Goal: Information Seeking & Learning: Learn about a topic

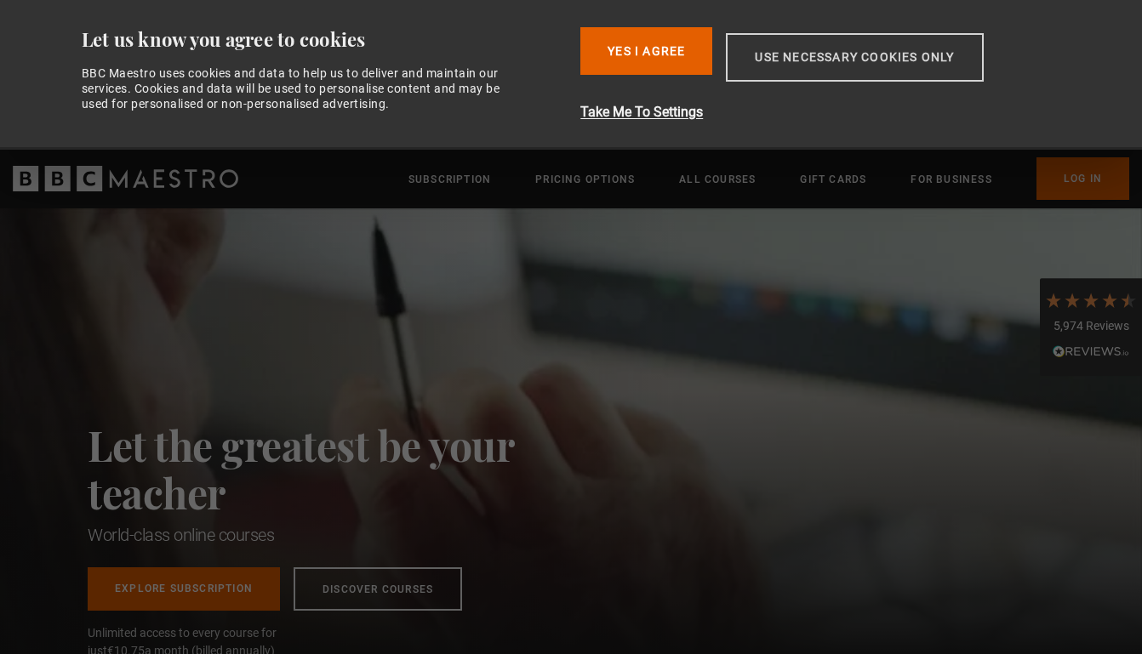
click at [813, 67] on button "Use necessary cookies only" at bounding box center [854, 57] width 257 height 48
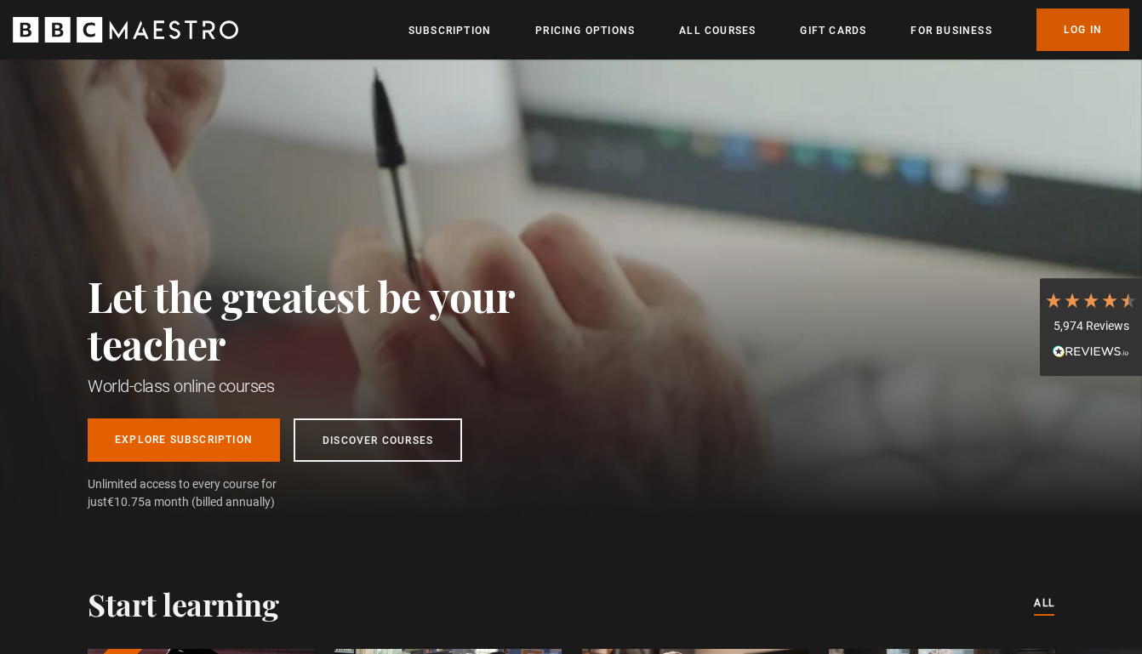
click at [1064, 36] on link "Log In" at bounding box center [1082, 30] width 93 height 43
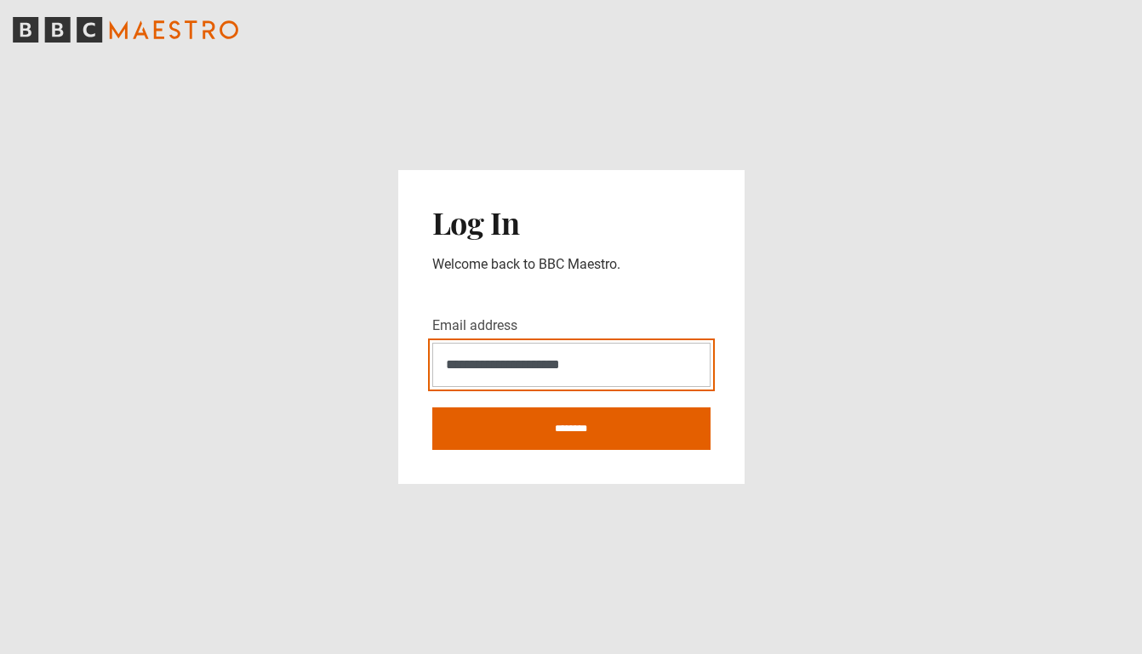
type input "**********"
click at [571, 428] on input "********" at bounding box center [571, 429] width 278 height 43
type input "**********"
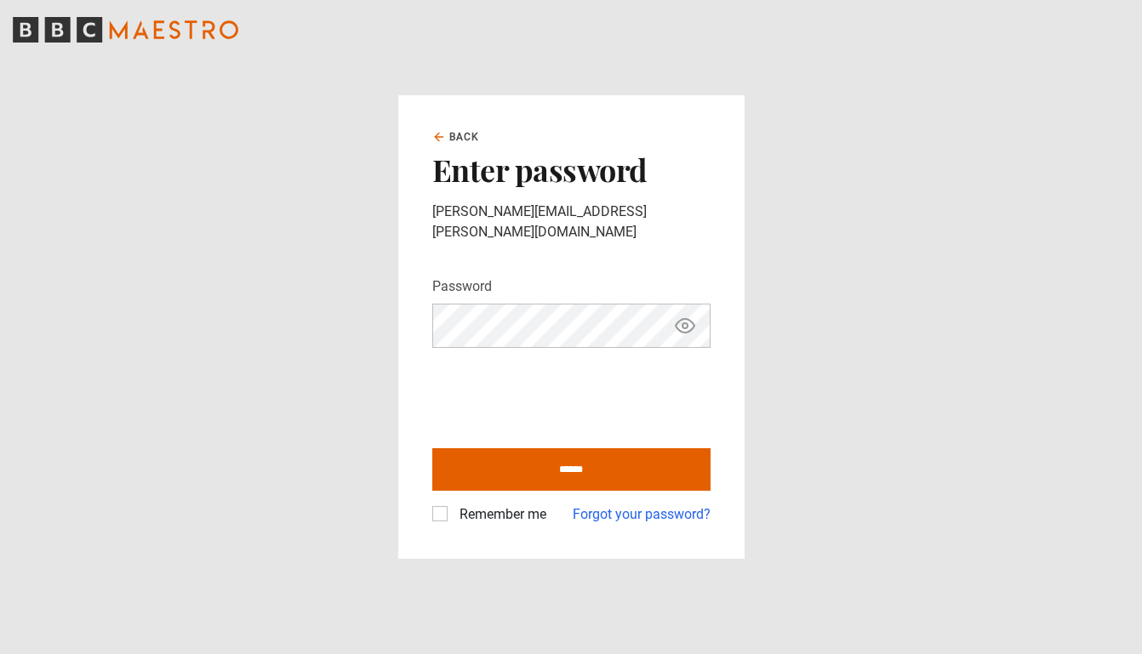
click at [684, 321] on icon "Show password" at bounding box center [685, 326] width 20 height 20
click at [554, 449] on input "******" at bounding box center [571, 469] width 278 height 43
type input "**********"
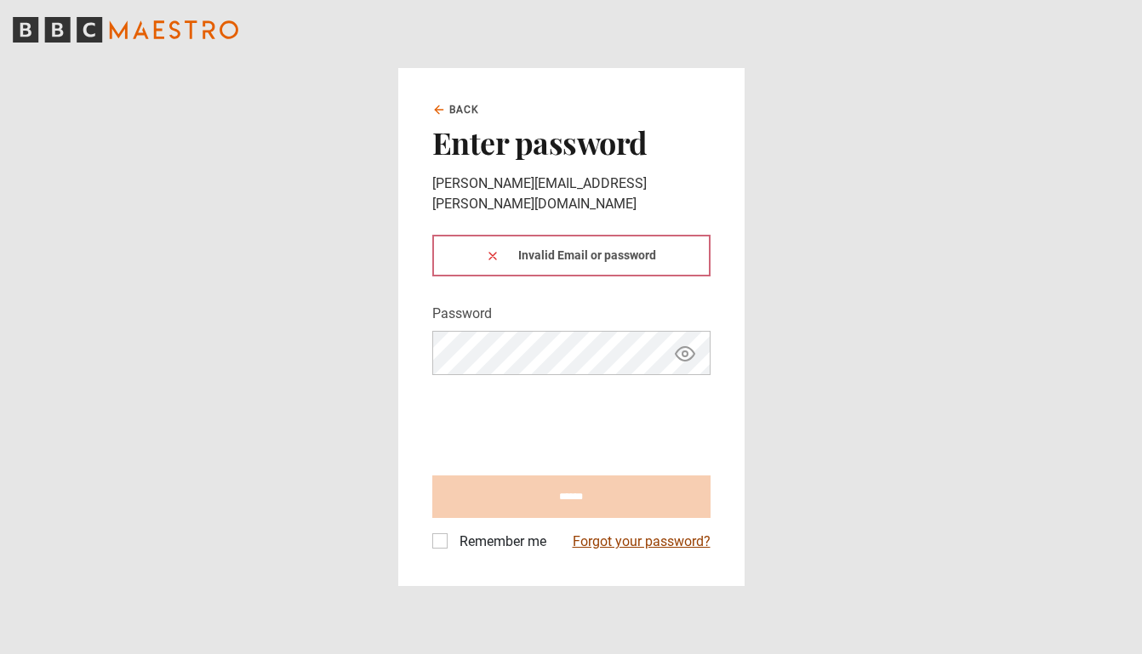
click at [641, 532] on link "Forgot your password?" at bounding box center [642, 542] width 138 height 20
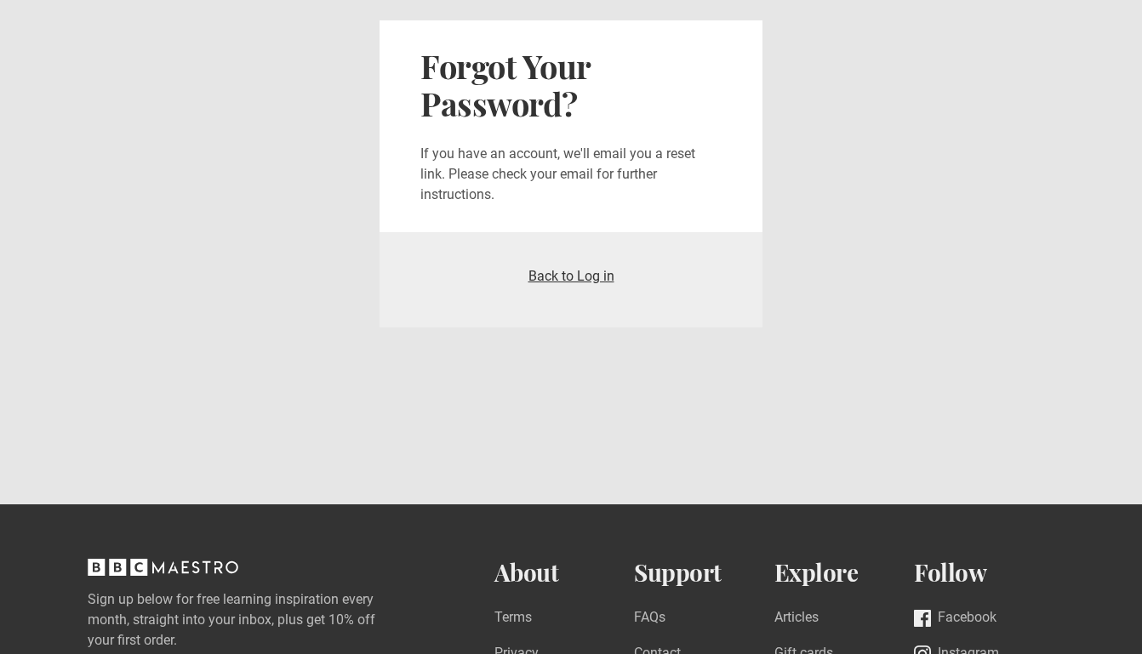
click at [579, 274] on link "Back to Log in" at bounding box center [571, 276] width 86 height 16
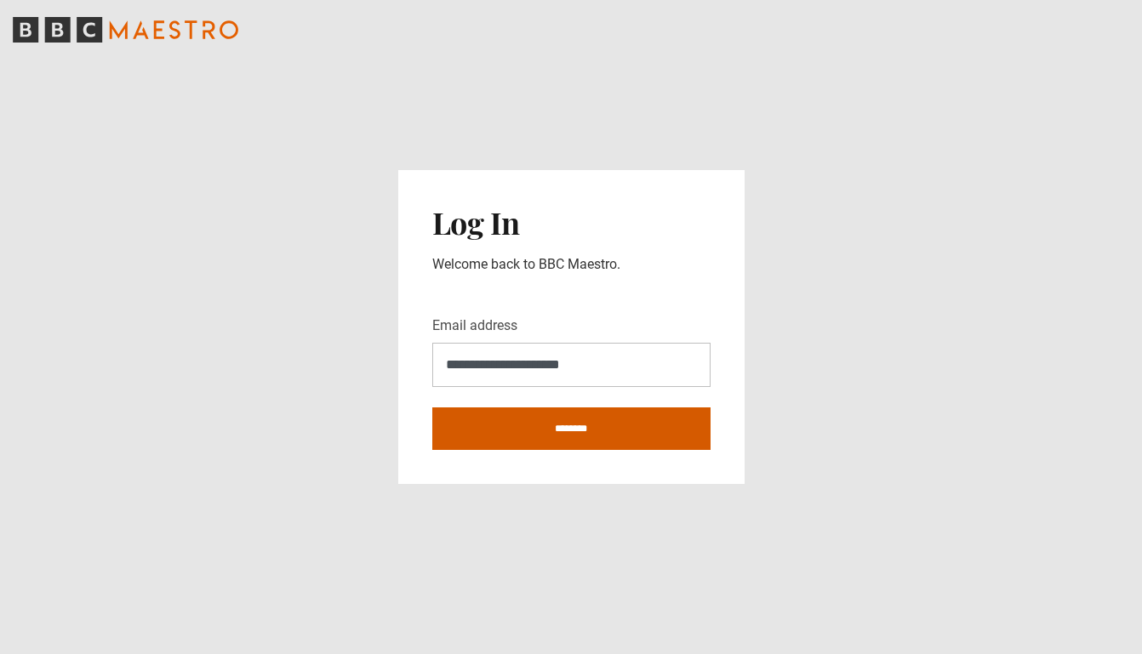
click at [616, 440] on input "********" at bounding box center [571, 429] width 278 height 43
type input "**********"
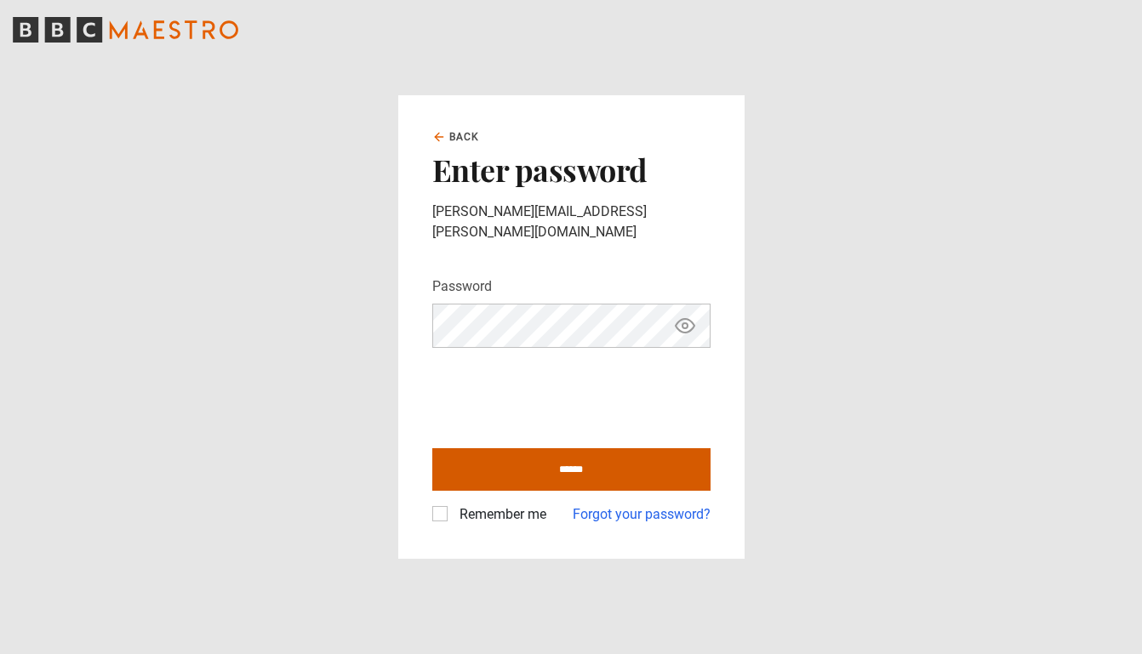
click at [607, 473] on input "******" at bounding box center [571, 469] width 278 height 43
type input "**********"
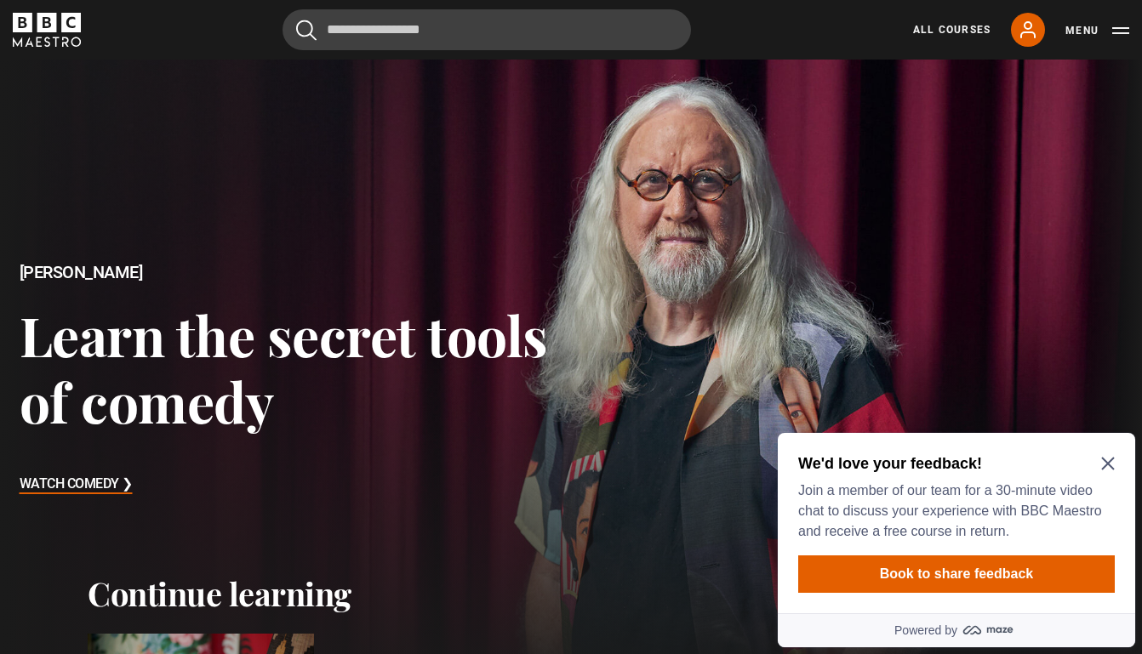
click at [1112, 465] on icon "Close Maze Prompt" at bounding box center [1108, 464] width 14 height 14
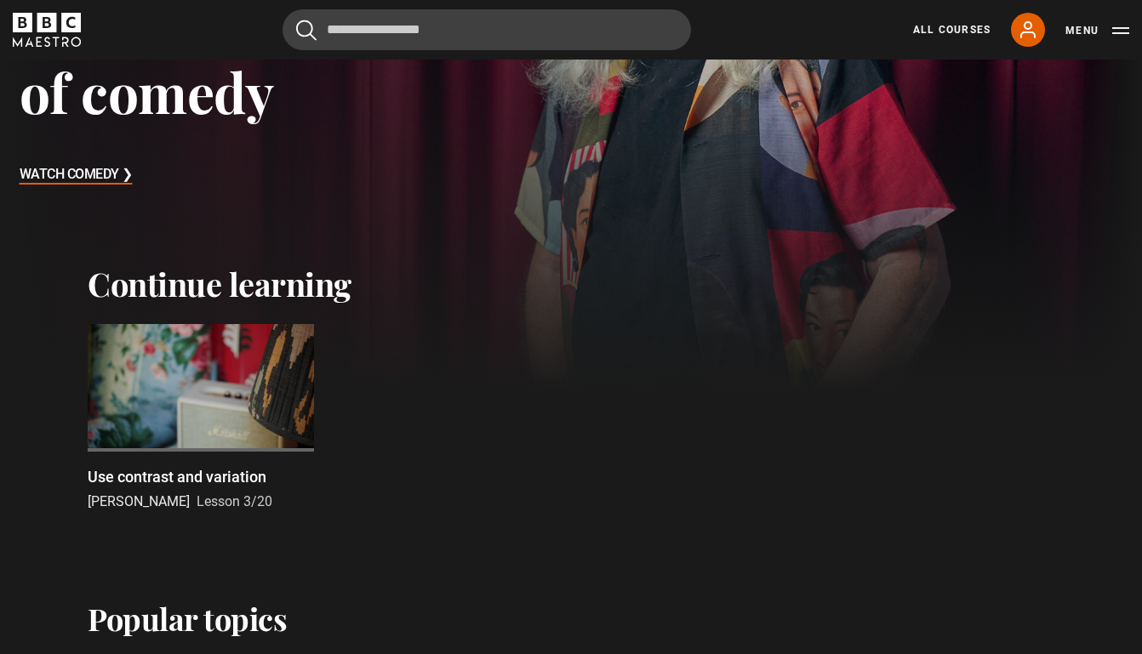
scroll to position [319, 0]
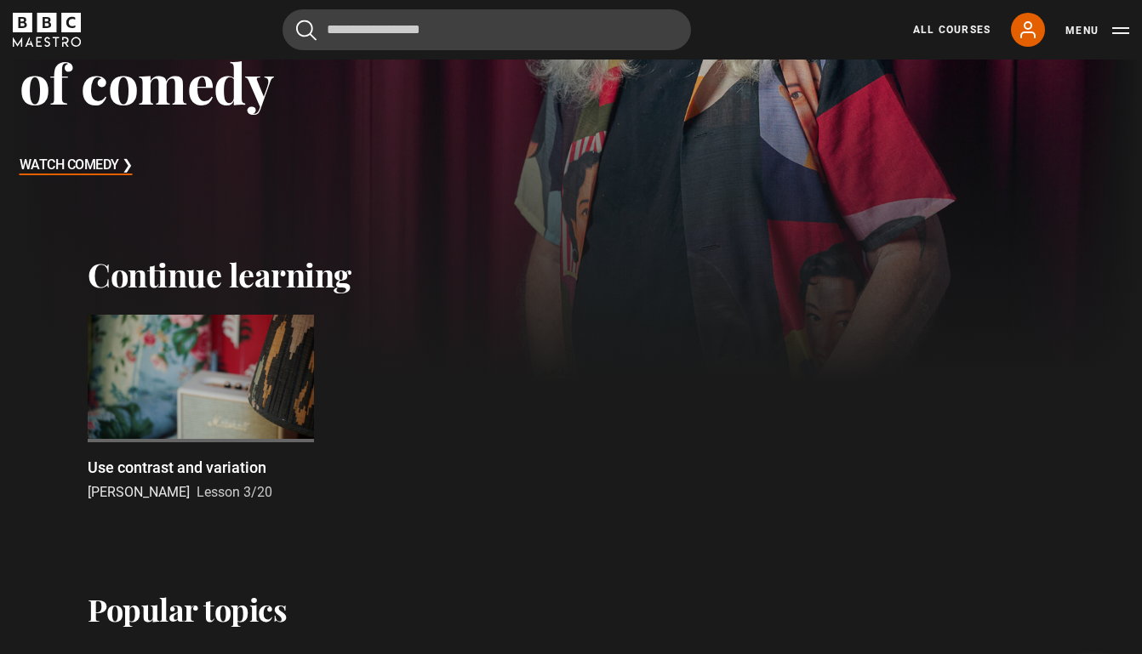
click at [224, 391] on div at bounding box center [201, 379] width 226 height 128
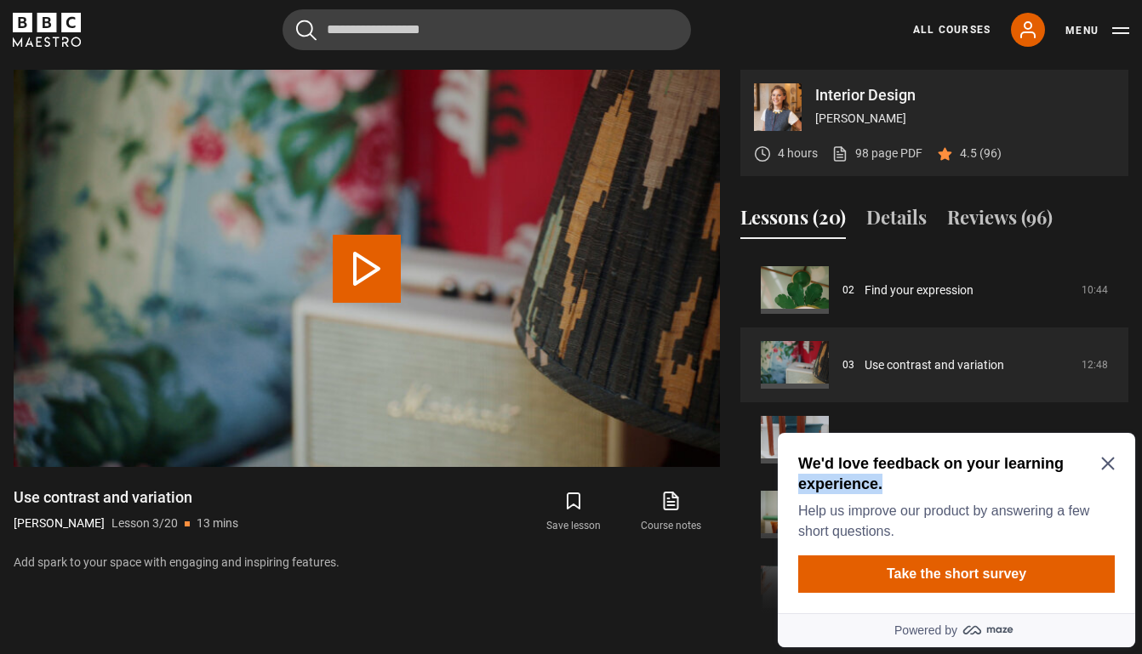
click at [1111, 472] on div "We'd love feedback on your learning experience. Help us improve our product by …" at bounding box center [956, 497] width 316 height 88
click at [1111, 471] on div "We'd love feedback on your learning experience. Help us improve our product by …" at bounding box center [956, 497] width 316 height 88
click at [1108, 465] on icon "Close Maze Prompt" at bounding box center [1108, 464] width 14 height 14
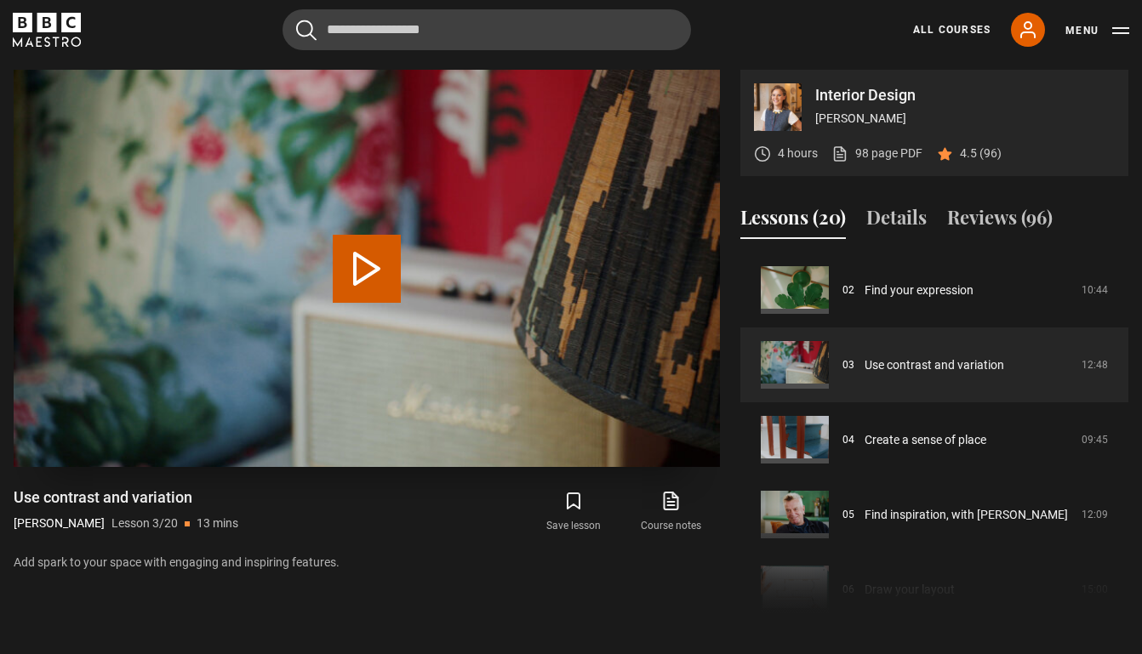
click at [409, 281] on video "Video Player" at bounding box center [367, 268] width 706 height 397
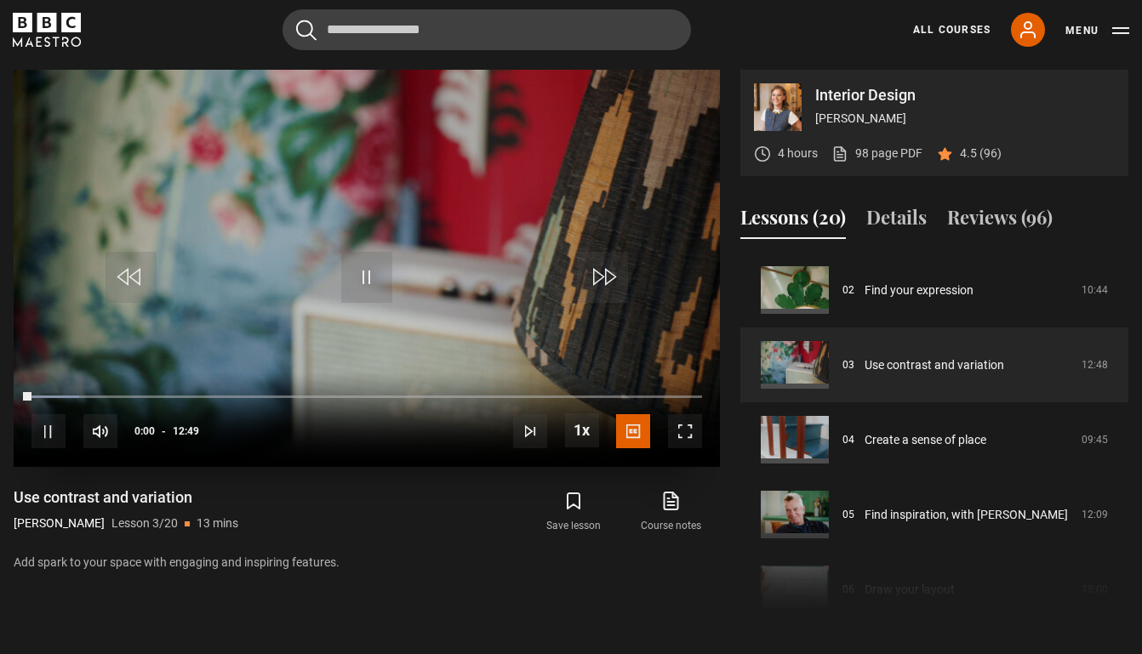
click at [691, 429] on span "Video Player" at bounding box center [685, 431] width 34 height 34
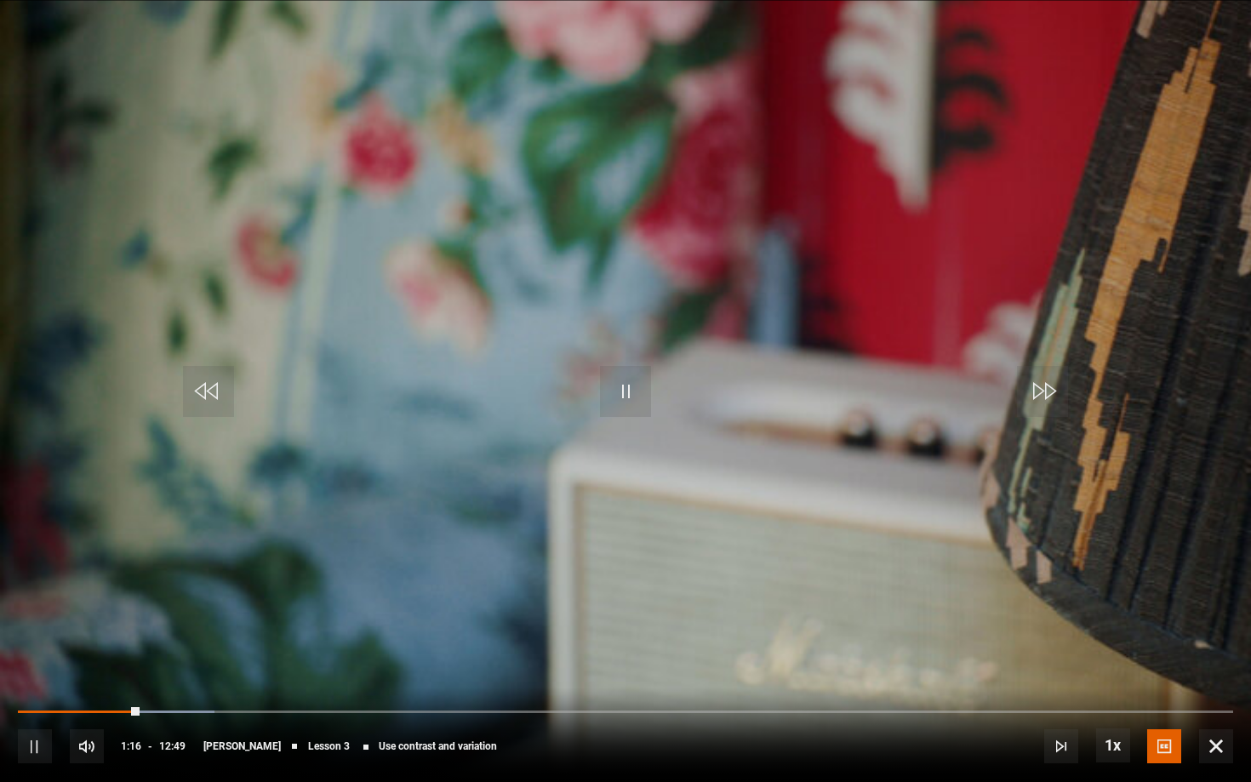
click at [642, 463] on video "Video Player" at bounding box center [625, 391] width 1251 height 782
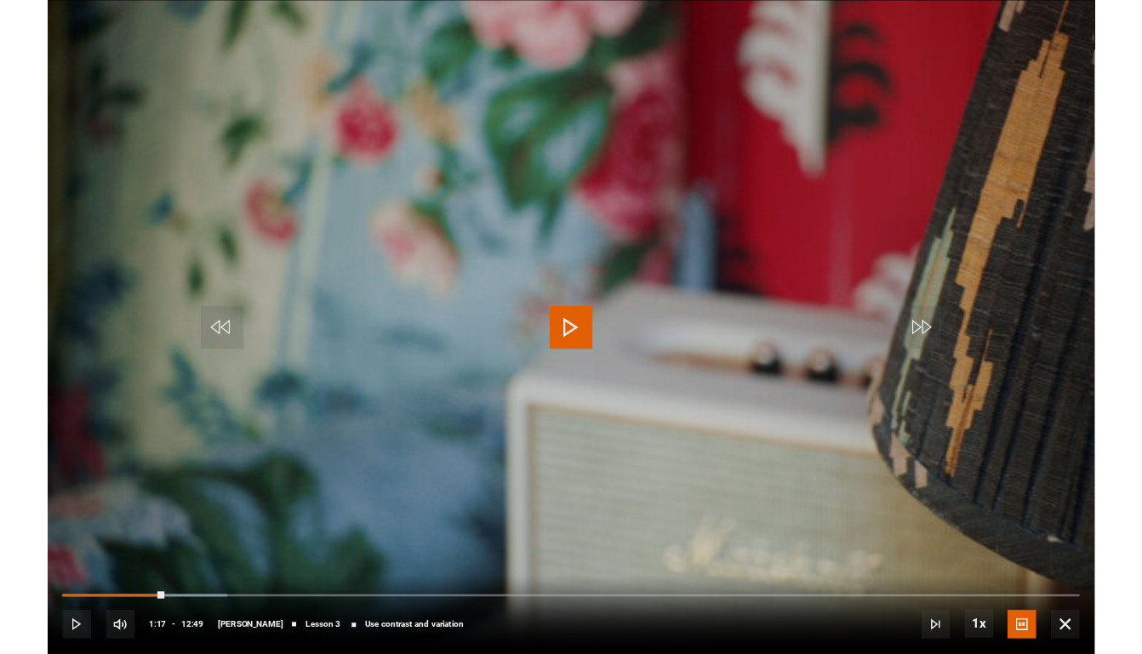
scroll to position [744, 0]
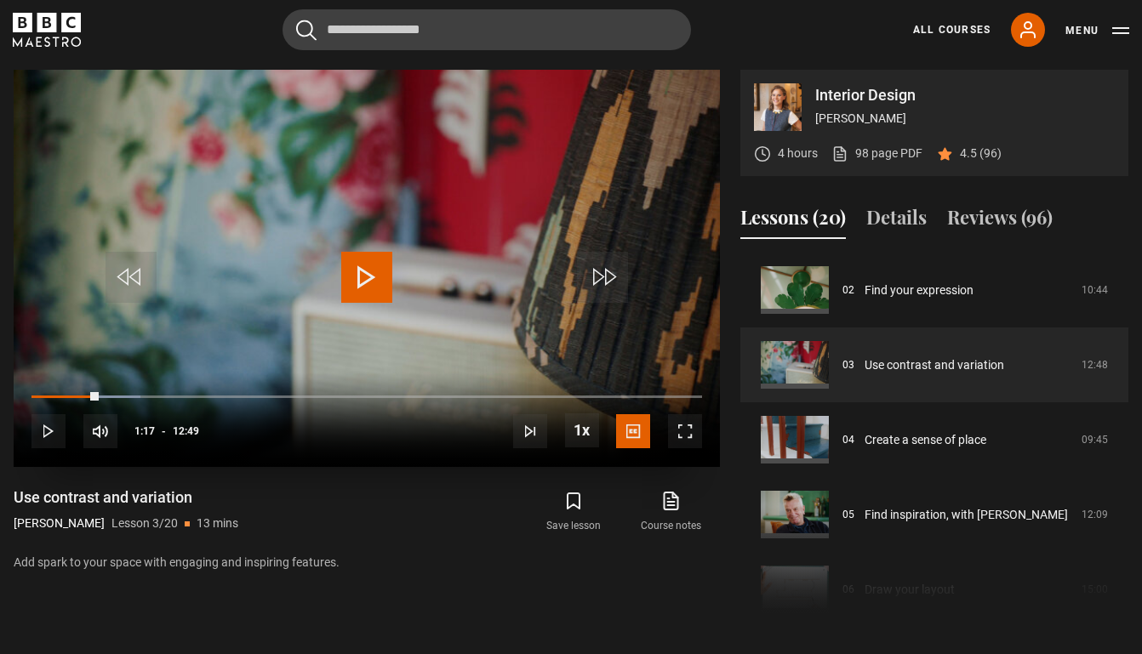
click at [376, 288] on span "Video Player" at bounding box center [366, 277] width 51 height 51
click at [691, 431] on span "Video Player" at bounding box center [685, 431] width 34 height 34
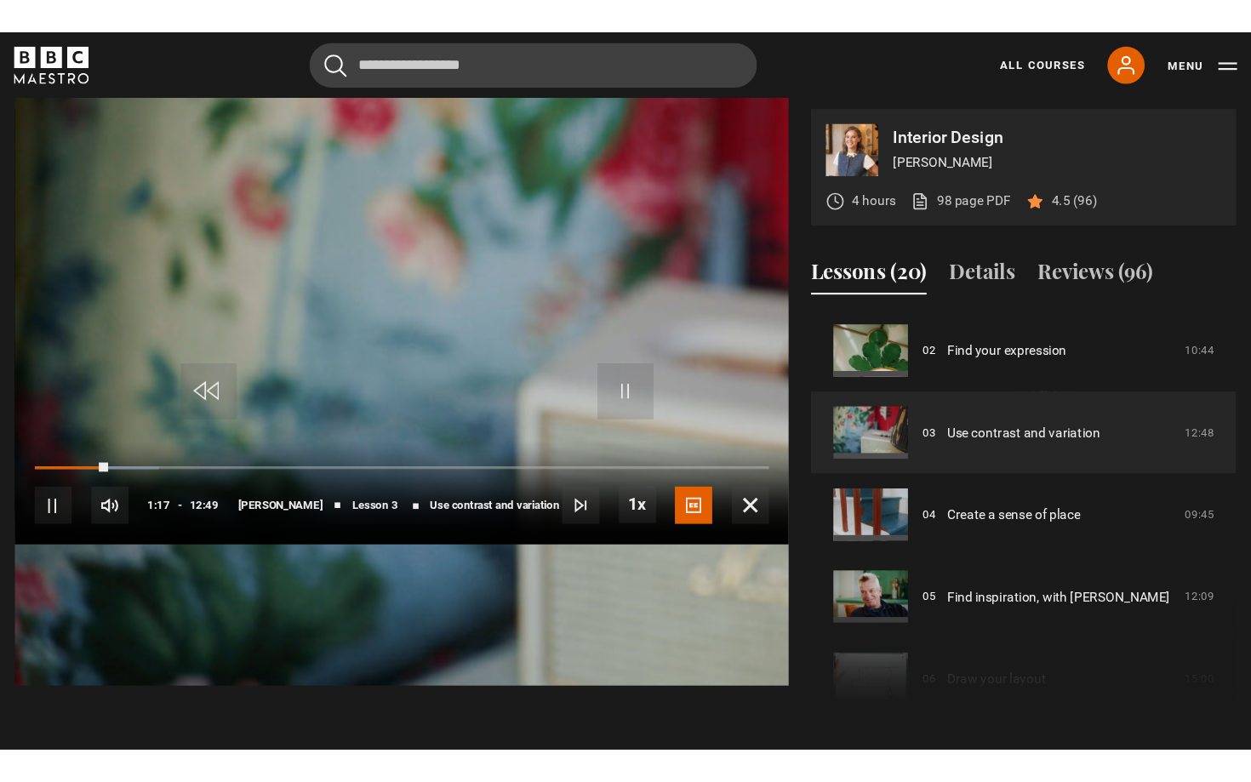
scroll to position [0, 0]
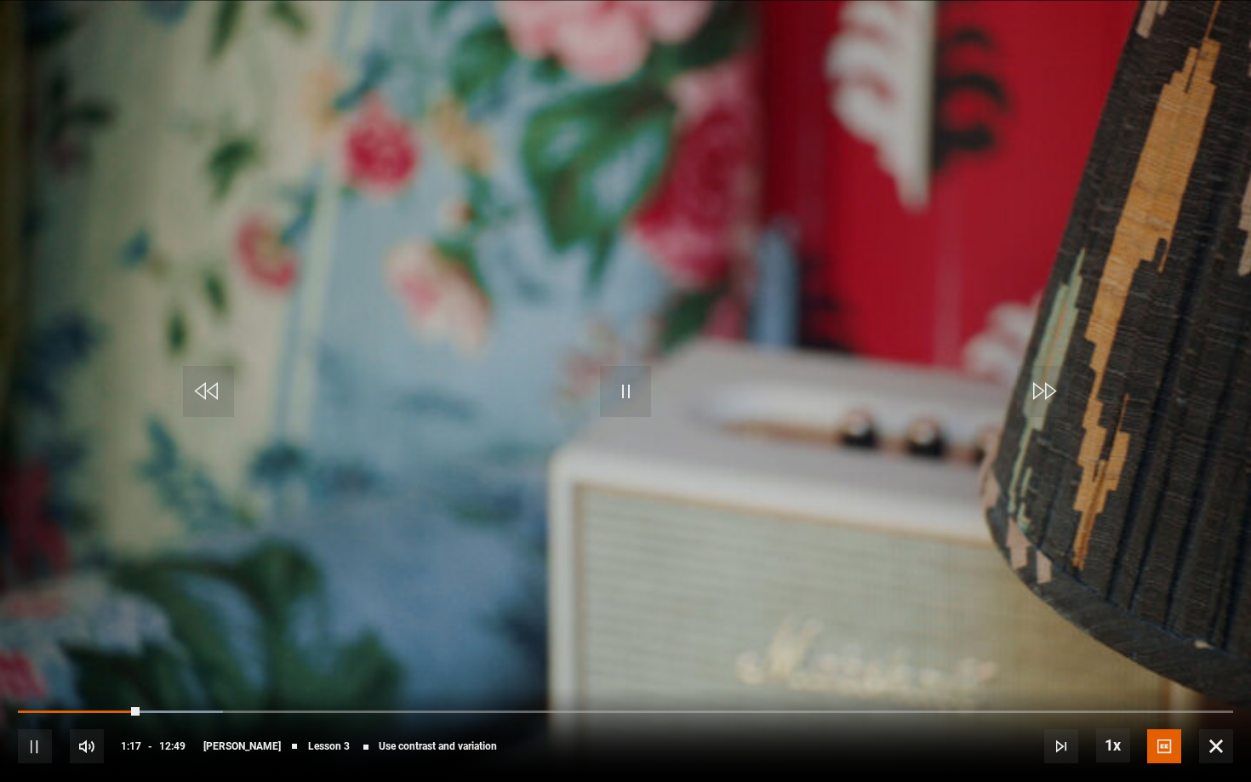
click at [625, 391] on span "Video Player" at bounding box center [625, 391] width 51 height 51
click at [199, 408] on span "Video Player" at bounding box center [208, 391] width 51 height 51
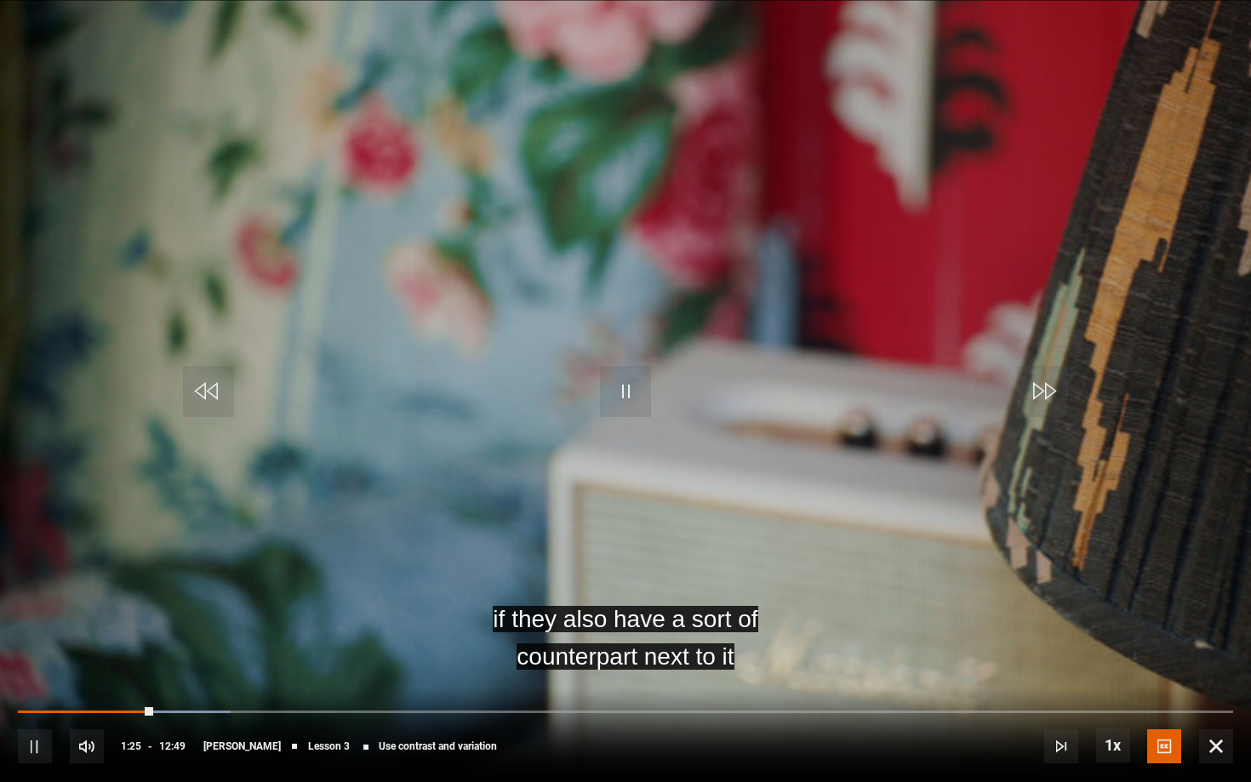
click at [326, 395] on video "Video Player" at bounding box center [625, 391] width 1251 height 782
click at [326, 396] on video "Video Player" at bounding box center [625, 391] width 1251 height 782
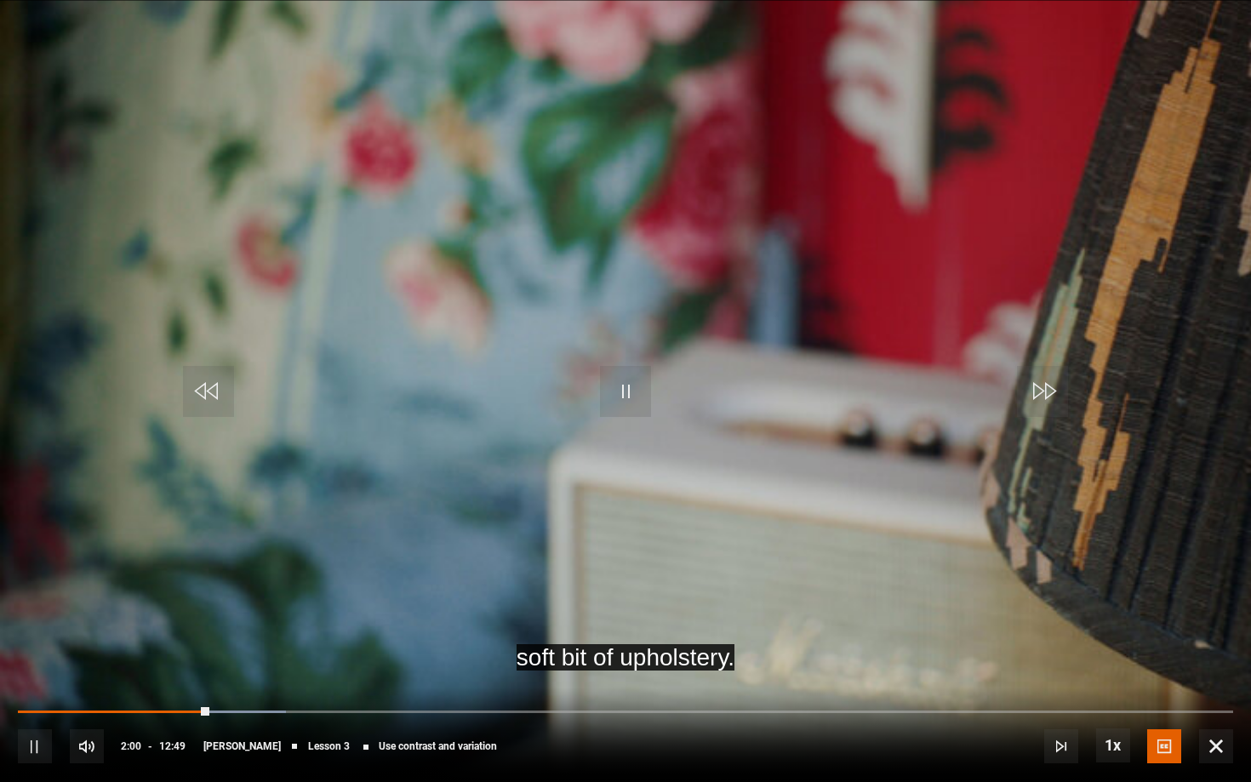
click at [322, 352] on video "Video Player" at bounding box center [625, 391] width 1251 height 782
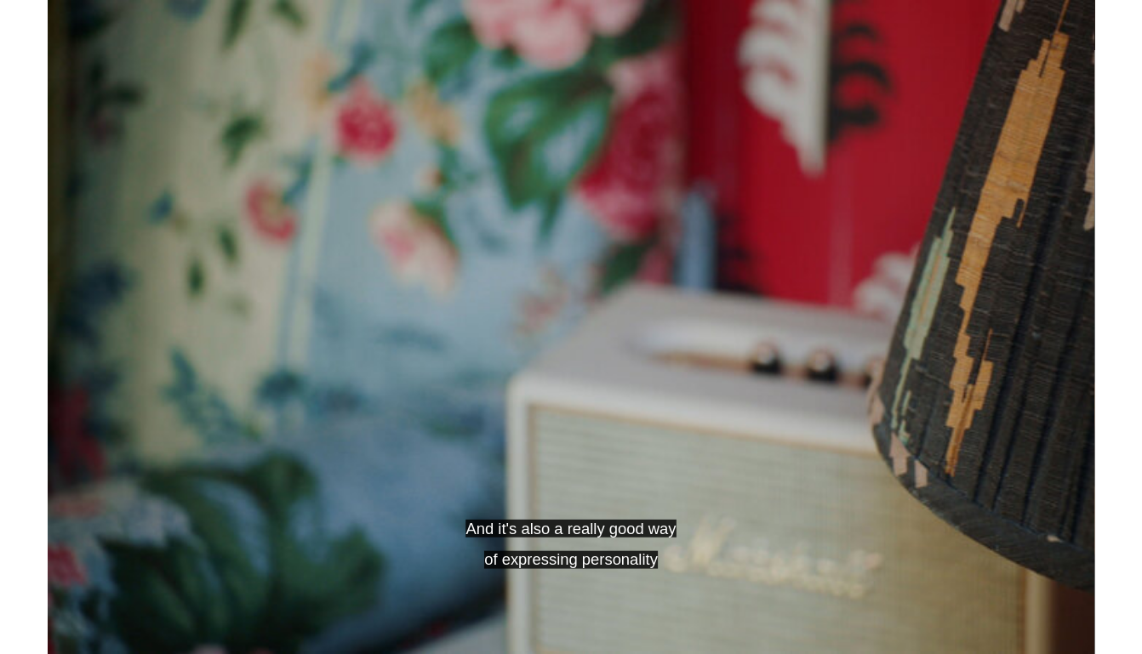
scroll to position [744, 0]
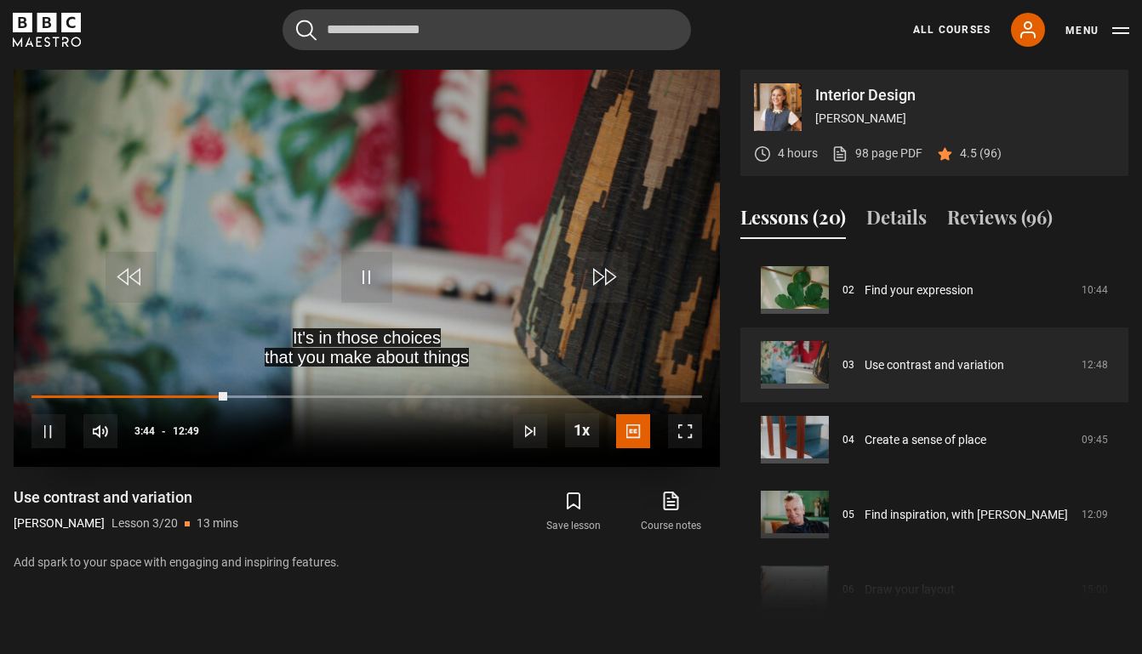
click at [688, 444] on span "Video Player" at bounding box center [685, 431] width 34 height 34
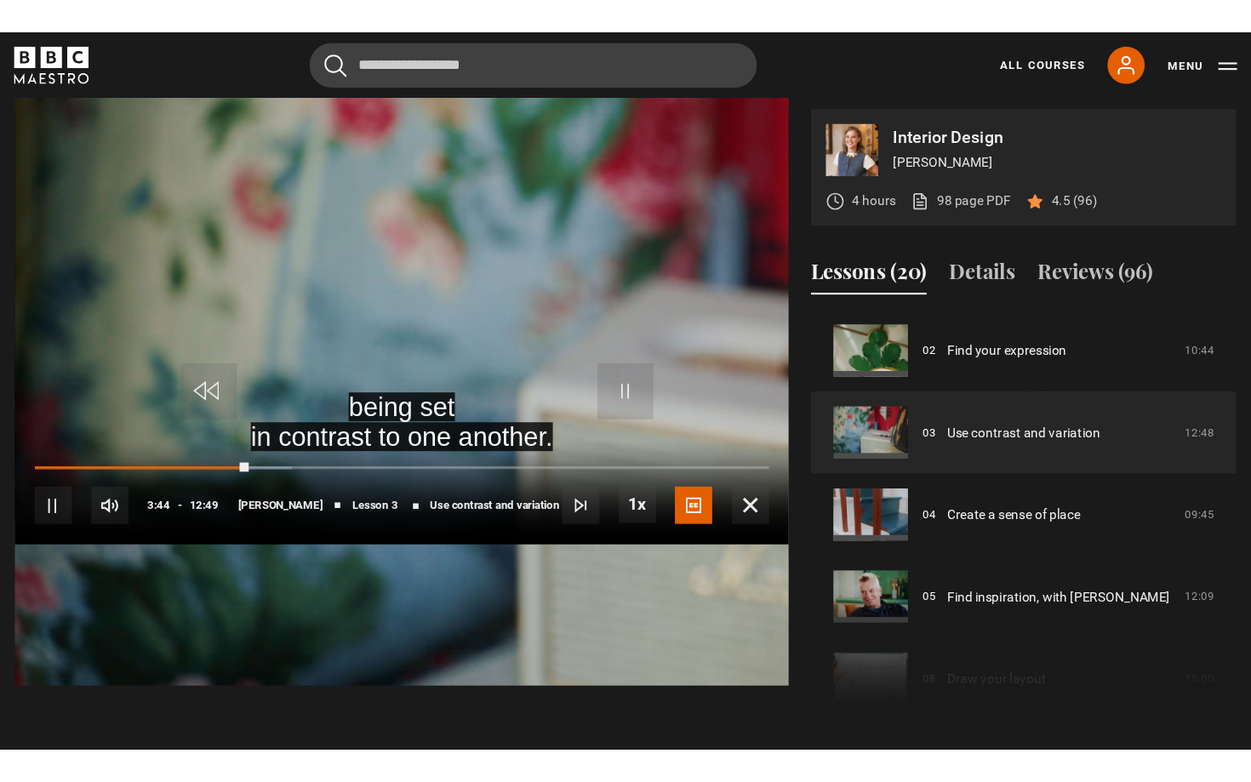
scroll to position [0, 0]
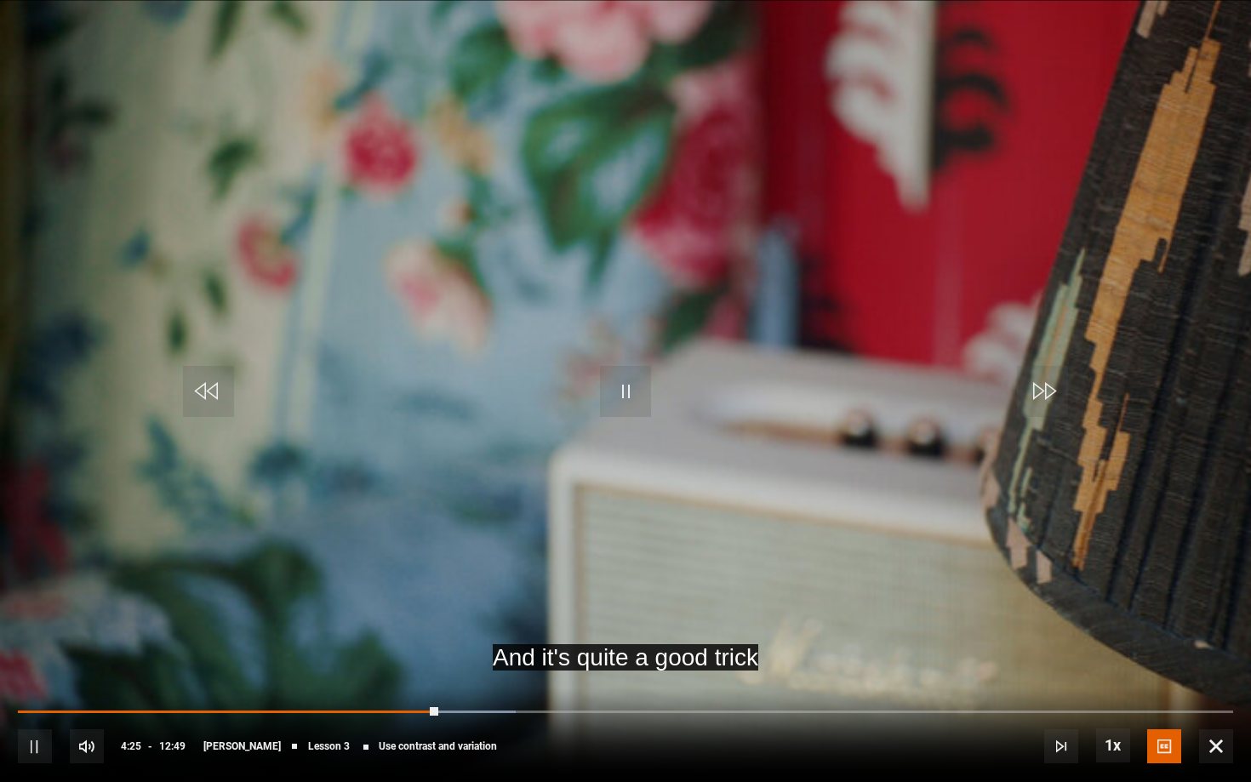
click at [634, 396] on span "Video Player" at bounding box center [625, 391] width 51 height 51
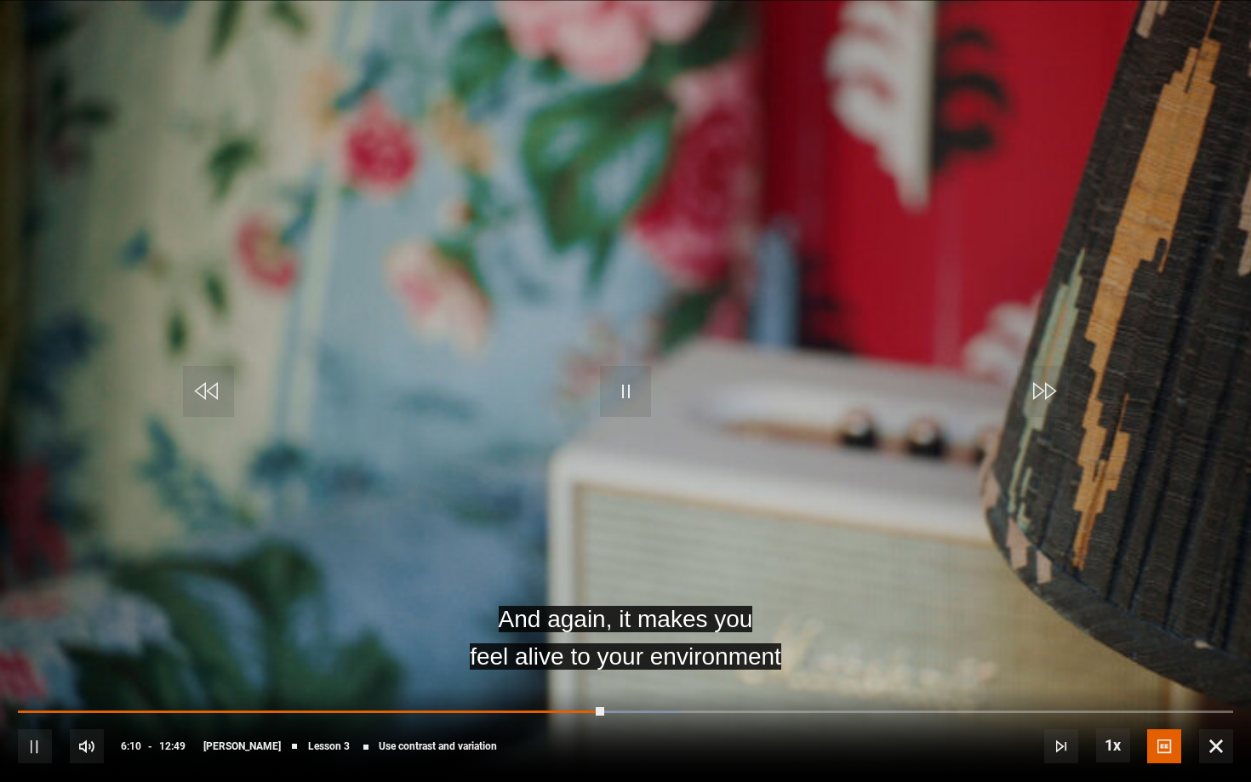
click at [693, 330] on video "Video Player" at bounding box center [625, 391] width 1251 height 782
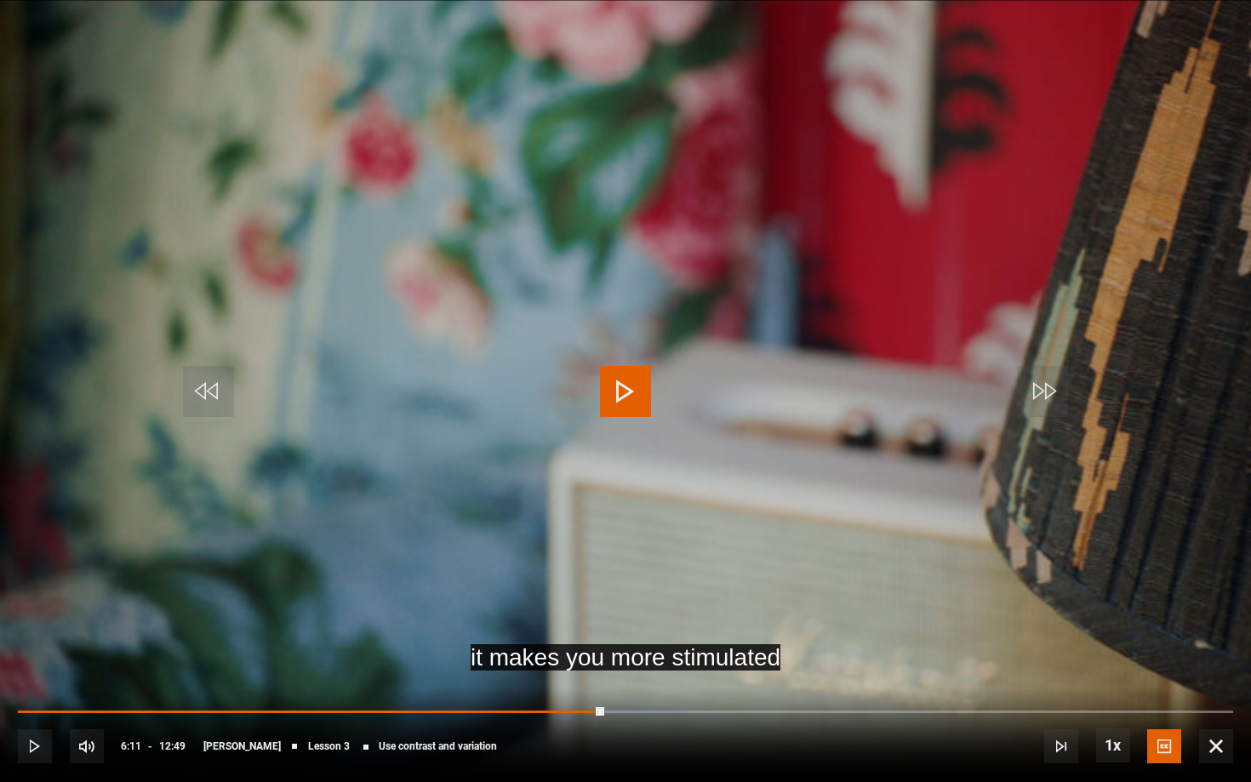
click at [693, 330] on video "Video Player" at bounding box center [625, 391] width 1251 height 782
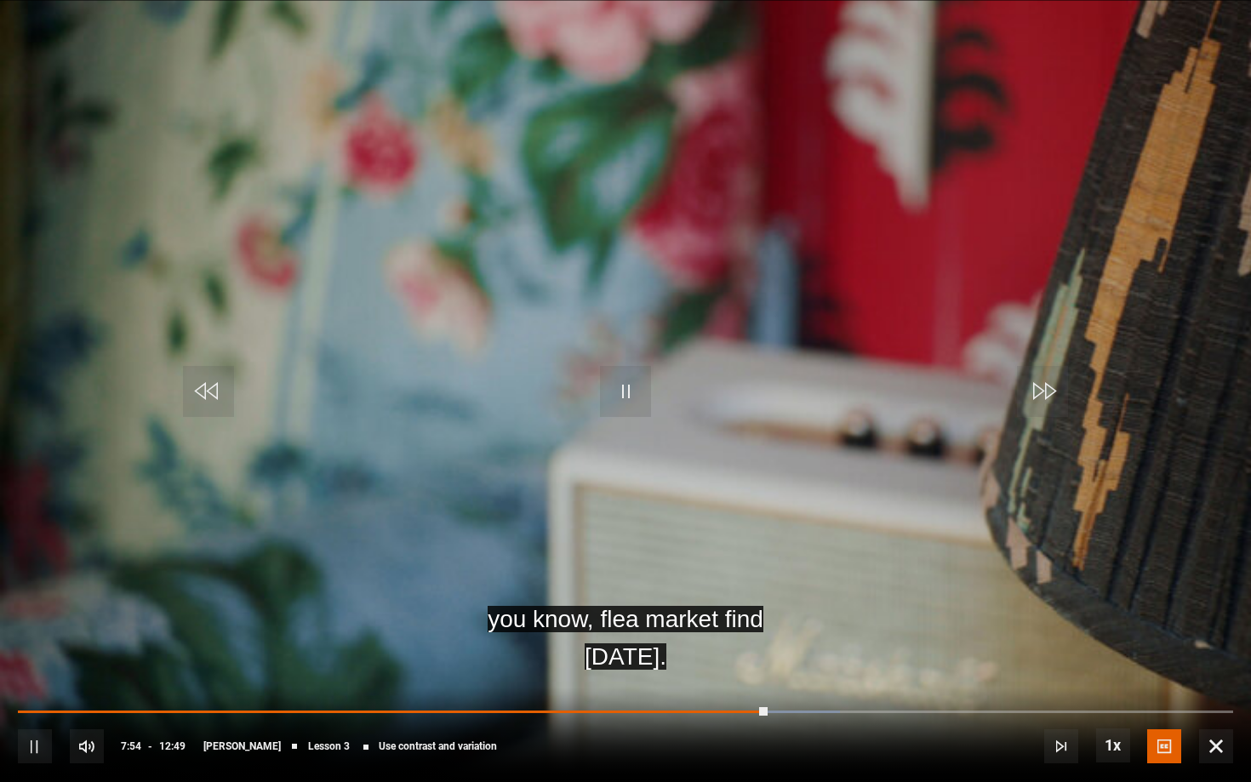
click at [693, 330] on video "Video Player" at bounding box center [625, 391] width 1251 height 782
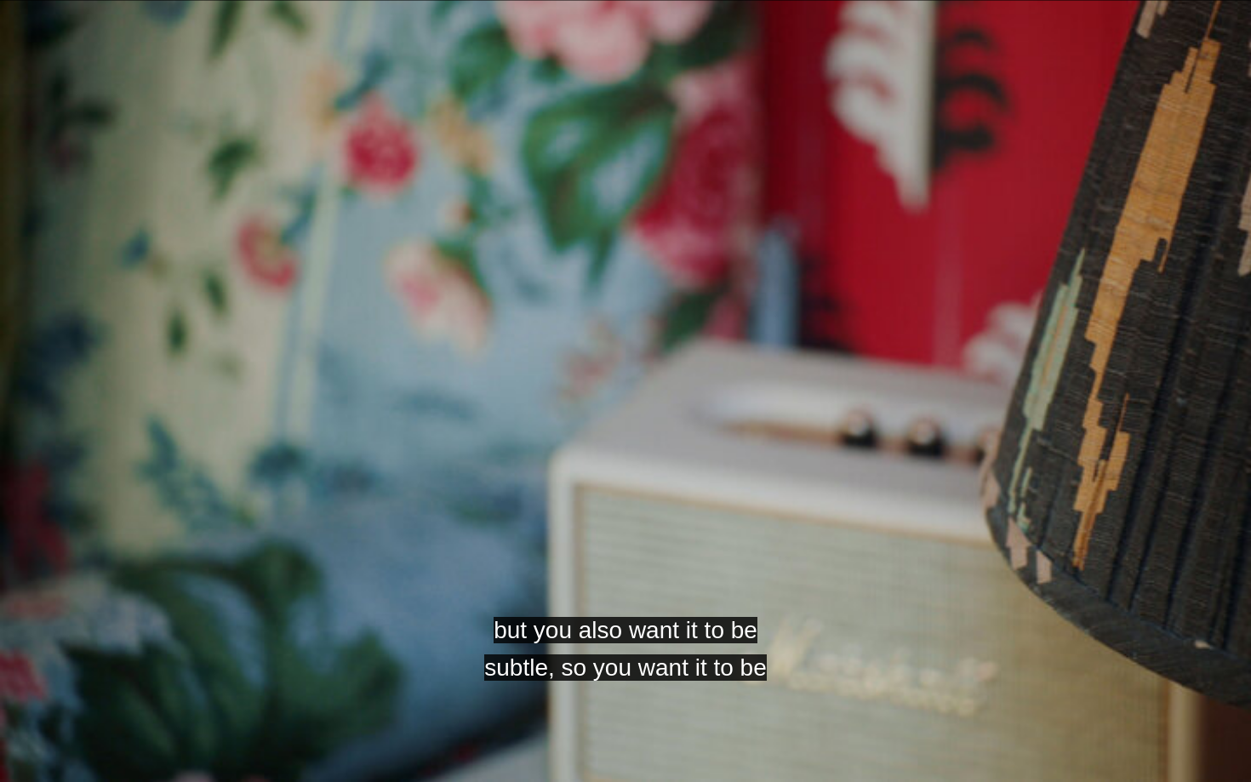
click at [693, 330] on video "Video Player" at bounding box center [625, 391] width 1251 height 782
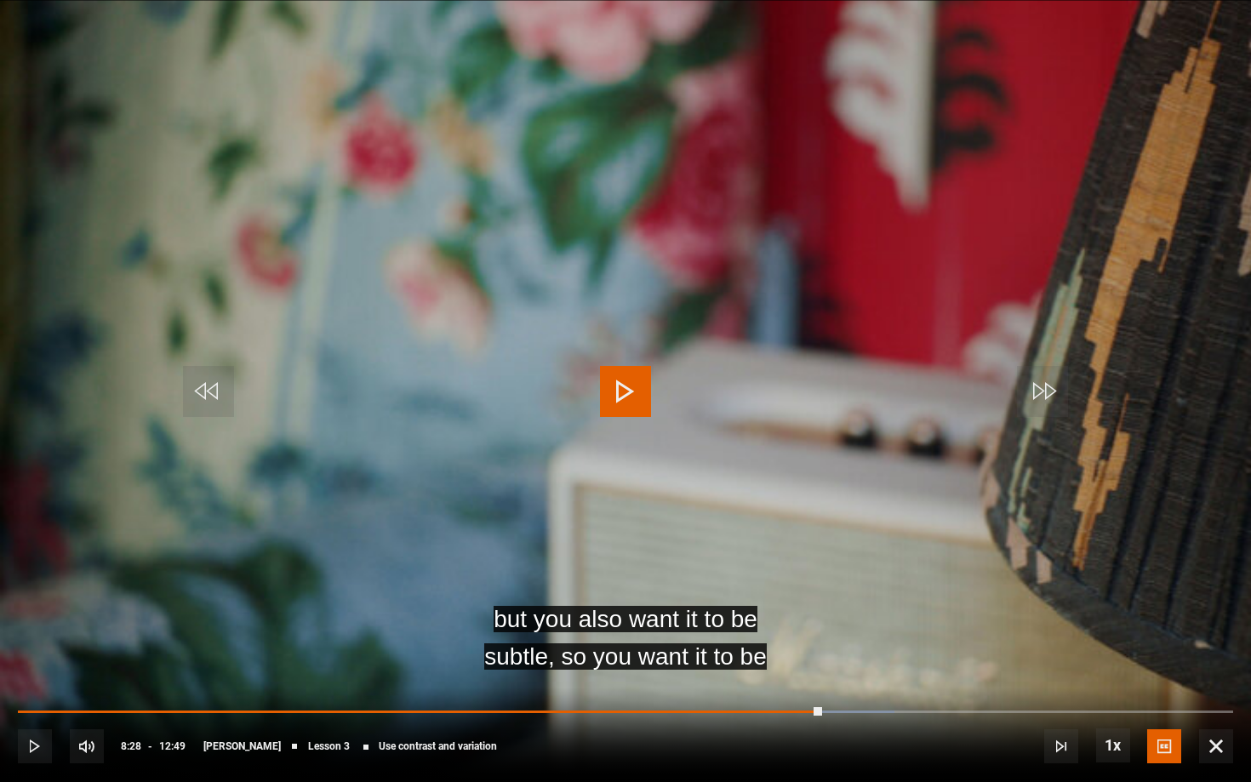
click at [693, 330] on video "Video Player" at bounding box center [625, 391] width 1251 height 782
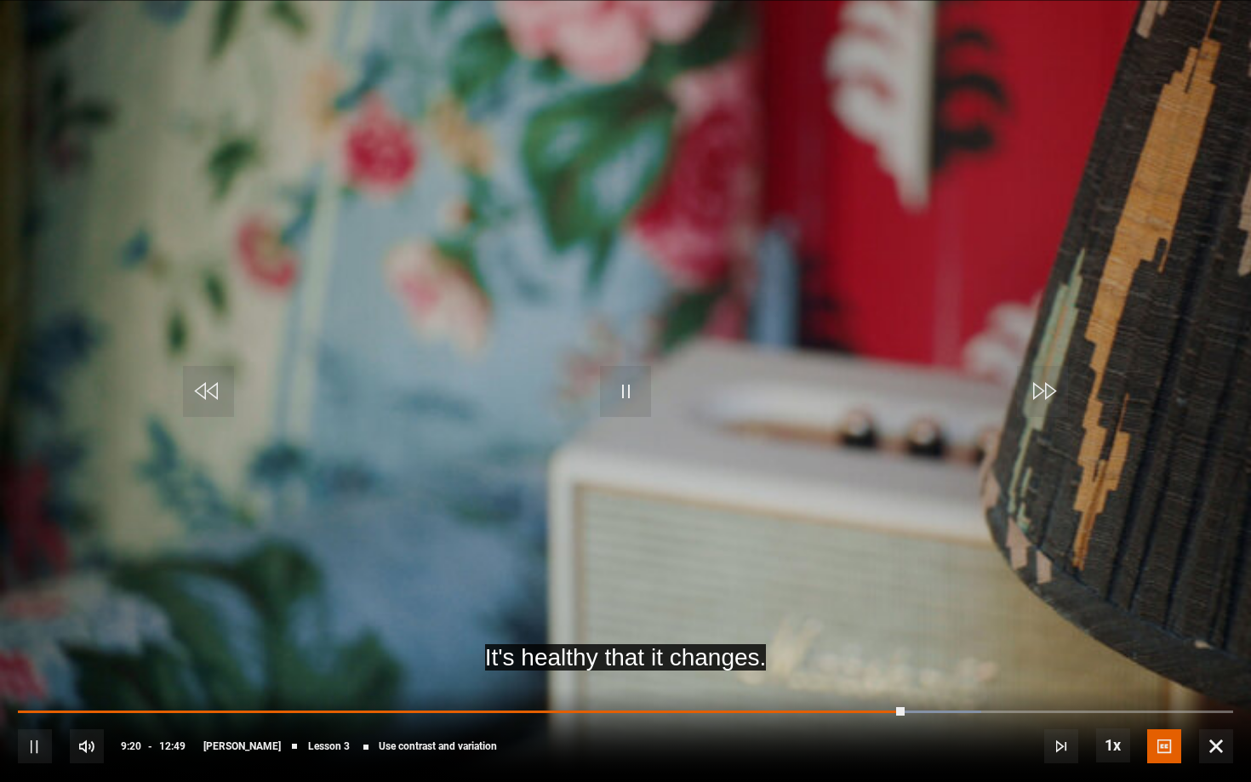
click at [693, 330] on video "Video Player" at bounding box center [625, 391] width 1251 height 782
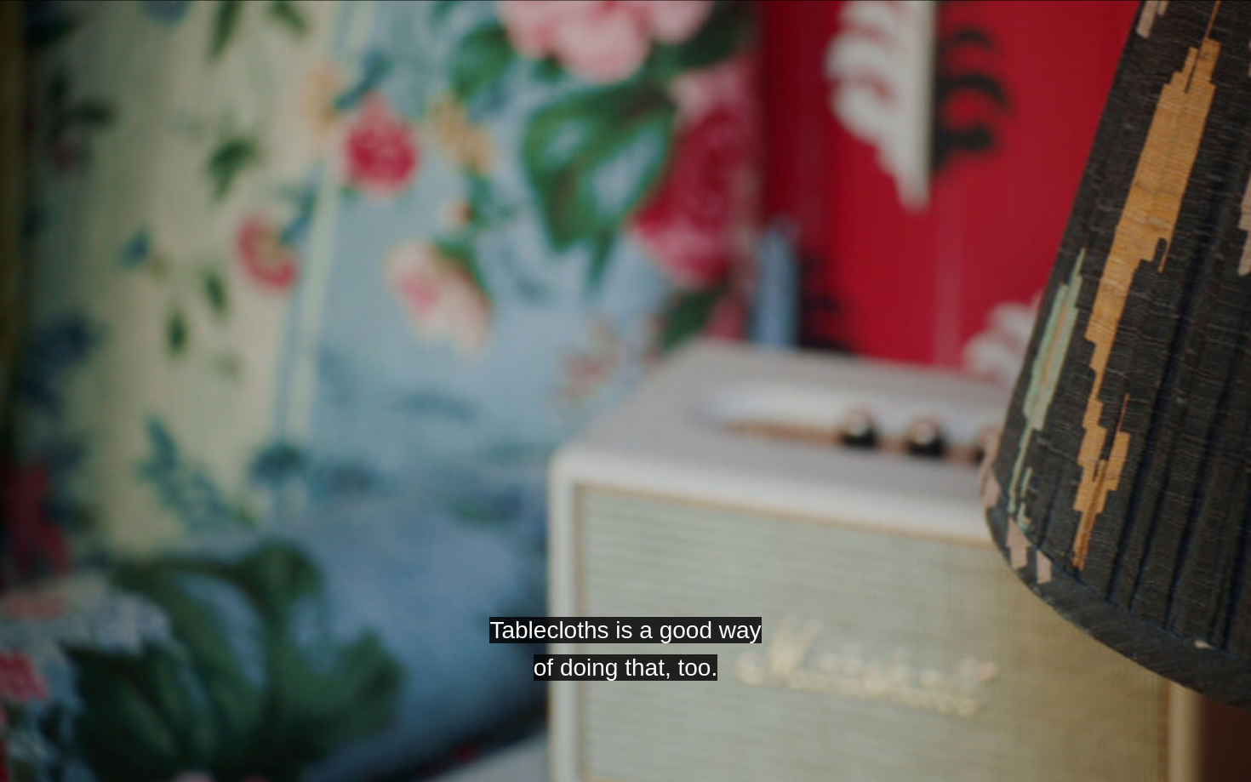
click at [693, 330] on video "Video Player" at bounding box center [625, 391] width 1251 height 782
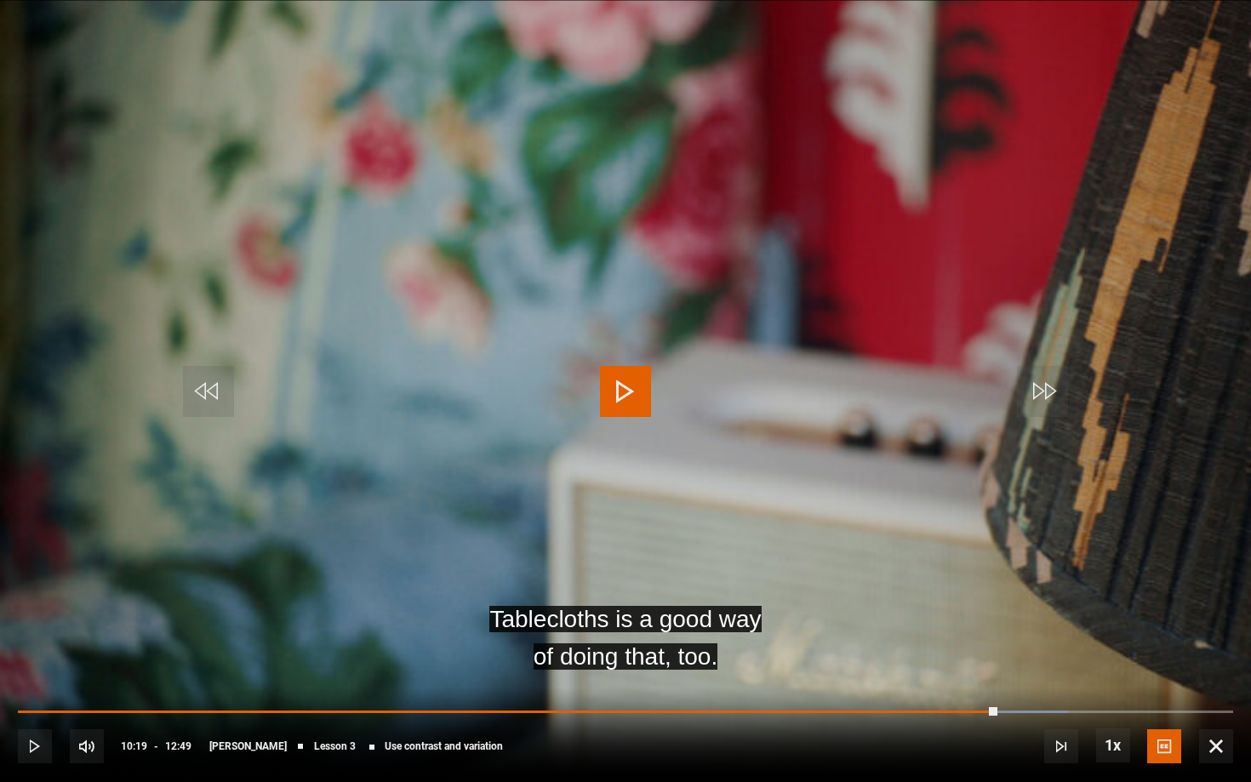
click at [693, 330] on video "Video Player" at bounding box center [625, 391] width 1251 height 782
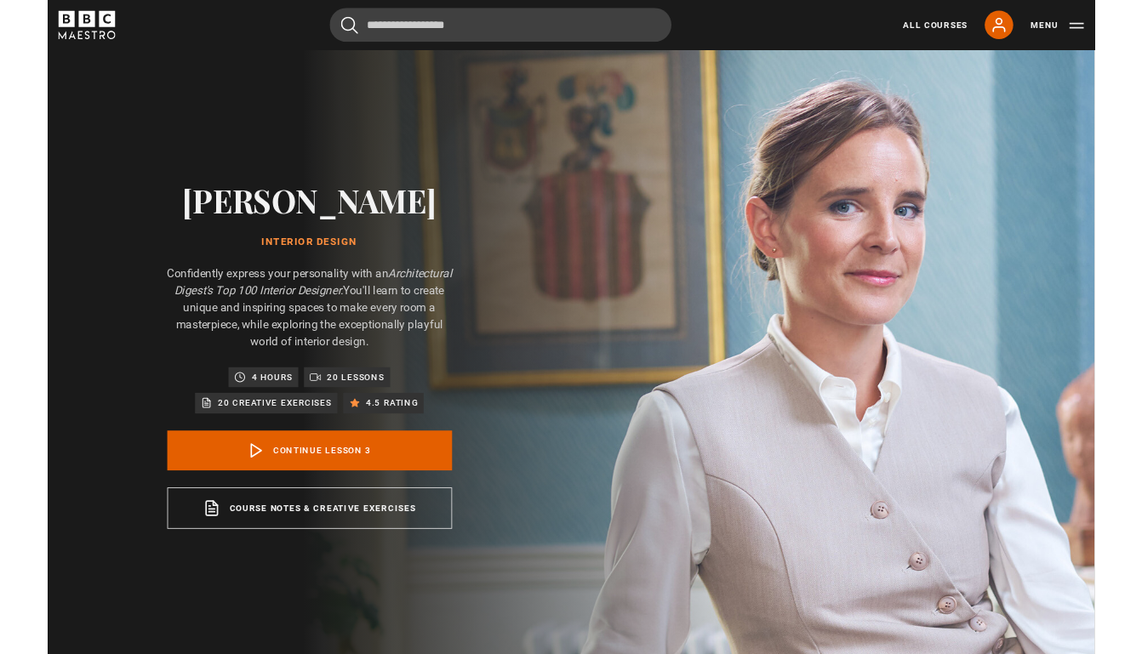
scroll to position [744, 0]
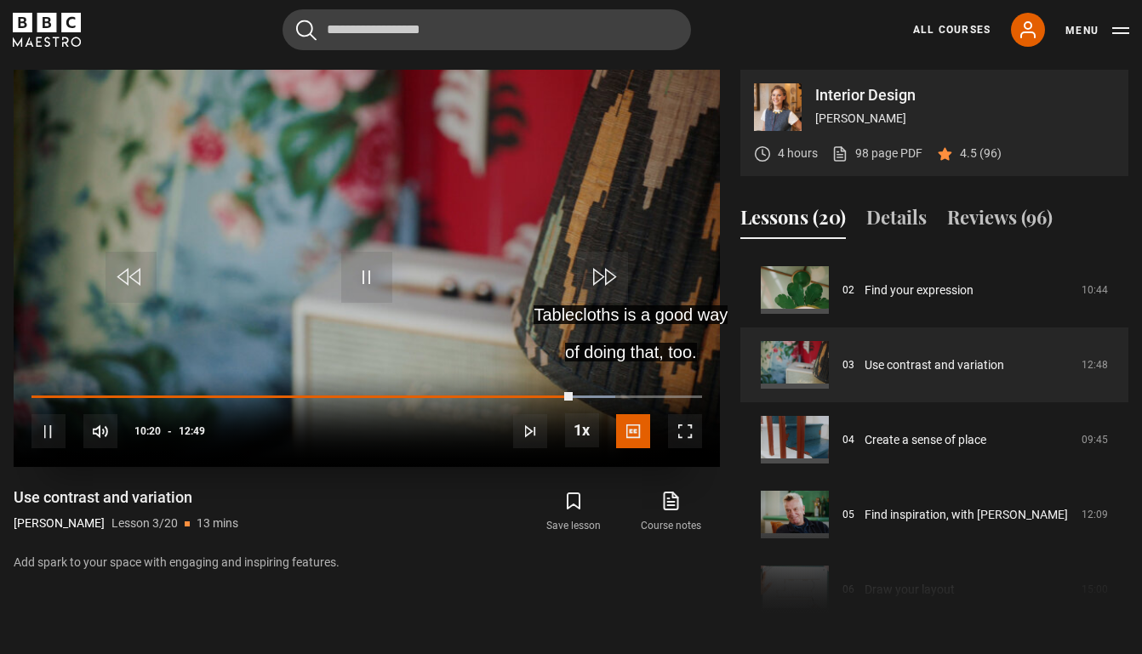
click at [383, 253] on span "Video Player" at bounding box center [366, 277] width 51 height 51
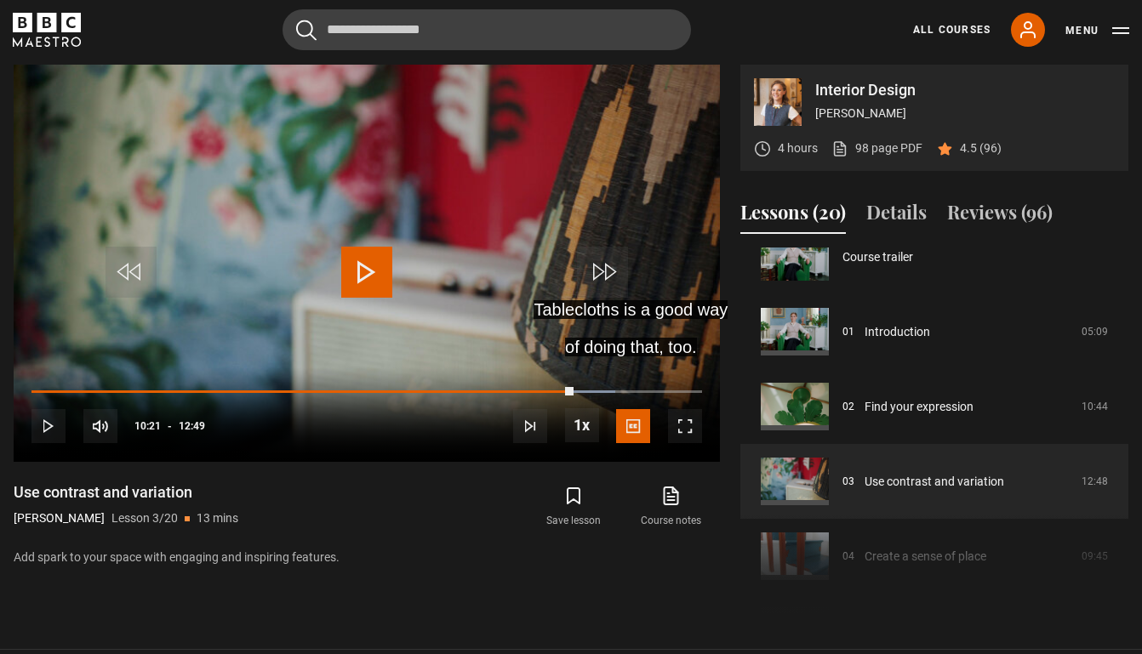
scroll to position [26, 0]
click at [880, 147] on link "98 page PDF (opens in new tab)" at bounding box center [876, 149] width 91 height 18
click at [357, 278] on span "Video Player" at bounding box center [366, 272] width 51 height 51
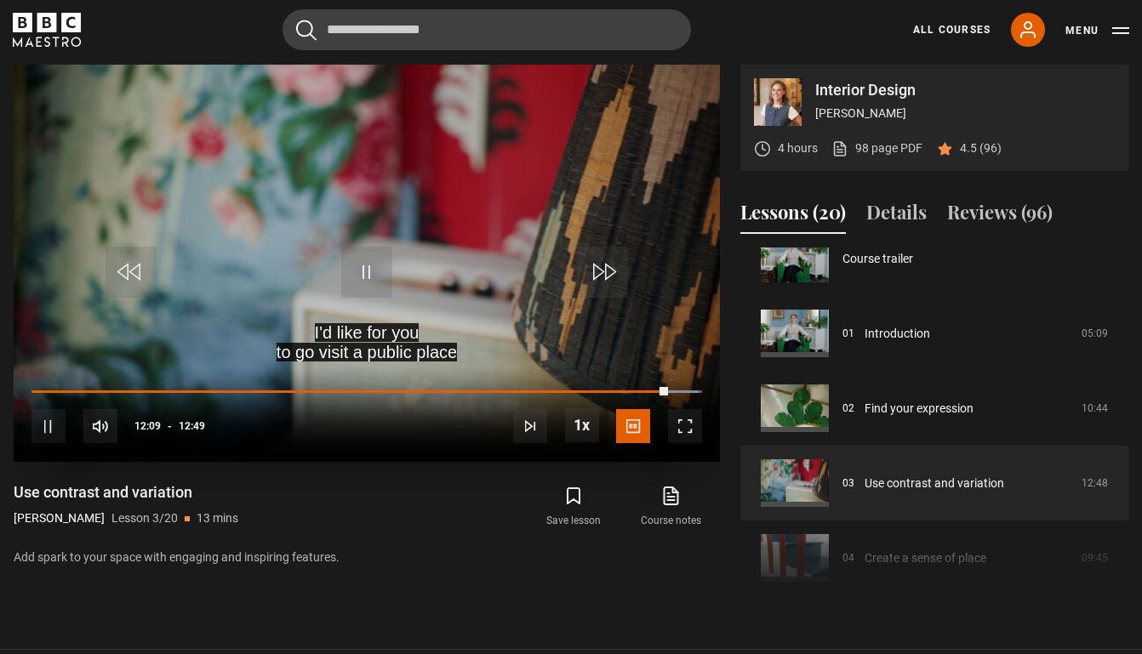
click at [419, 291] on video "Video Player" at bounding box center [367, 263] width 706 height 397
click at [371, 266] on span "Video Player" at bounding box center [366, 272] width 51 height 51
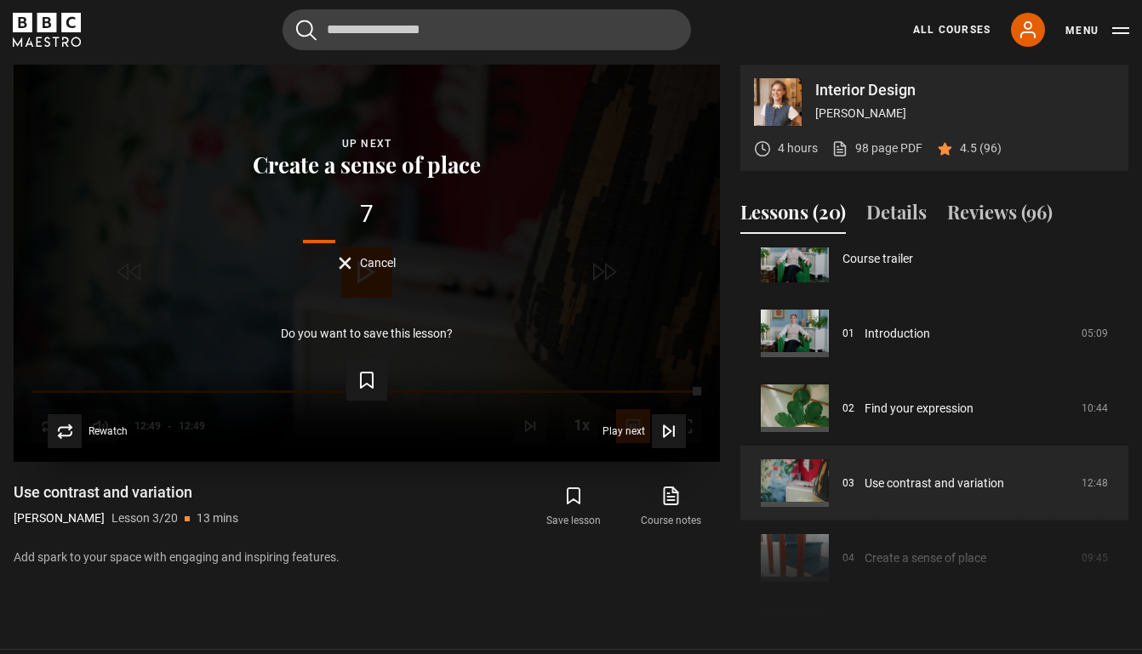
click at [354, 263] on button "Cancel" at bounding box center [367, 263] width 57 height 13
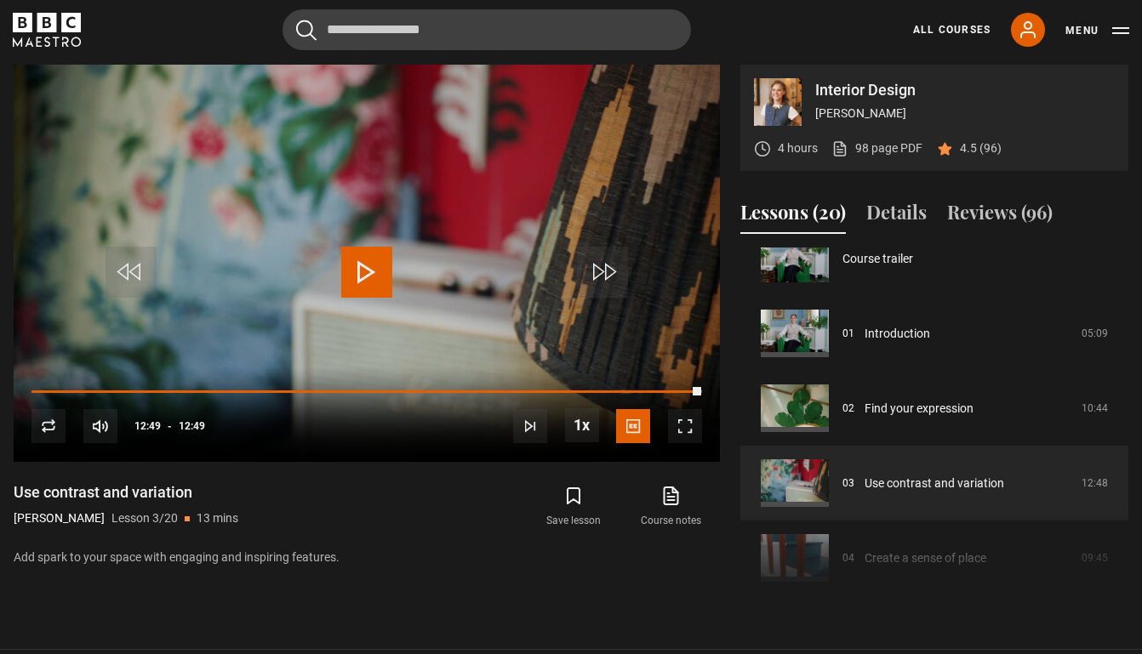
click at [676, 493] on icon at bounding box center [670, 496] width 21 height 20
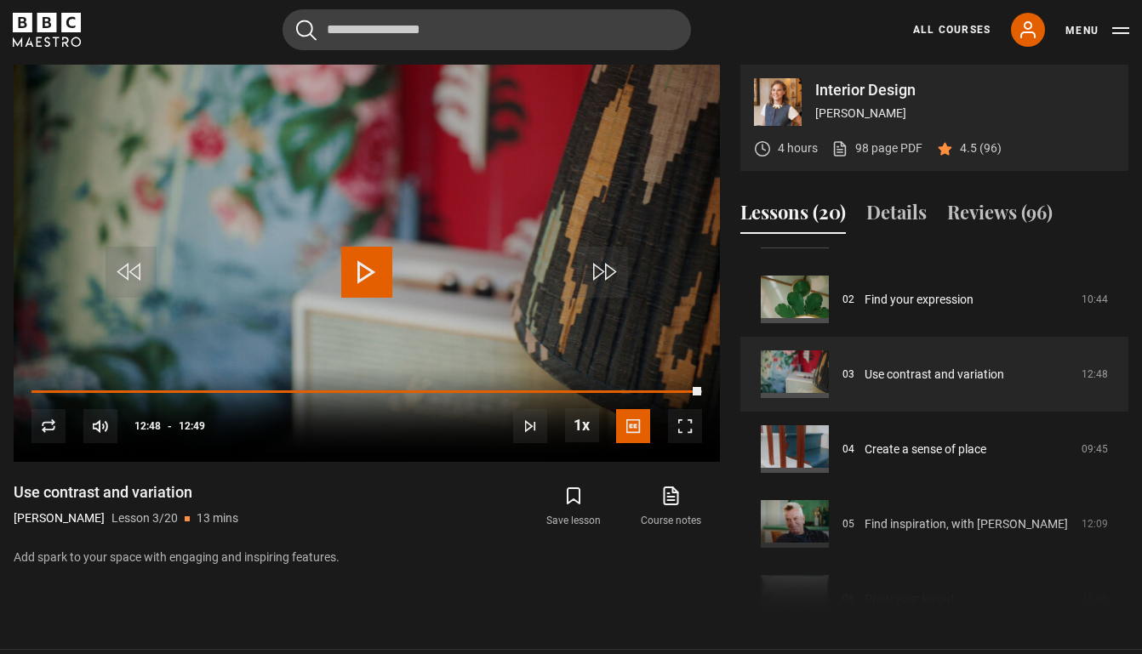
scroll to position [144, 0]
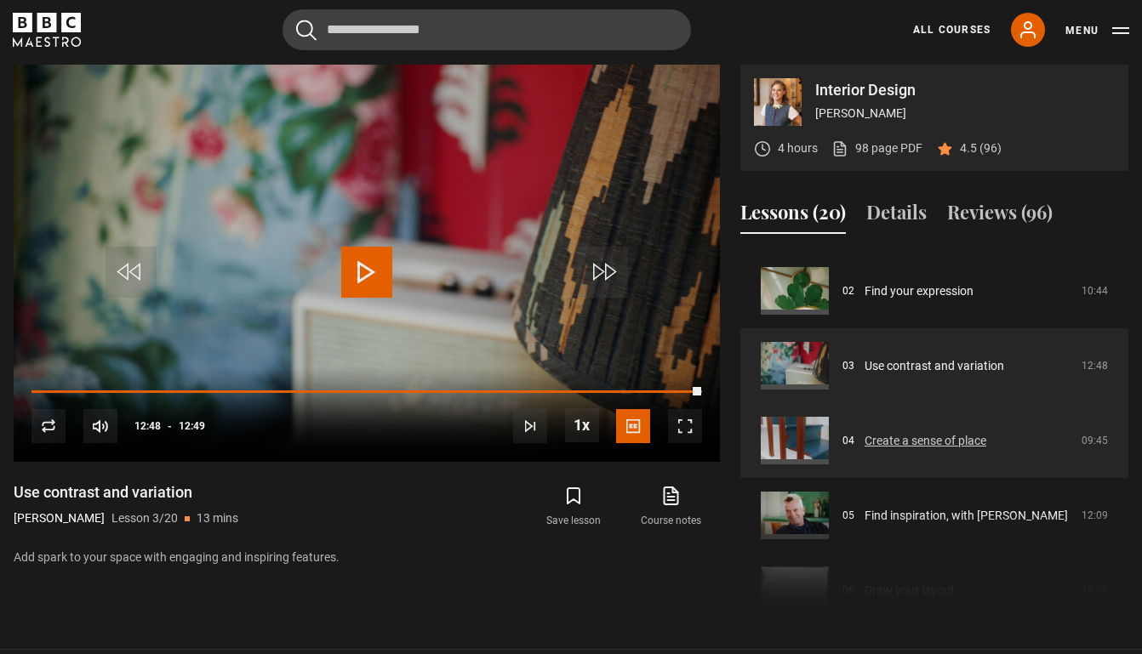
click at [950, 443] on link "Create a sense of place" at bounding box center [925, 441] width 122 height 18
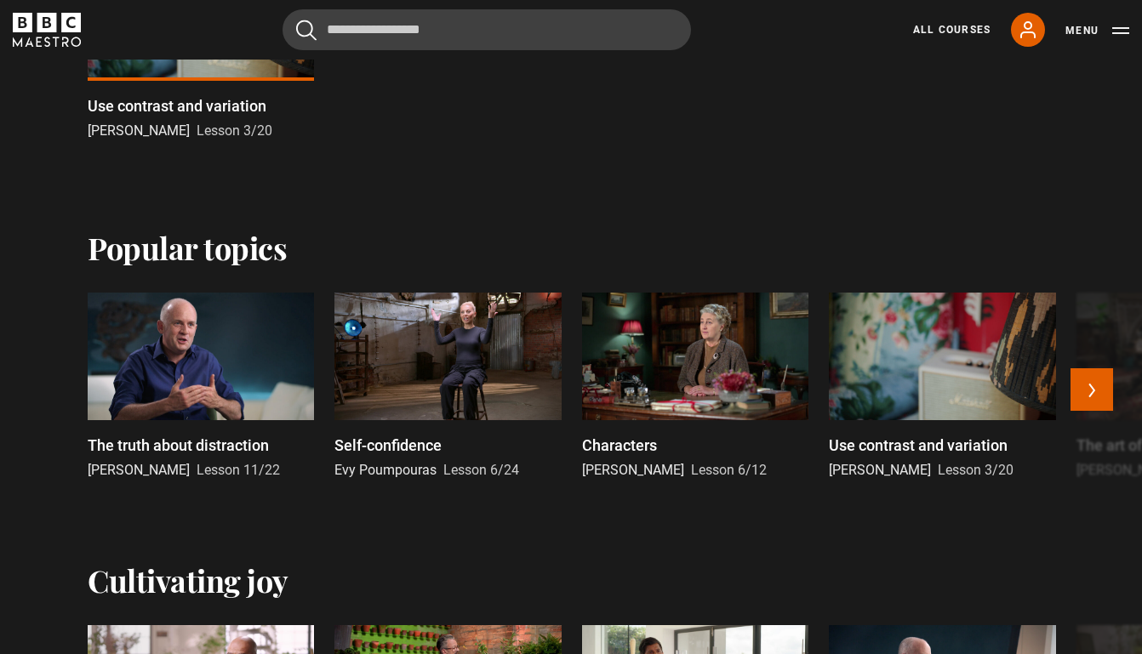
scroll to position [681, 0]
click at [641, 403] on div at bounding box center [695, 356] width 226 height 128
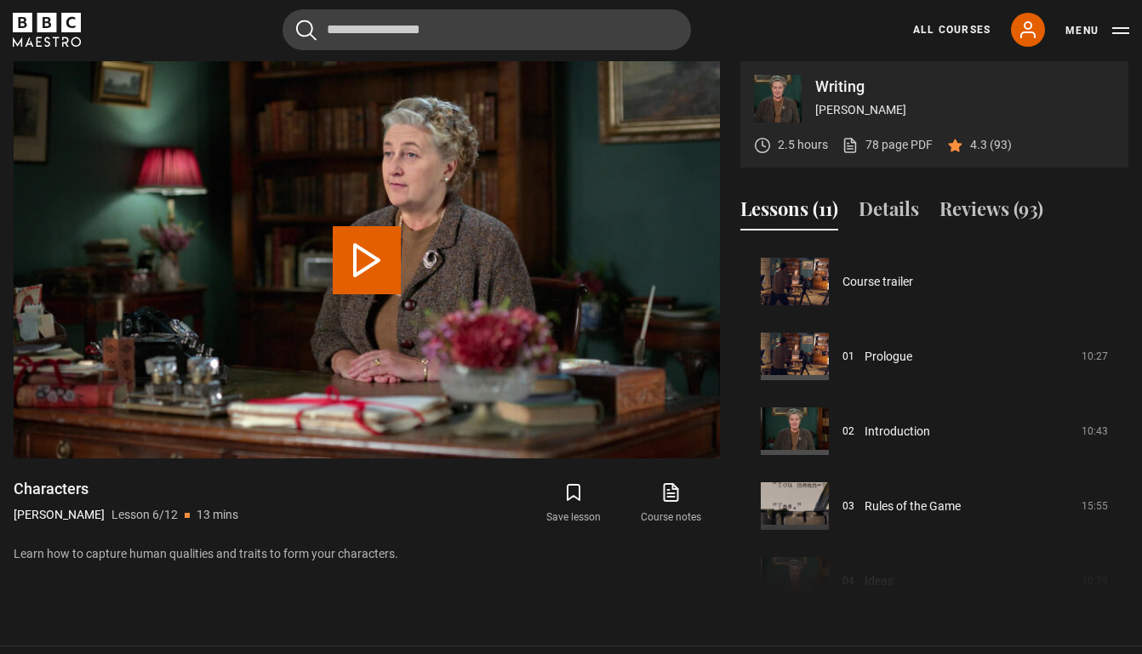
click at [65, 25] on icon "BBC Maestro" at bounding box center [71, 23] width 20 height 20
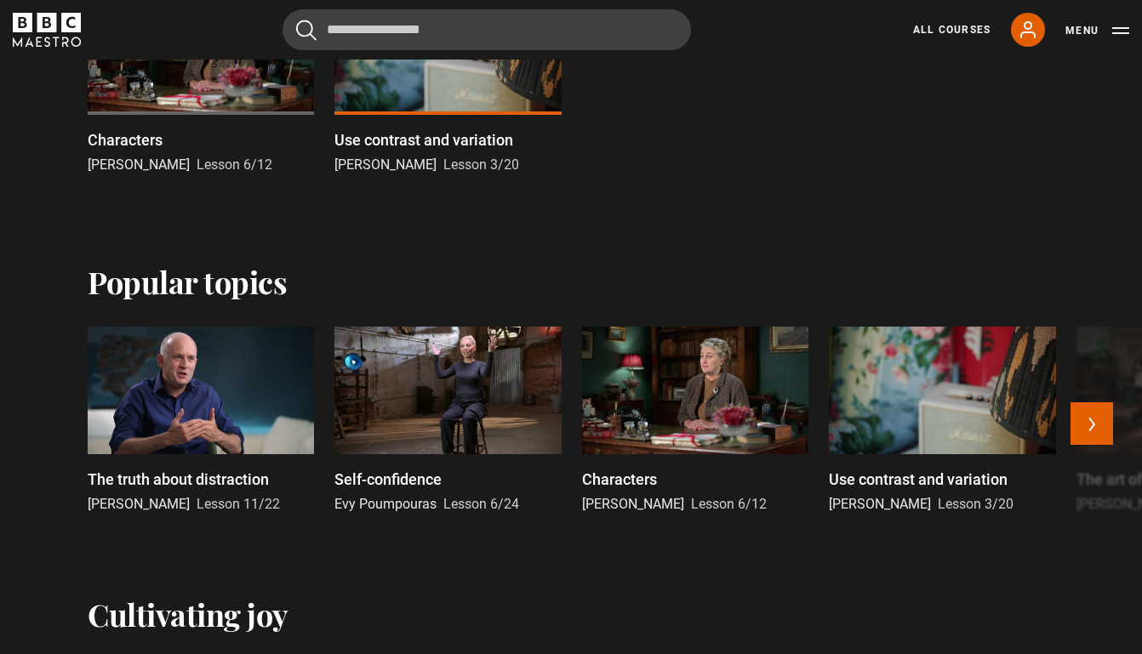
scroll to position [647, 0]
click at [1089, 425] on button "Next" at bounding box center [1091, 423] width 43 height 43
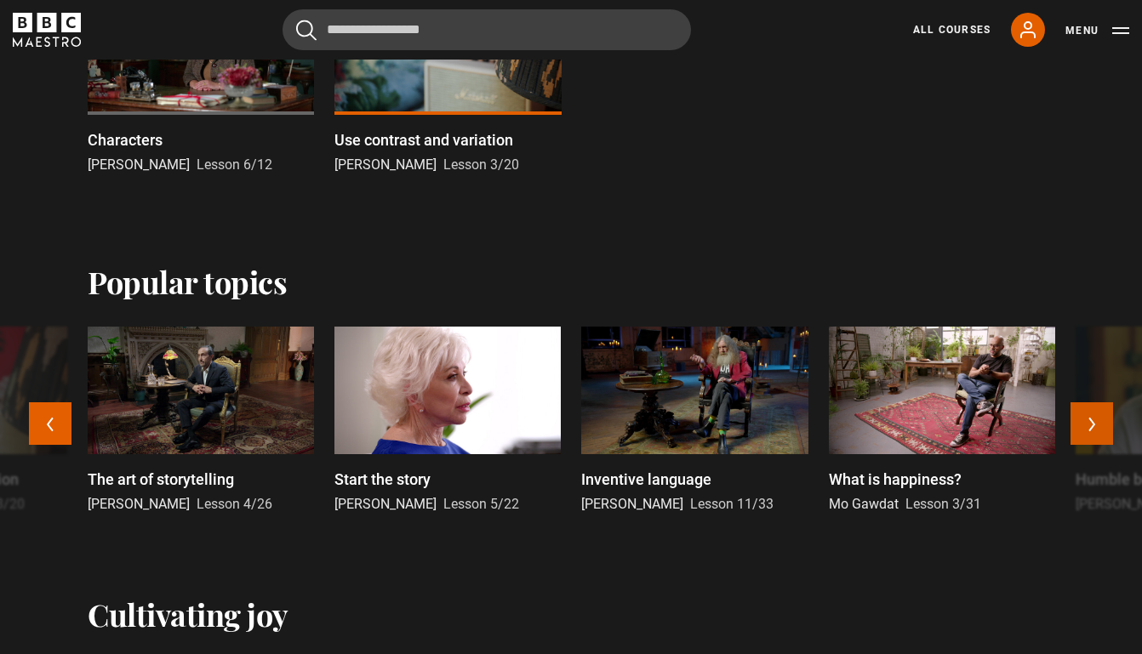
click at [1090, 424] on button "Next" at bounding box center [1091, 423] width 43 height 43
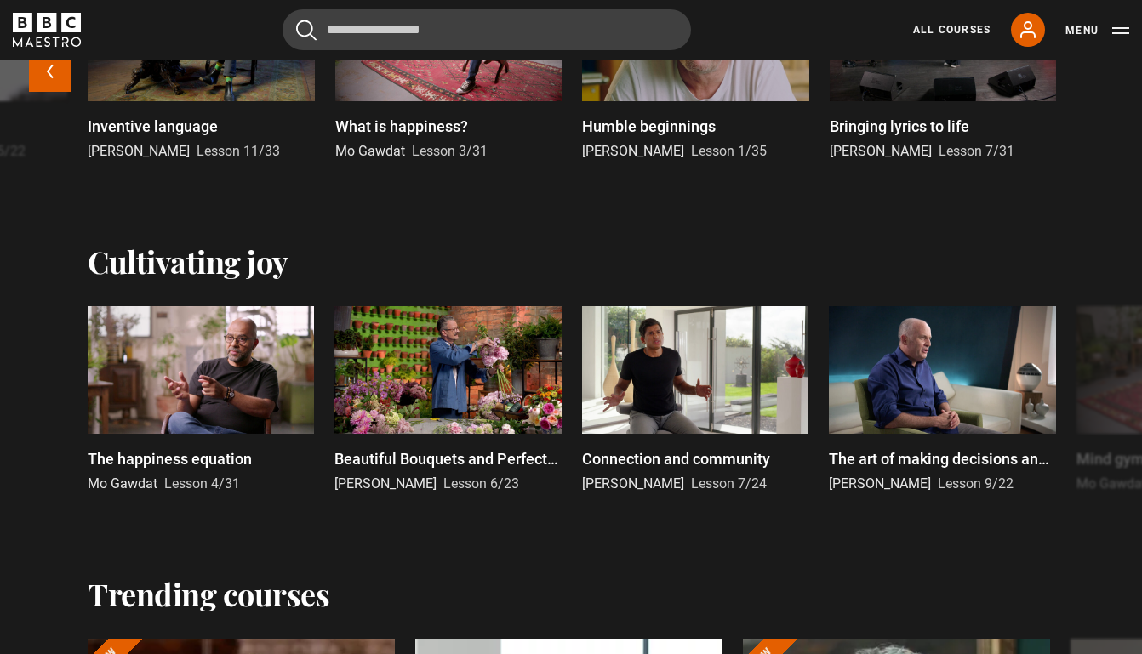
scroll to position [1103, 0]
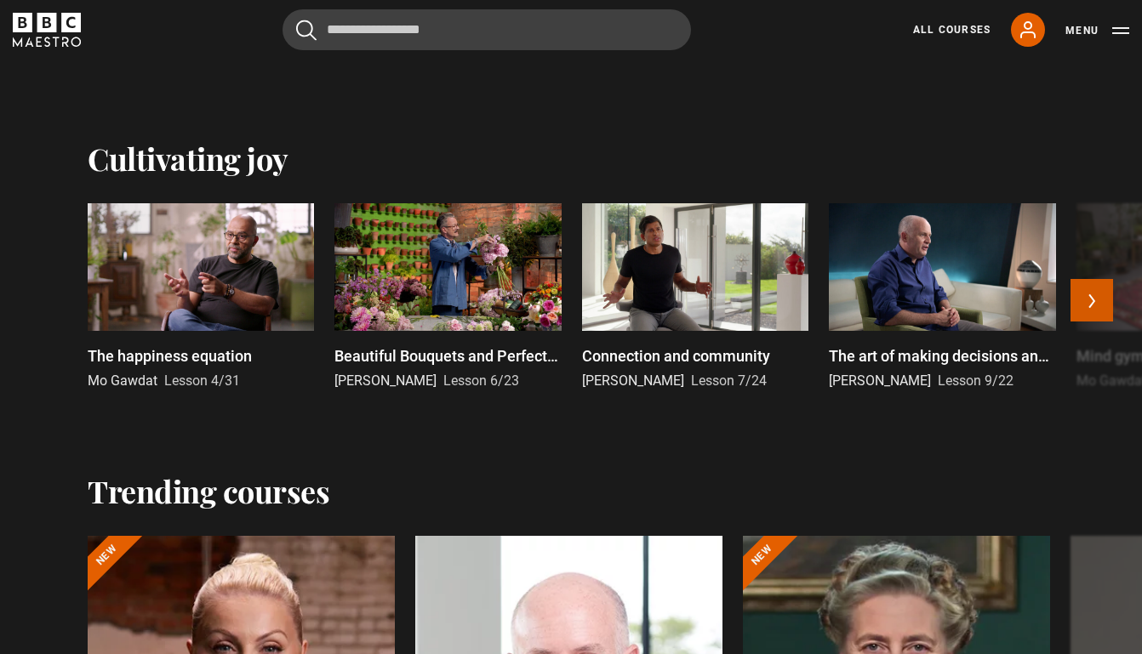
click at [1098, 299] on button "Next" at bounding box center [1091, 300] width 43 height 43
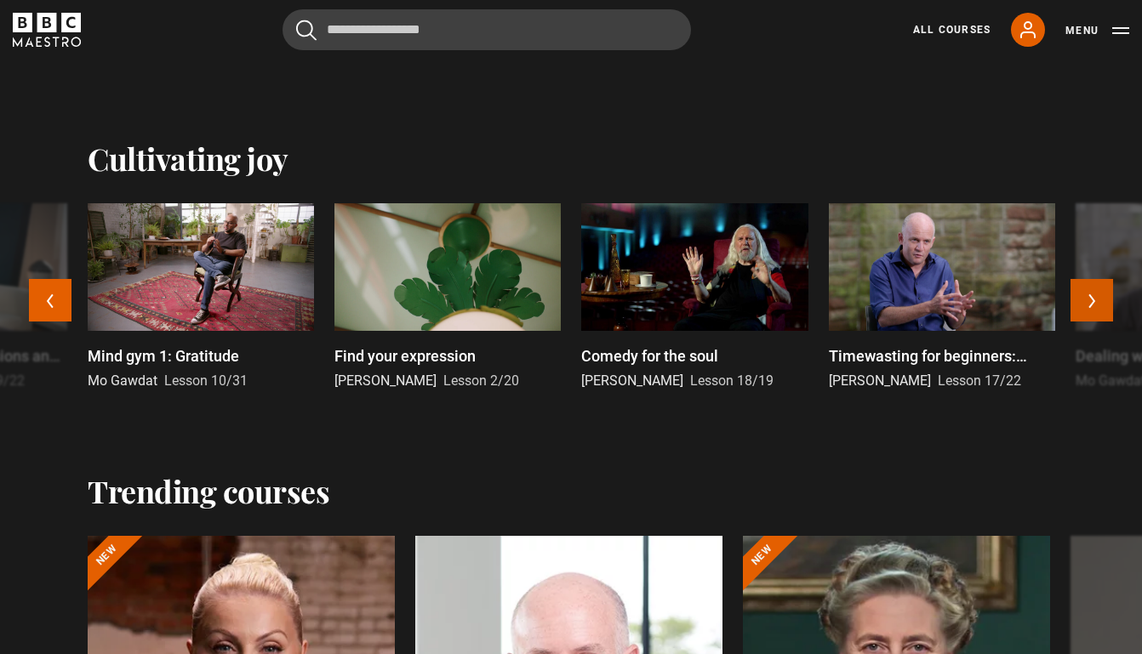
click at [1098, 298] on button "Next" at bounding box center [1091, 300] width 43 height 43
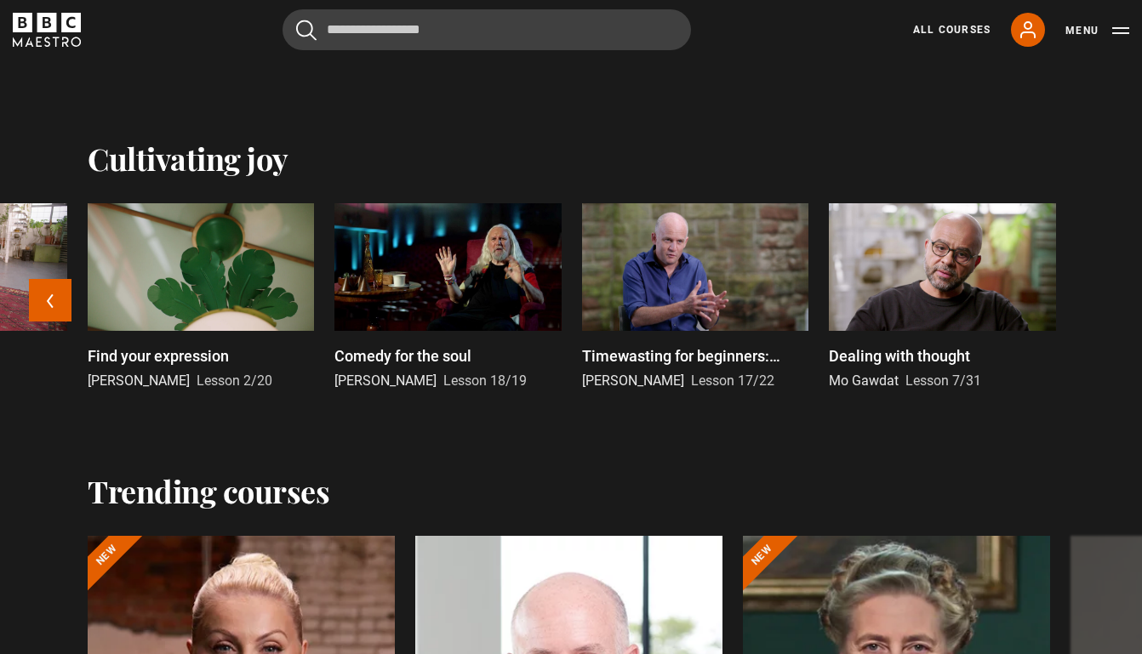
click at [722, 291] on div at bounding box center [695, 267] width 226 height 128
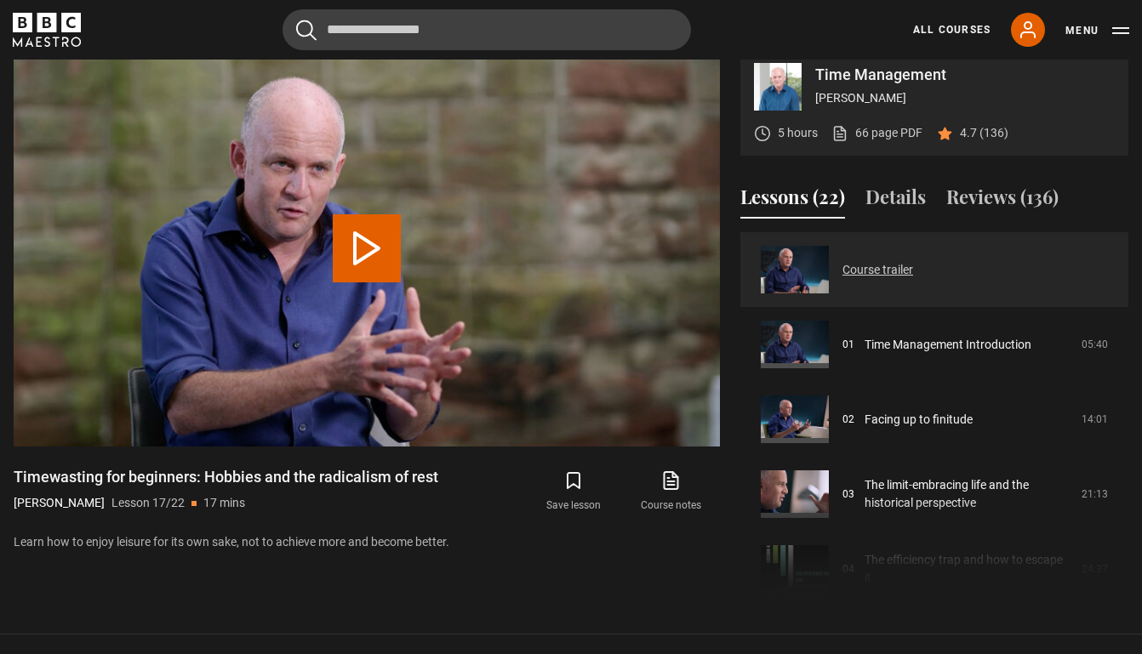
click at [886, 279] on link "Course trailer" at bounding box center [877, 270] width 71 height 18
click at [842, 279] on link "Course trailer" at bounding box center [877, 270] width 71 height 18
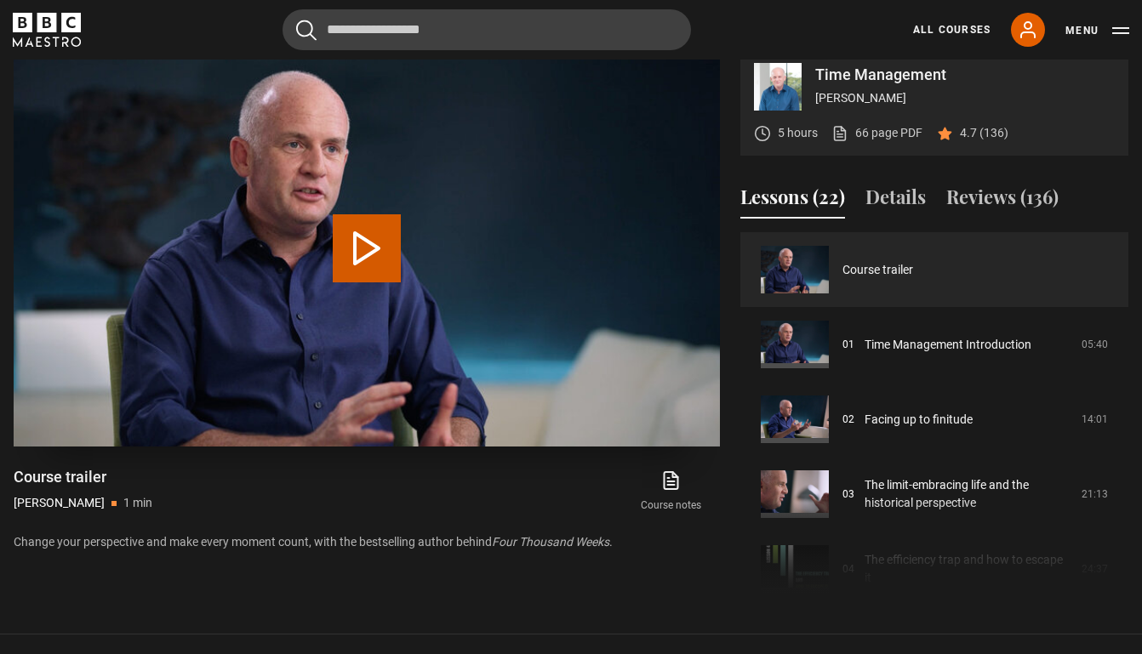
click at [340, 251] on button "Play Video" at bounding box center [367, 248] width 68 height 68
click at [674, 516] on link "Course notes opens in new tab" at bounding box center [671, 491] width 97 height 49
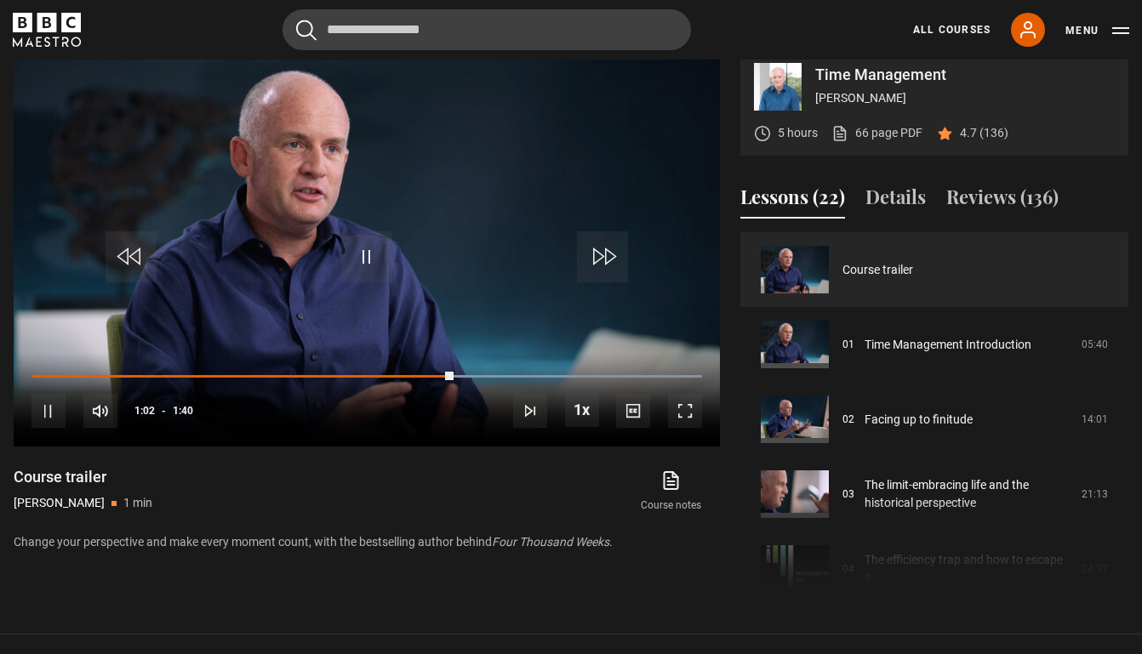
click at [56, 23] on icon "BBC Maestro" at bounding box center [47, 23] width 20 height 20
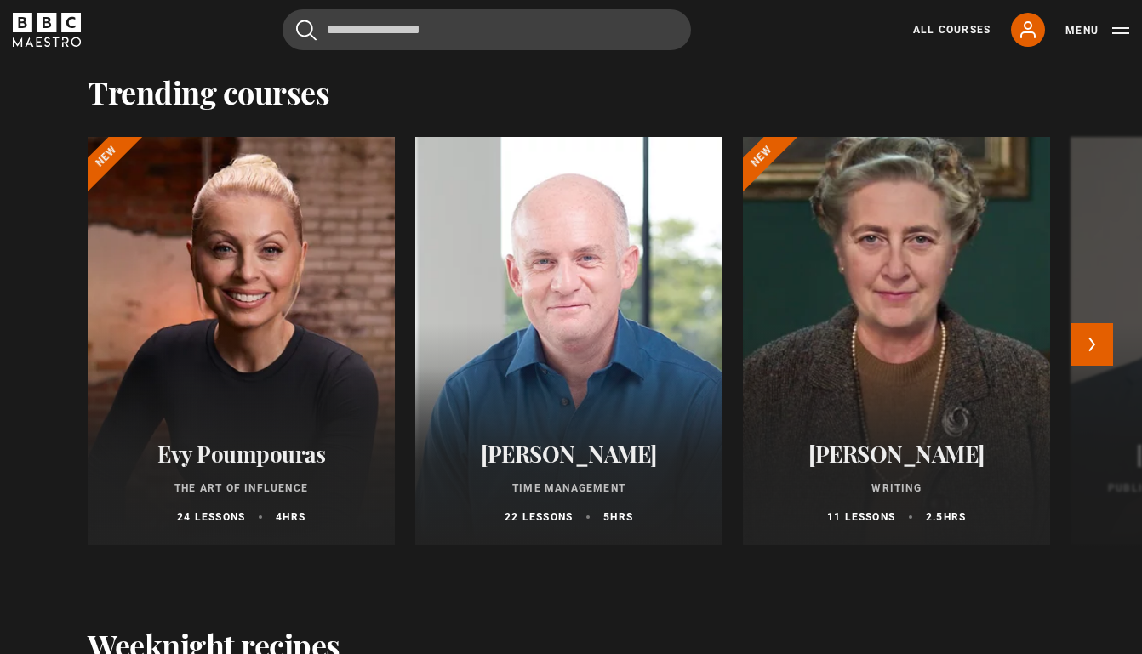
scroll to position [1502, 0]
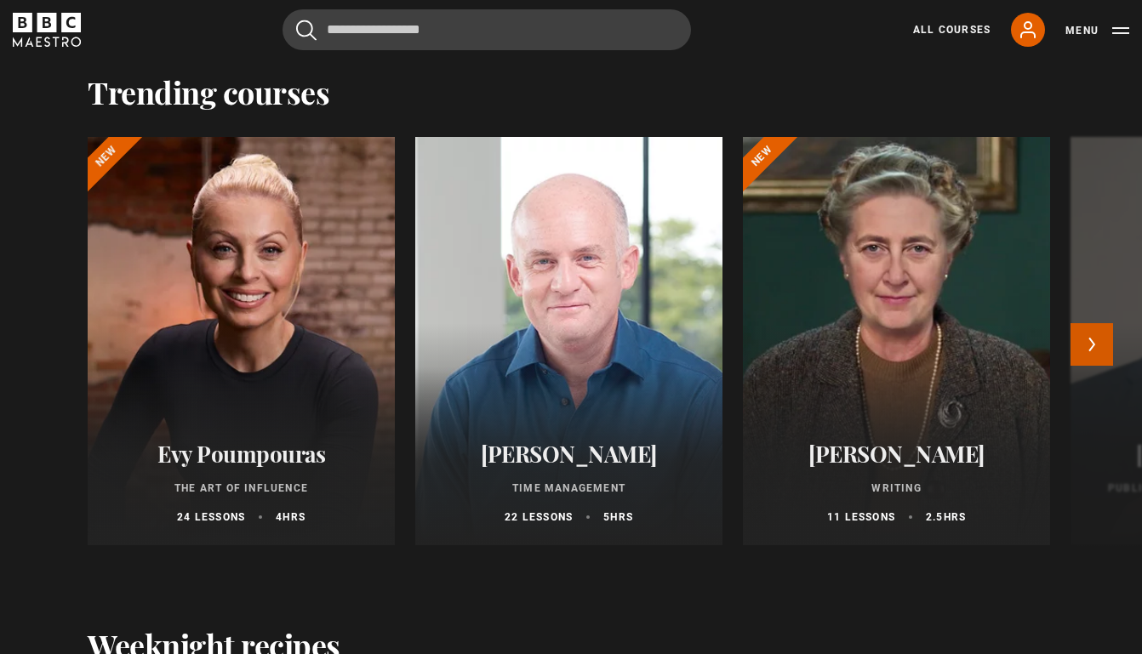
click at [1096, 357] on button "Next" at bounding box center [1091, 344] width 43 height 43
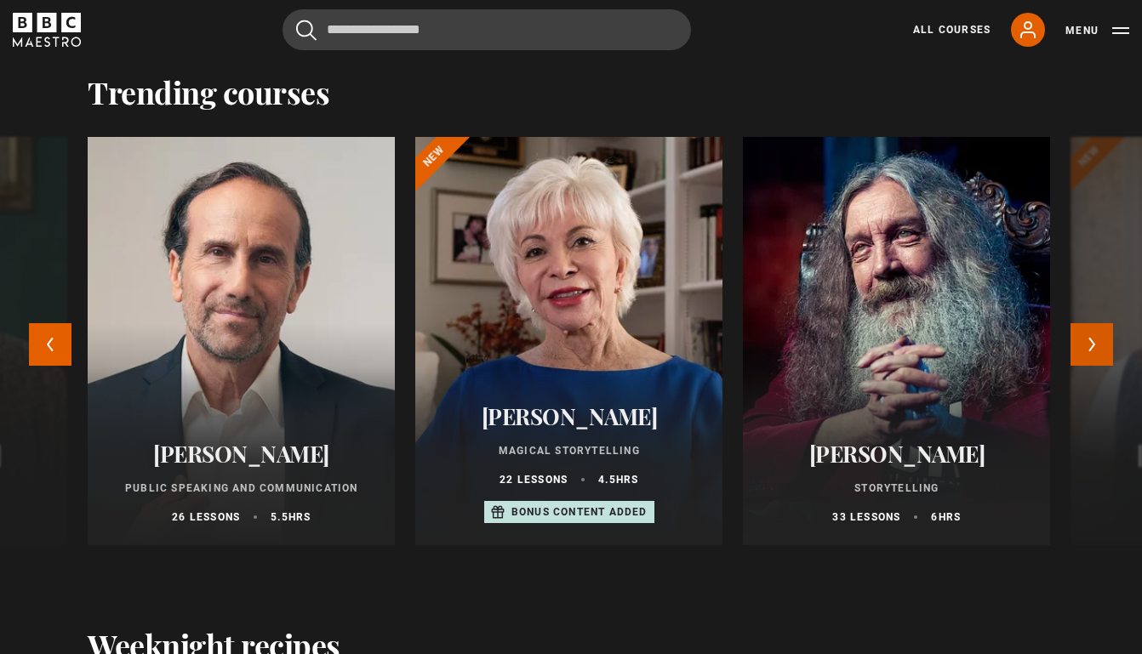
click at [1096, 357] on button "Next" at bounding box center [1091, 344] width 43 height 43
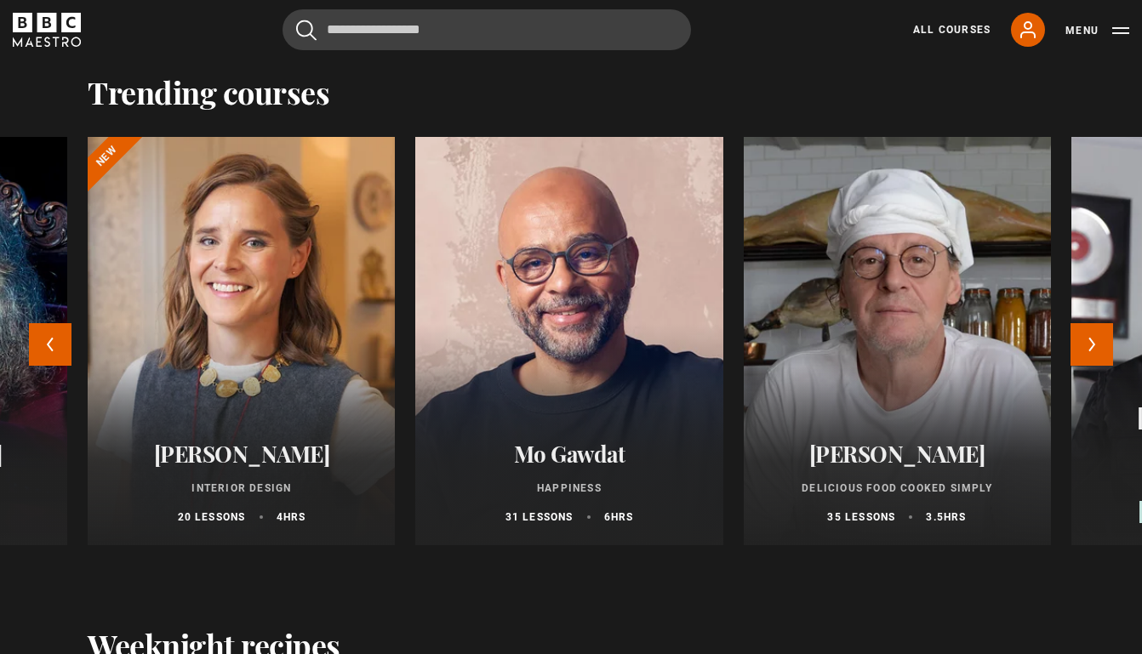
click at [924, 449] on h2 "[PERSON_NAME]" at bounding box center [897, 454] width 266 height 26
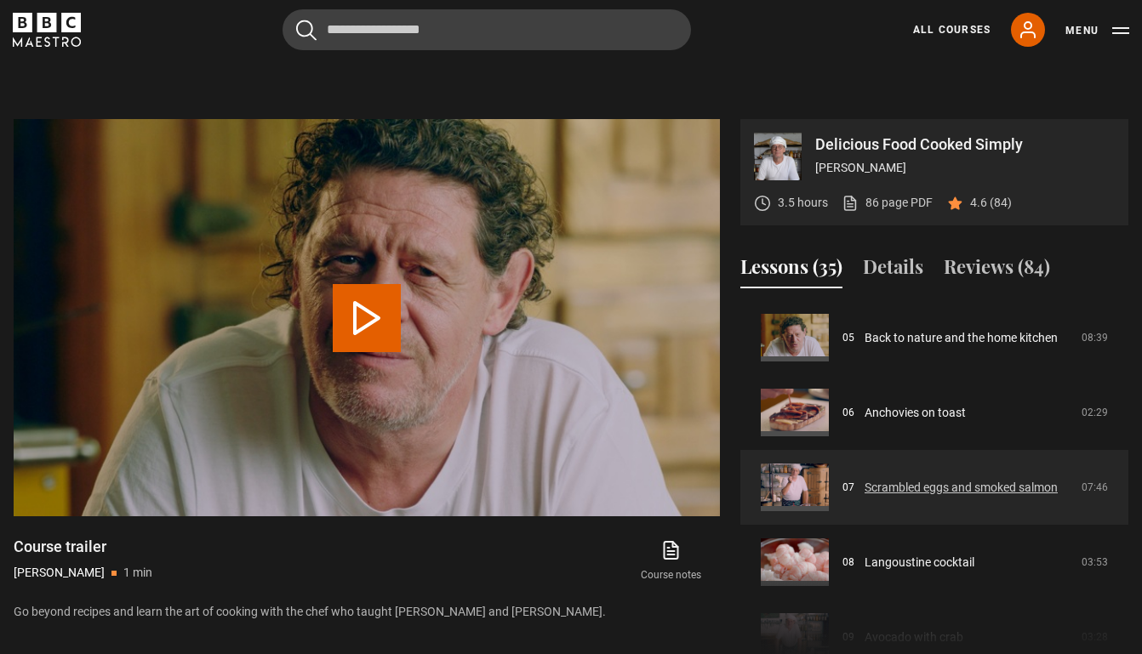
scroll to position [378, 0]
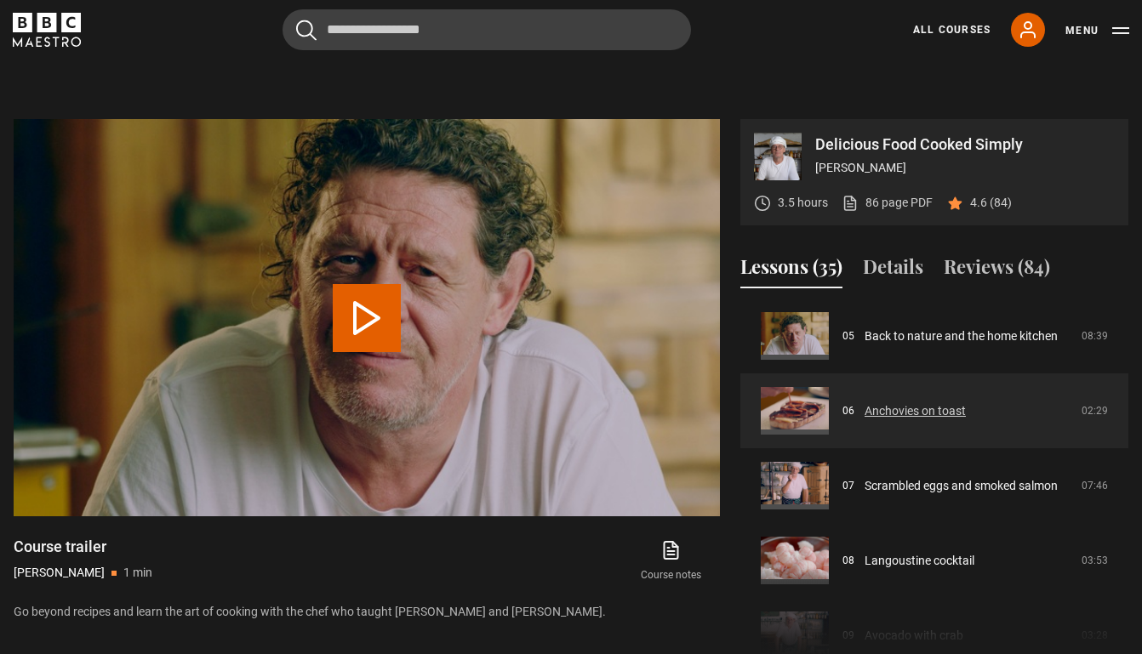
click at [892, 420] on link "Anchovies on toast" at bounding box center [914, 411] width 101 height 18
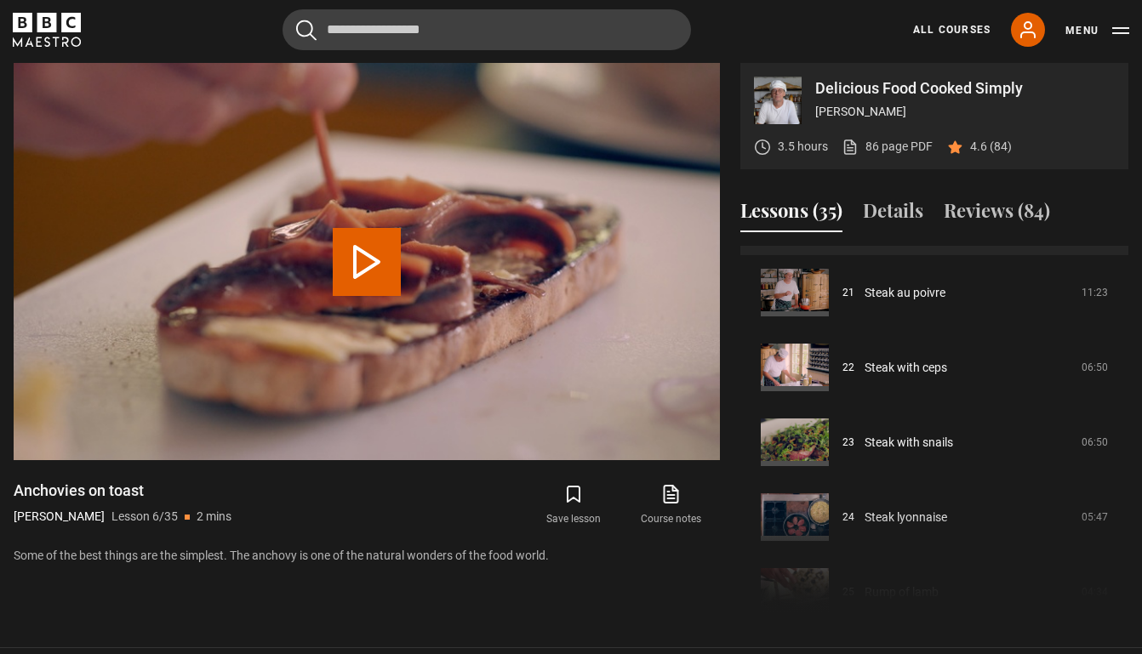
scroll to position [1578, 0]
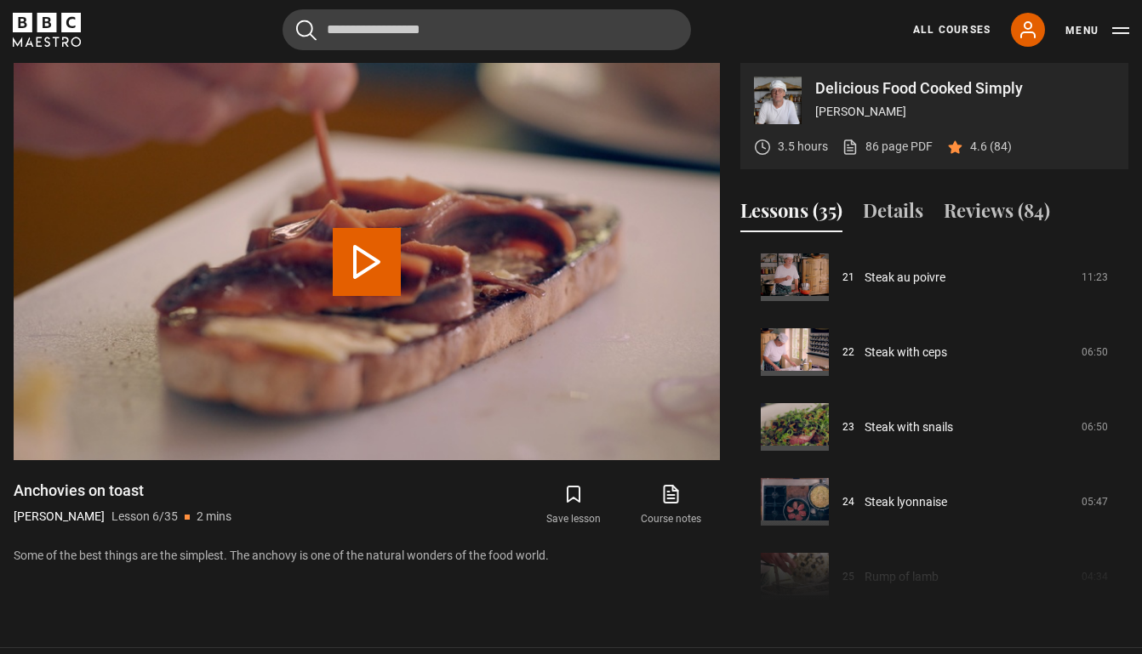
click at [673, 499] on icon at bounding box center [673, 492] width 10 height 13
click at [59, 25] on icon "BBC Maestro" at bounding box center [47, 30] width 68 height 34
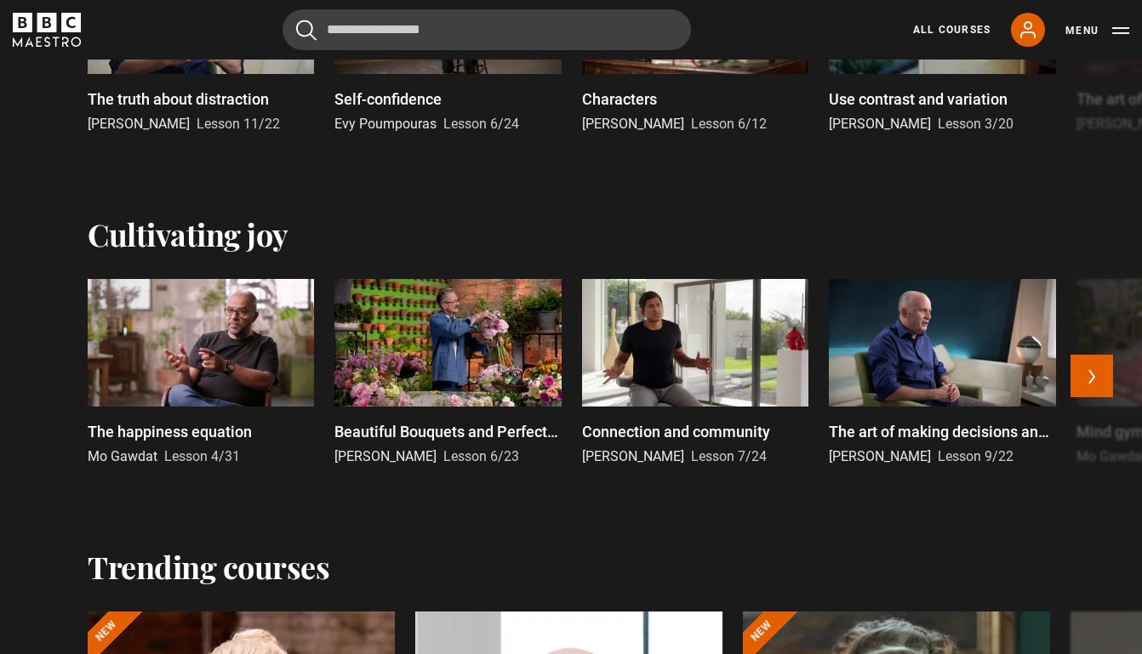
scroll to position [1028, 0]
click at [446, 374] on div at bounding box center [447, 342] width 226 height 128
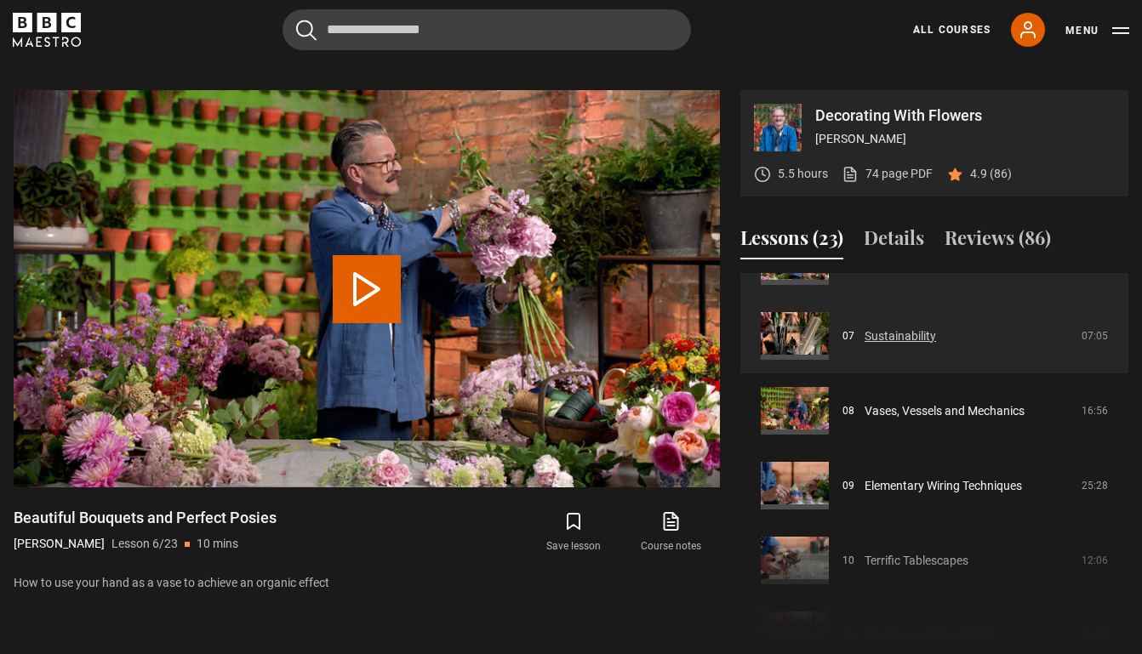
scroll to position [524, 0]
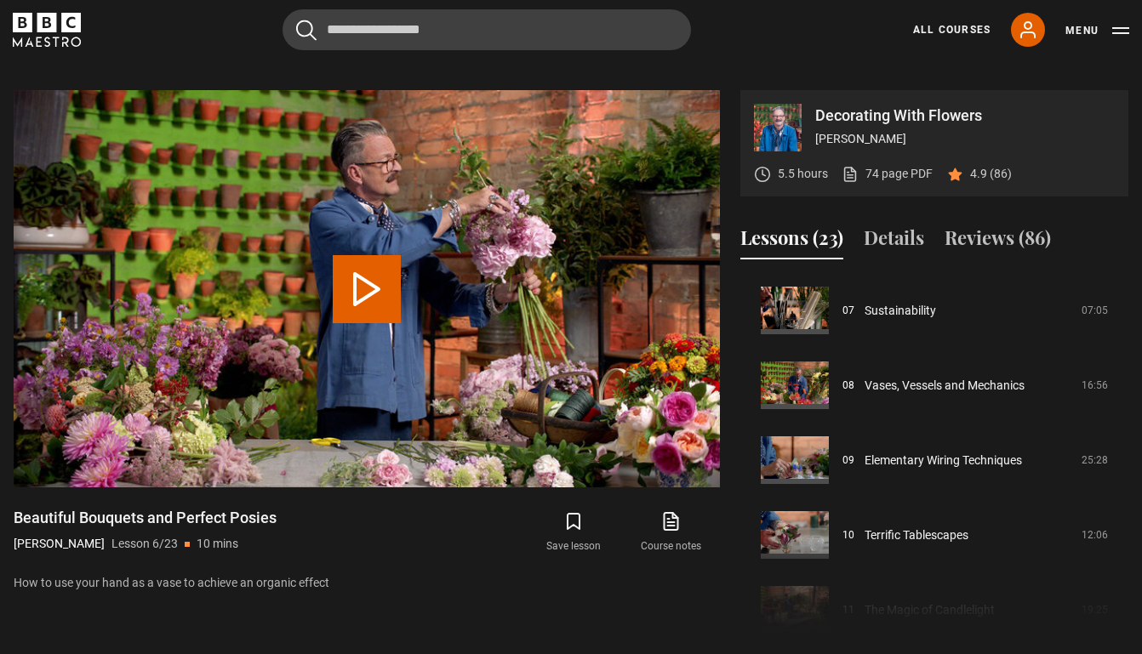
click at [71, 17] on icon "BBC Maestro" at bounding box center [47, 30] width 68 height 34
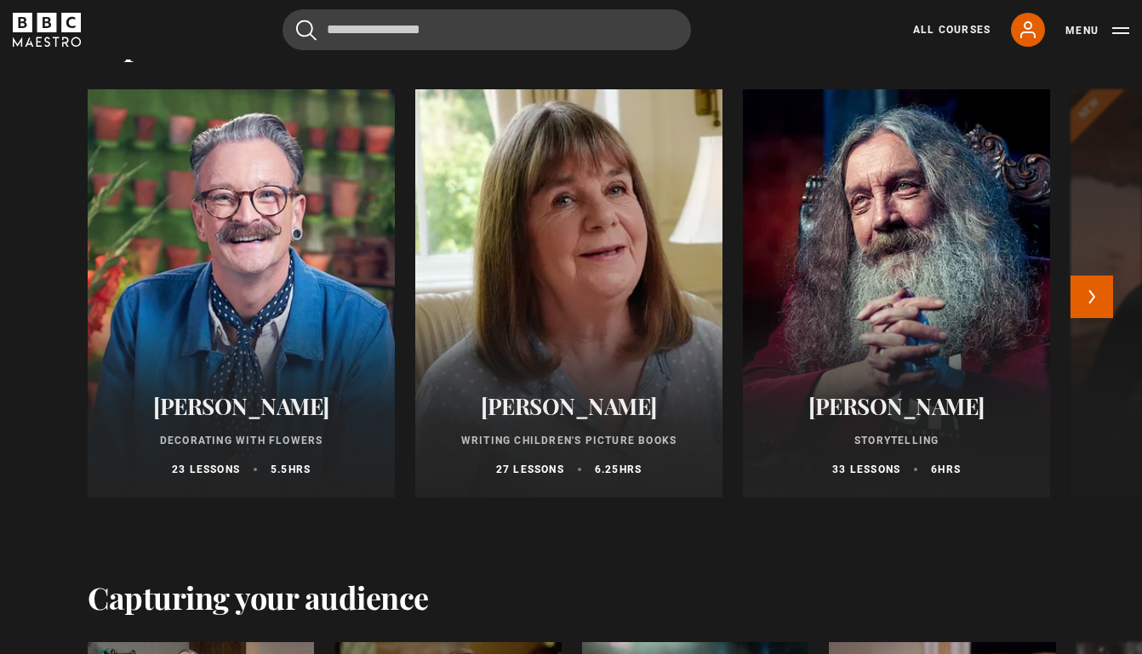
scroll to position [2791, 0]
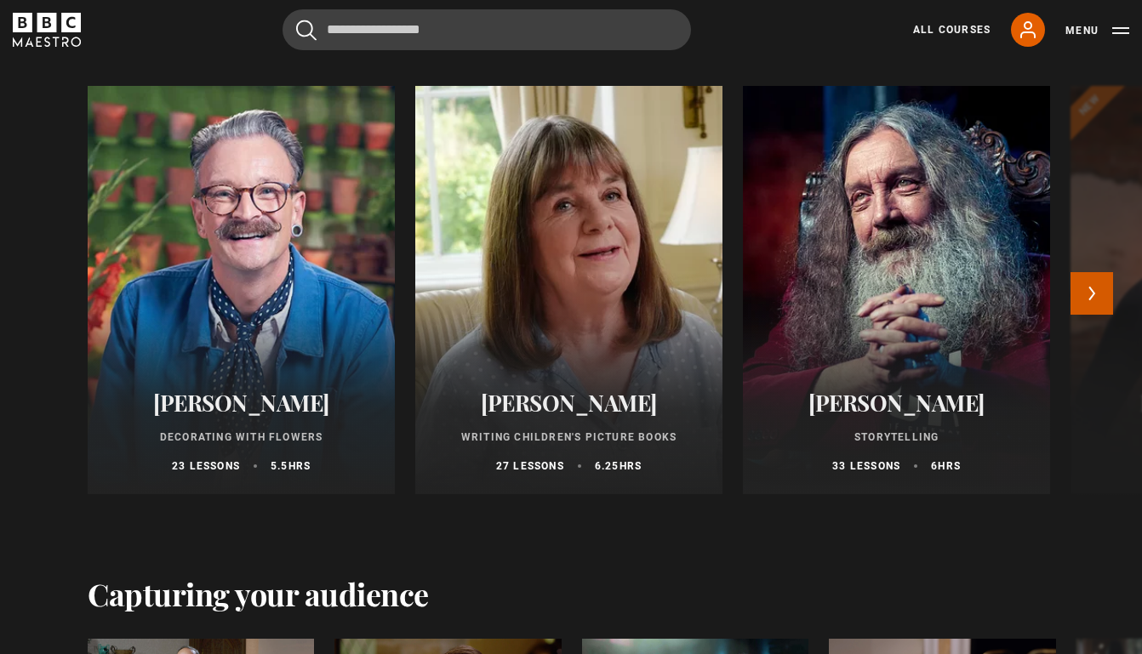
click at [1095, 294] on button "Next" at bounding box center [1091, 293] width 43 height 43
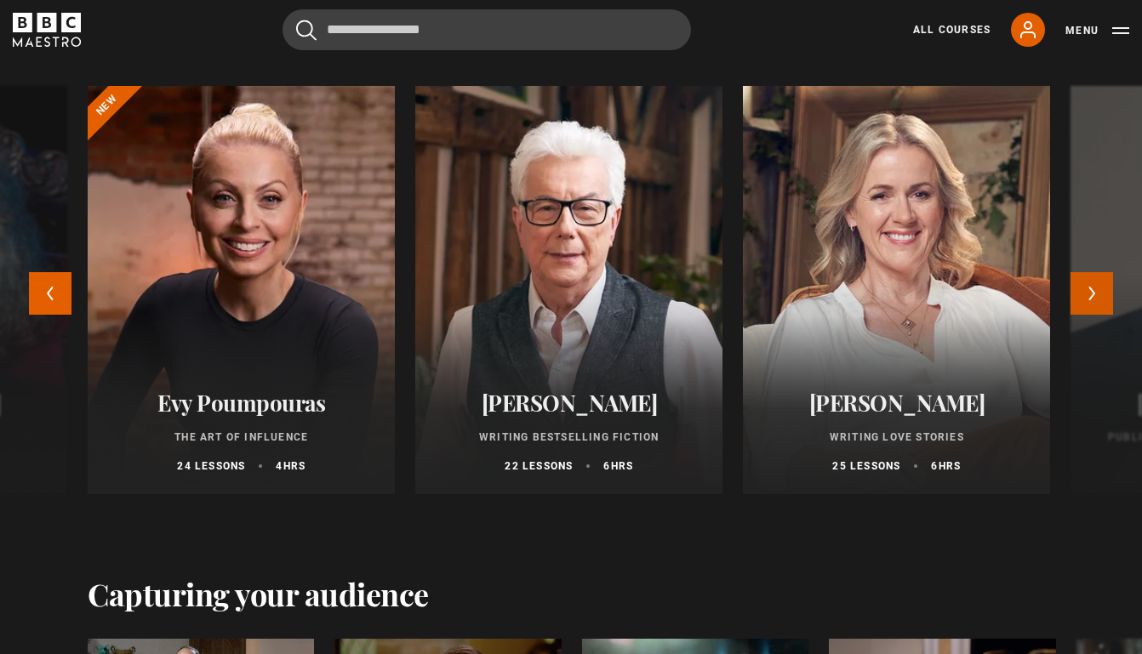
click at [1095, 294] on button "Next" at bounding box center [1091, 293] width 43 height 43
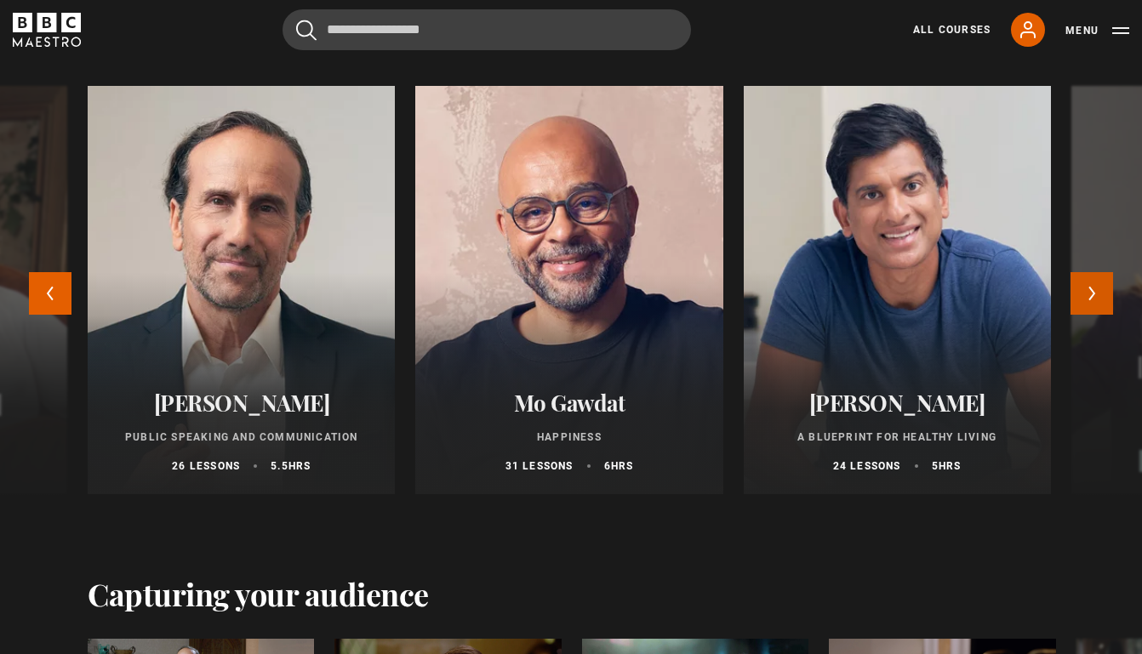
click at [1095, 294] on button "Next" at bounding box center [1091, 293] width 43 height 43
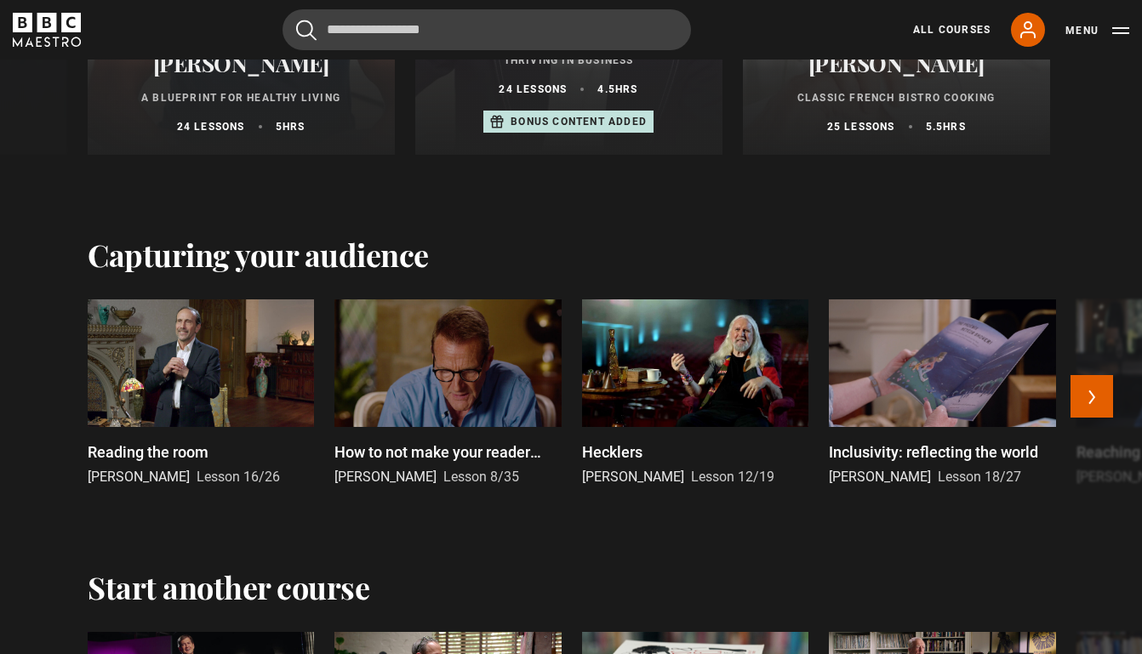
scroll to position [3141, 0]
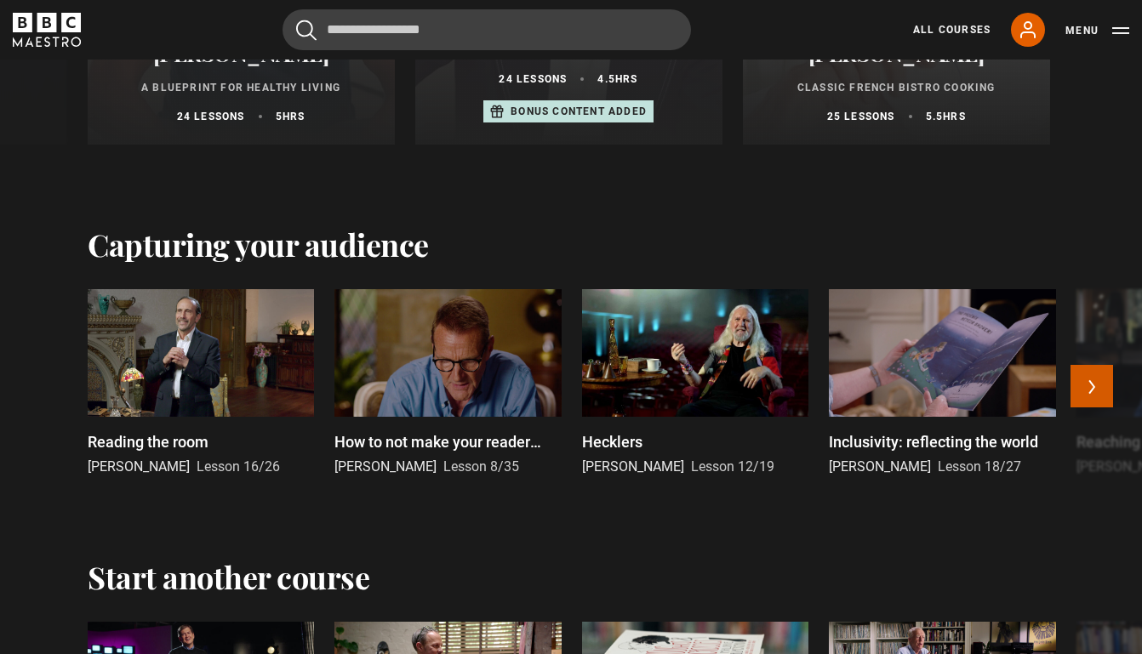
click at [1092, 385] on button "Next" at bounding box center [1091, 386] width 43 height 43
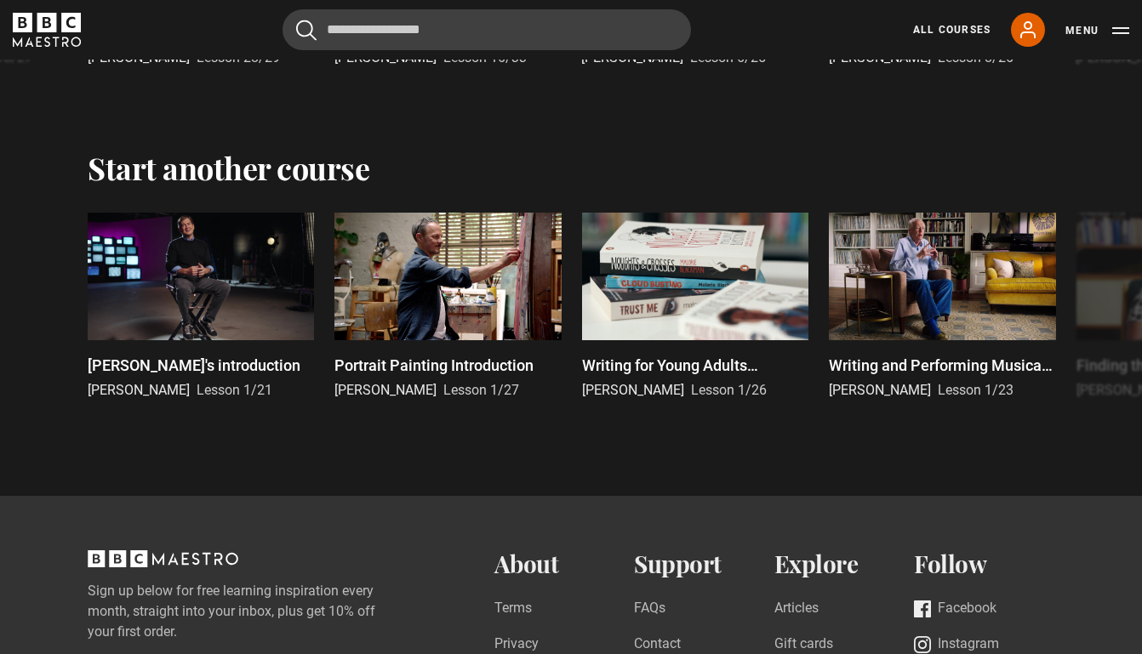
scroll to position [3550, 0]
click at [1094, 307] on button "Next" at bounding box center [1091, 309] width 43 height 43
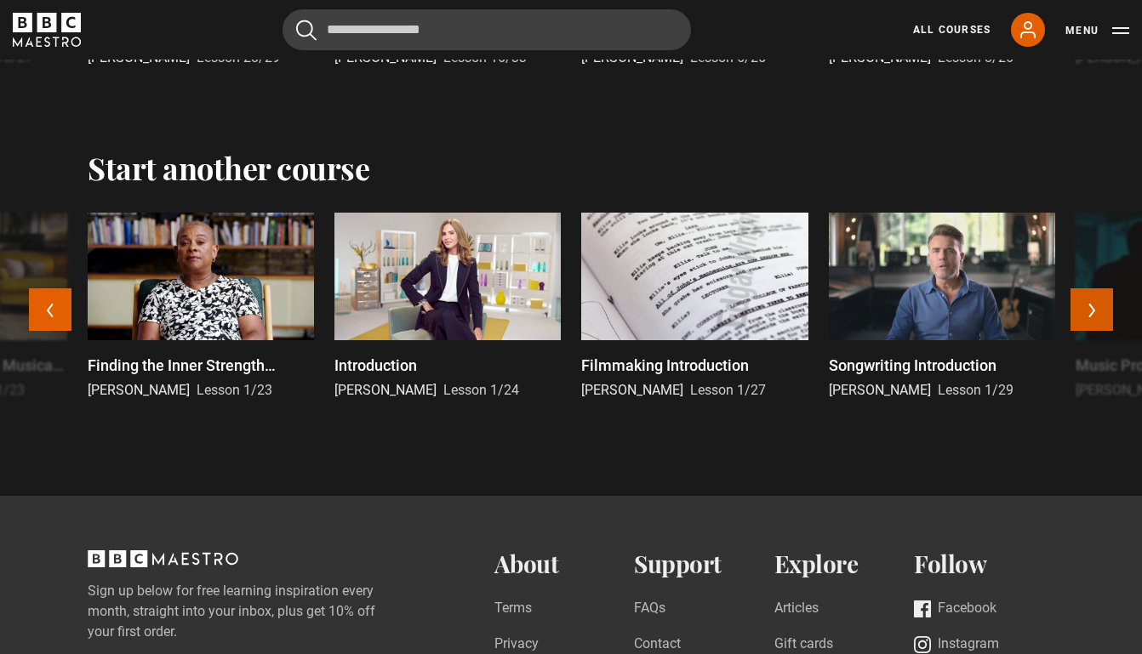
click at [1094, 307] on button "Next" at bounding box center [1091, 309] width 43 height 43
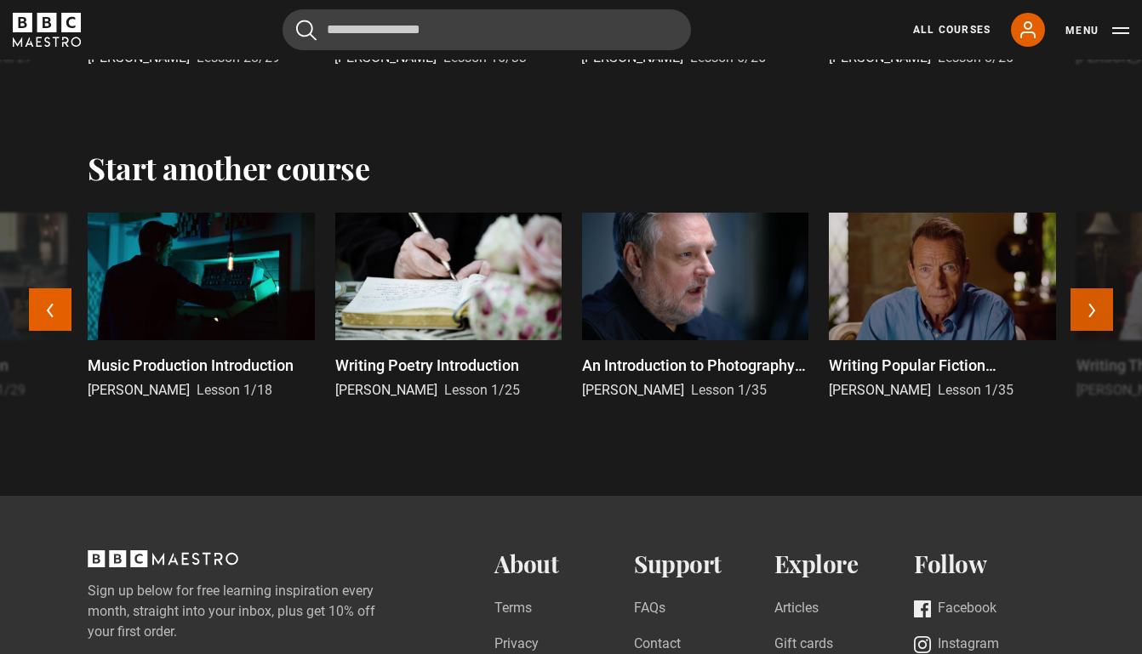
click at [1094, 307] on button "Next" at bounding box center [1091, 309] width 43 height 43
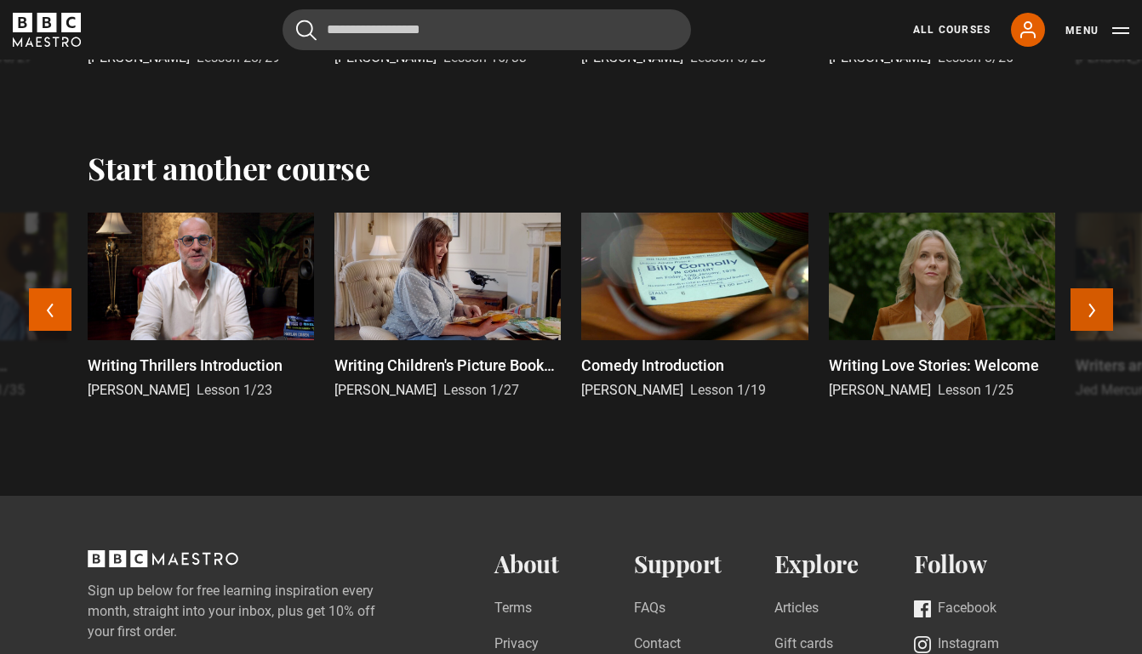
click at [1094, 307] on button "Next" at bounding box center [1091, 309] width 43 height 43
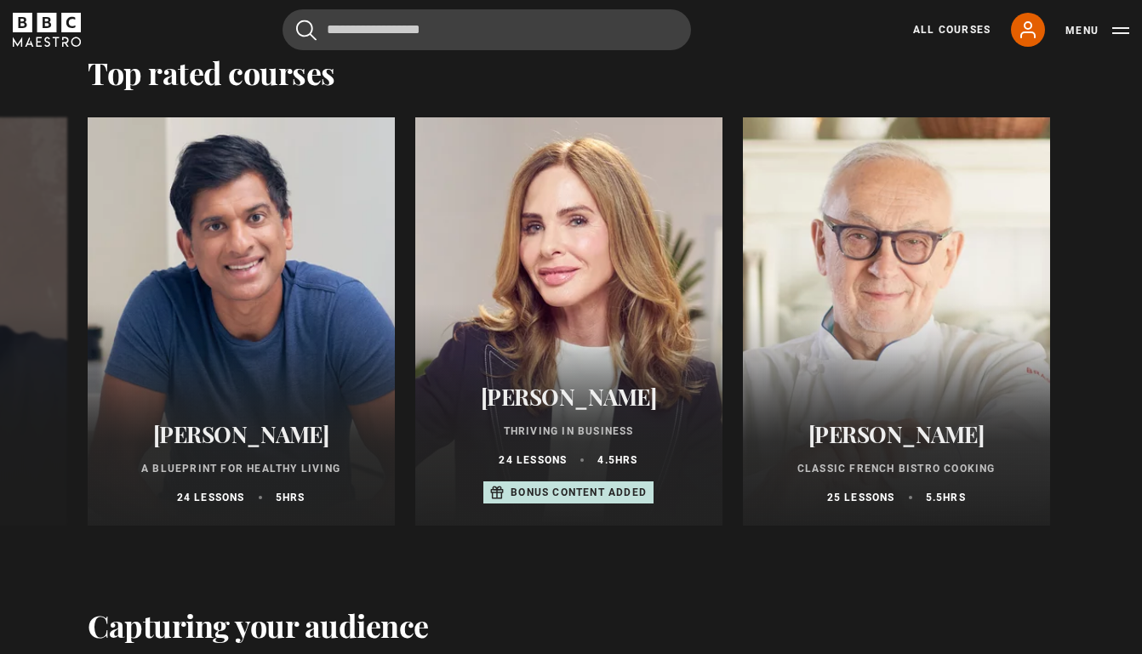
scroll to position [3161, 0]
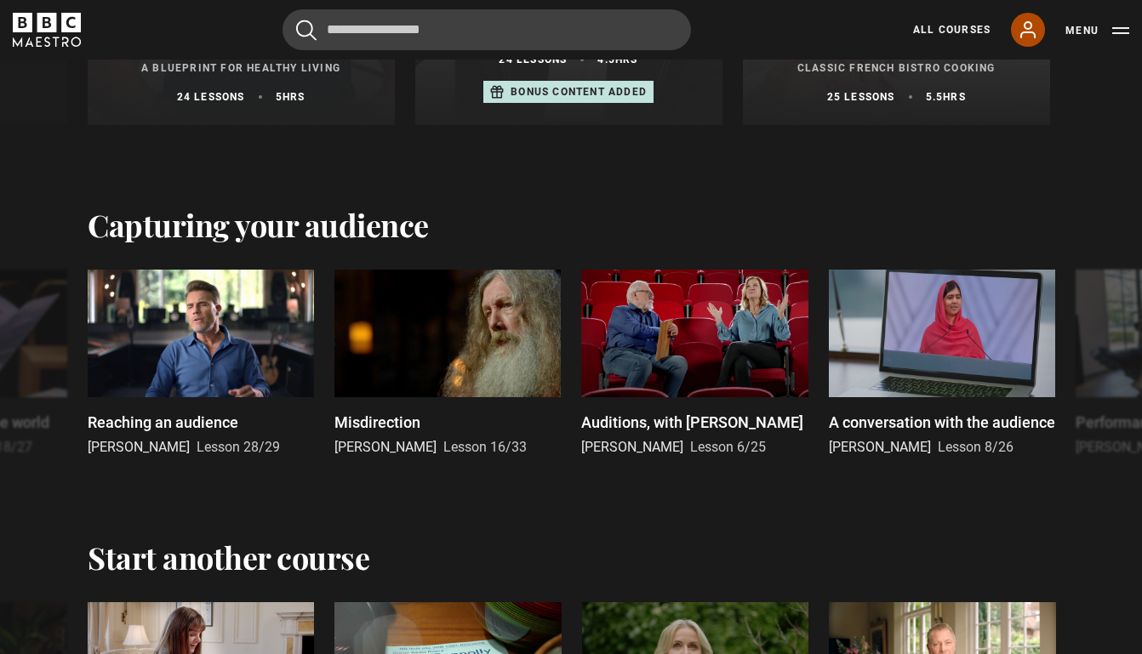
click at [1033, 27] on icon at bounding box center [1028, 30] width 20 height 20
click at [976, 26] on link "All Courses" at bounding box center [951, 29] width 77 height 15
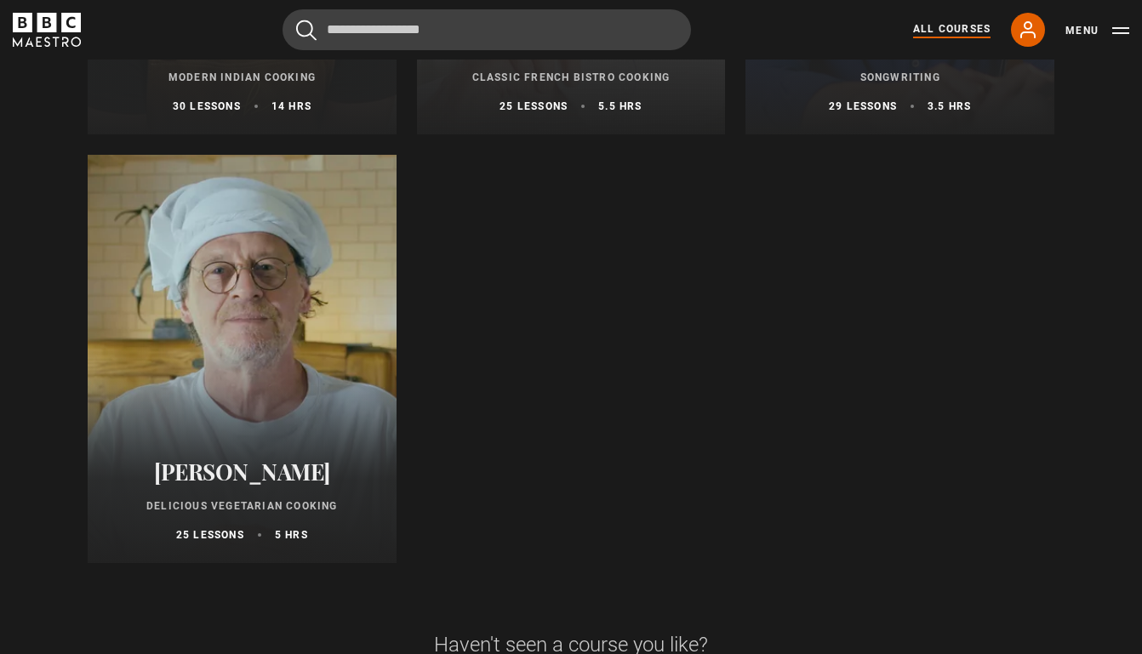
scroll to position [6568, 0]
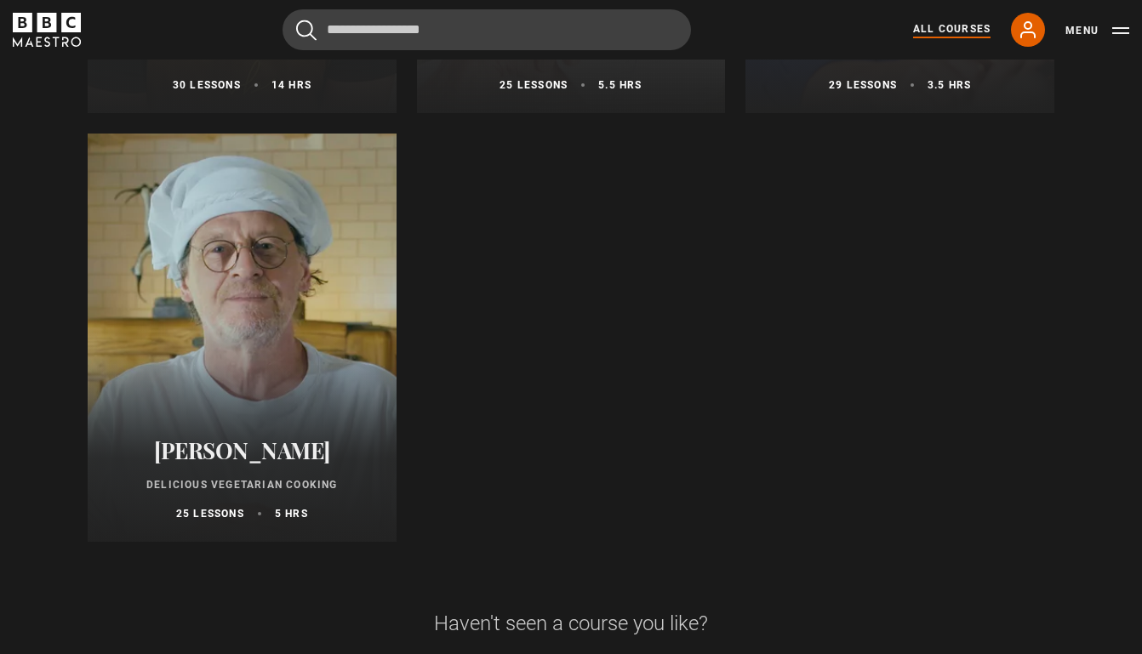
click at [299, 391] on div at bounding box center [242, 338] width 309 height 408
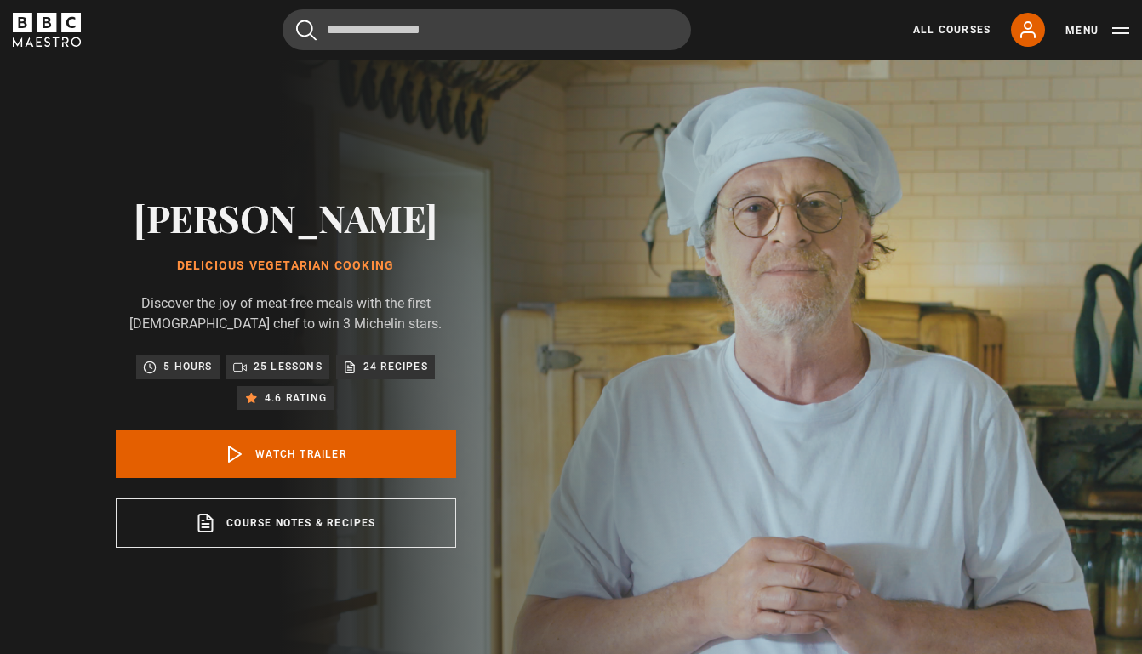
scroll to position [24, 0]
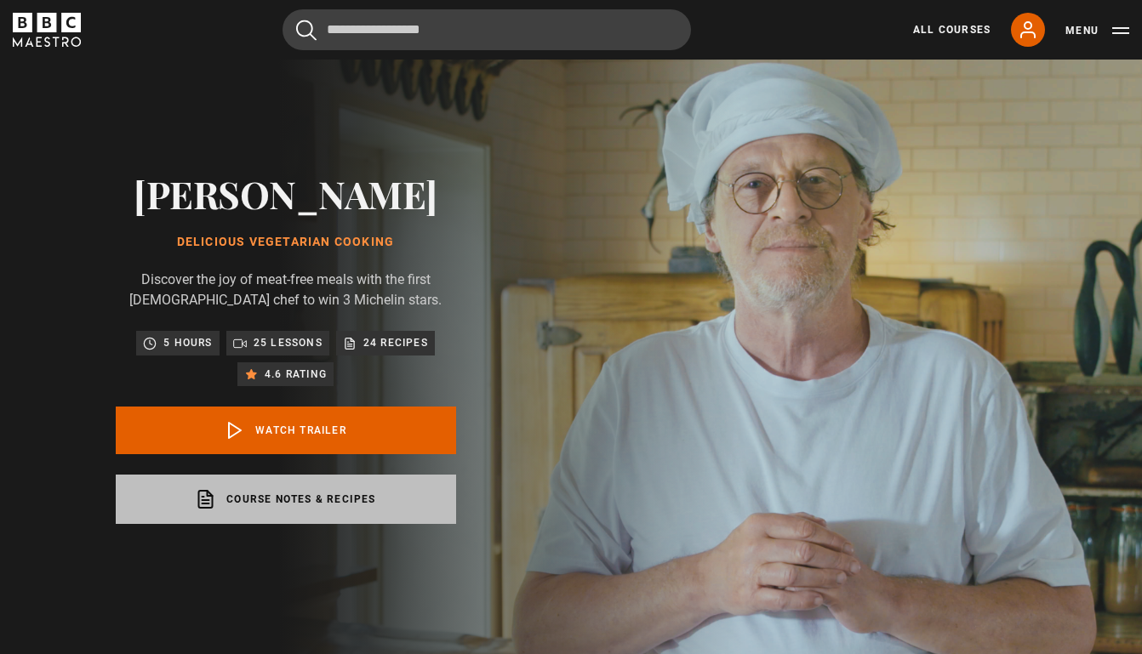
click at [384, 502] on link "Course notes & recipes opens in a new tab" at bounding box center [286, 499] width 340 height 49
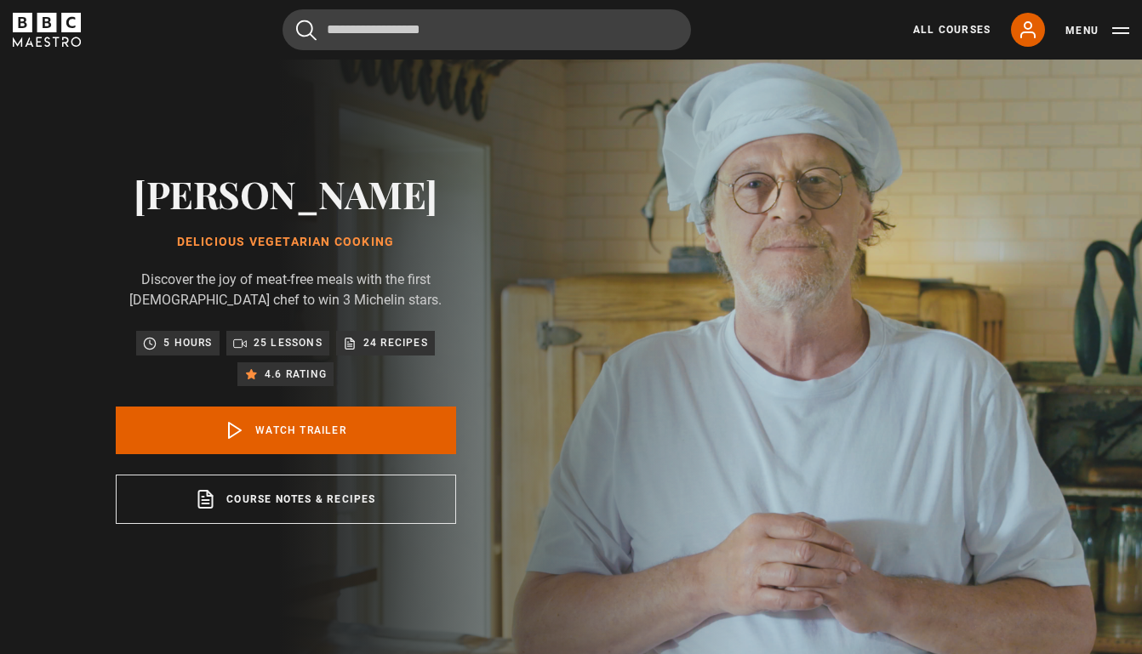
click at [71, 33] on icon "BBC Maestro" at bounding box center [47, 30] width 68 height 34
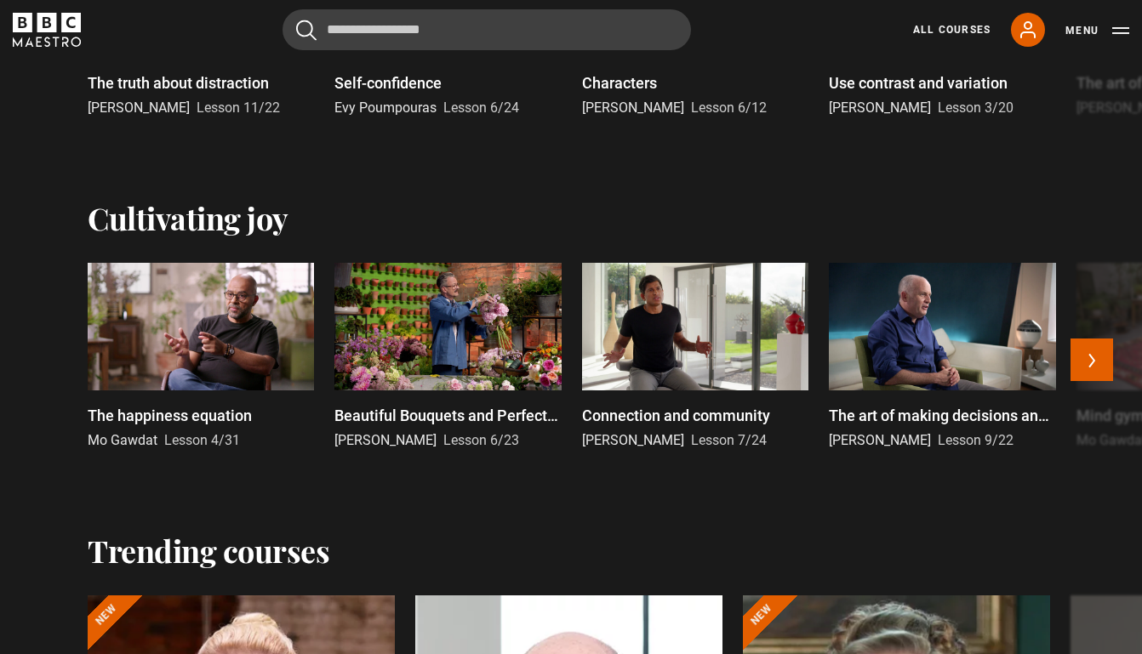
scroll to position [295, 0]
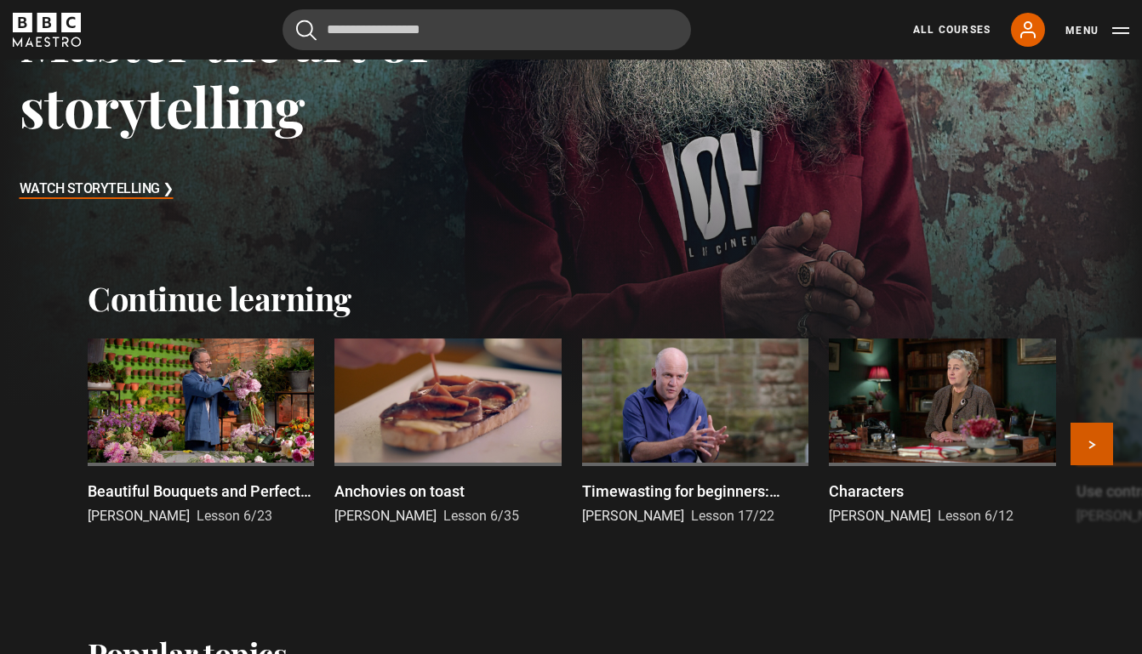
click at [1105, 442] on button "Next" at bounding box center [1091, 444] width 43 height 43
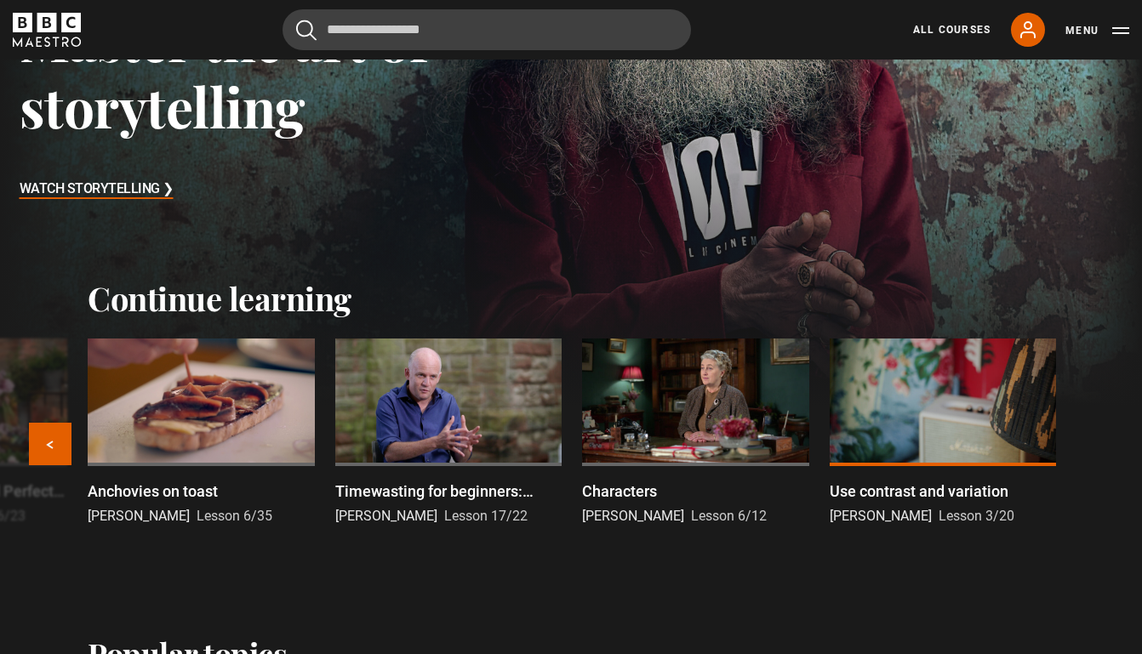
click at [938, 428] on div at bounding box center [943, 403] width 226 height 128
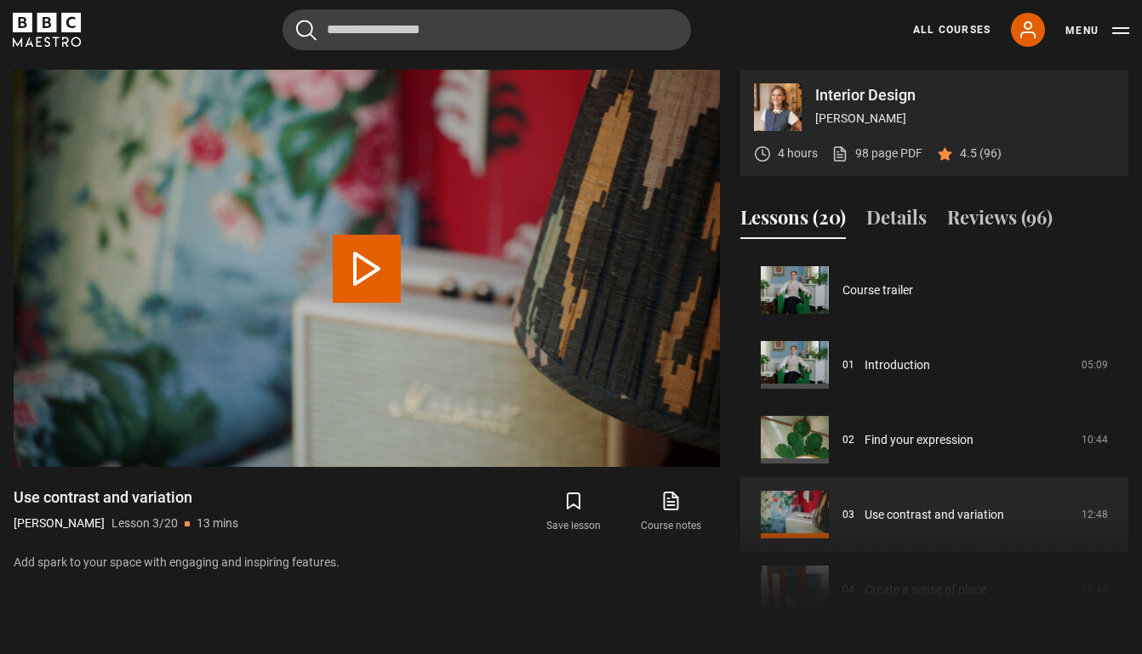
scroll to position [150, 0]
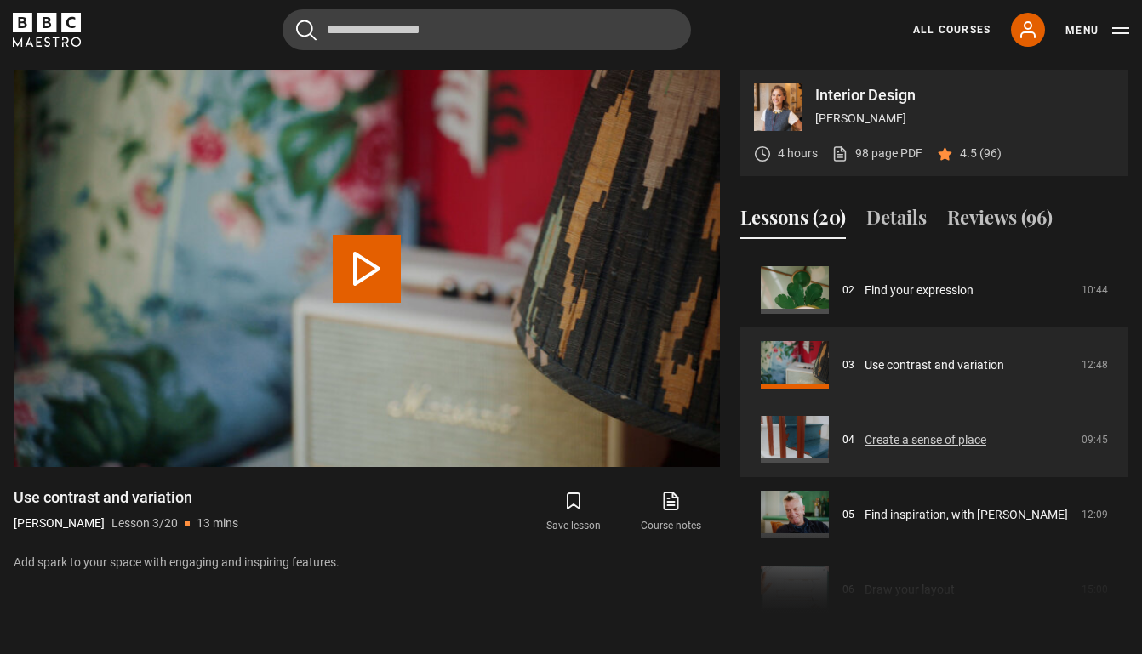
click at [881, 449] on link "Create a sense of place" at bounding box center [925, 440] width 122 height 18
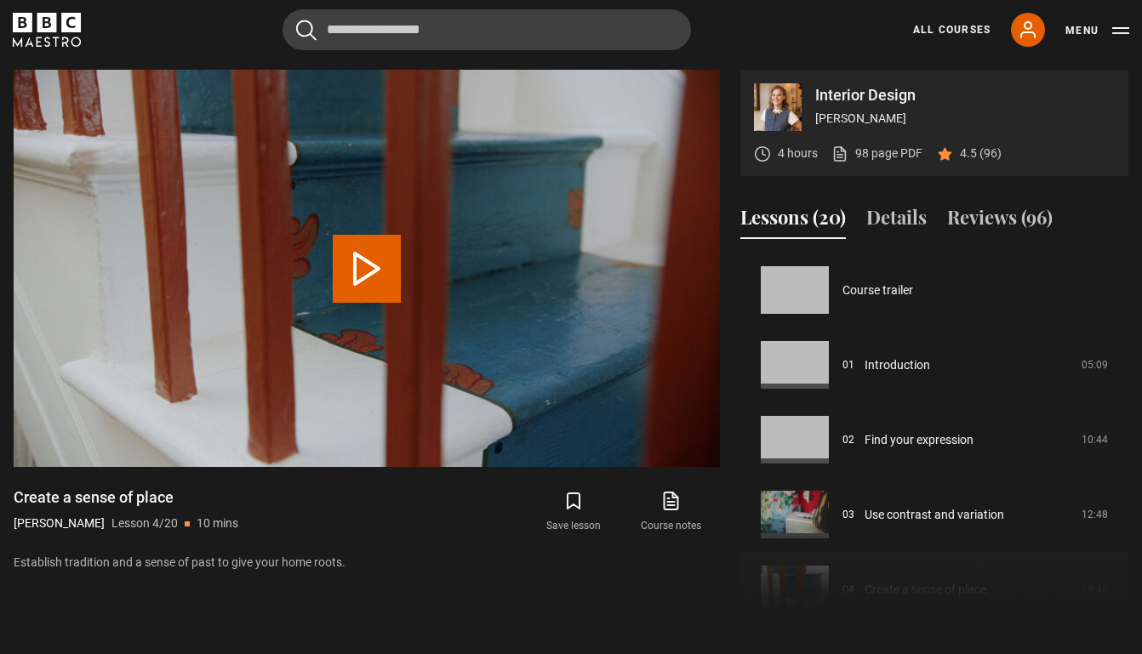
scroll to position [225, 0]
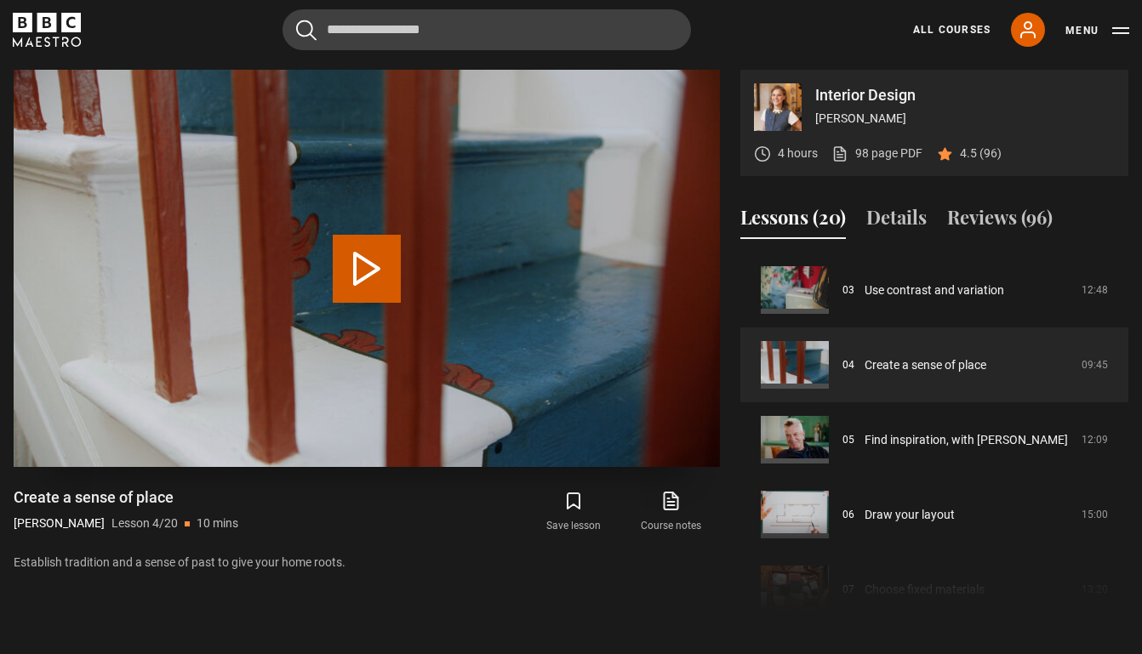
click at [402, 245] on video "Video Player" at bounding box center [367, 268] width 706 height 397
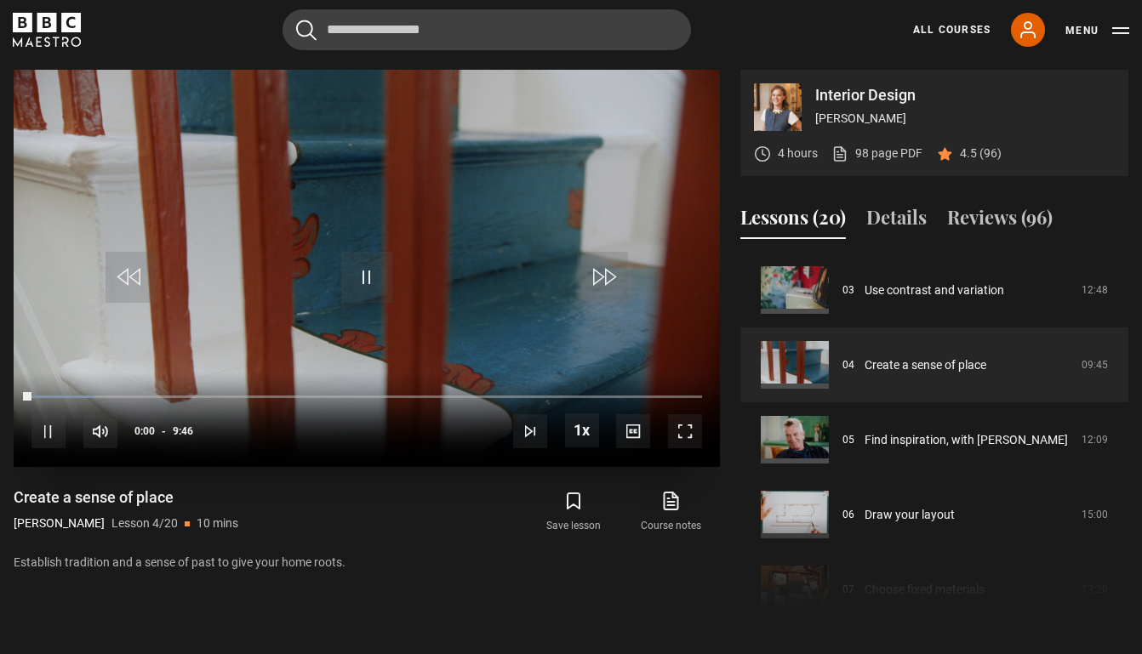
click at [689, 428] on span "Video Player" at bounding box center [685, 431] width 34 height 34
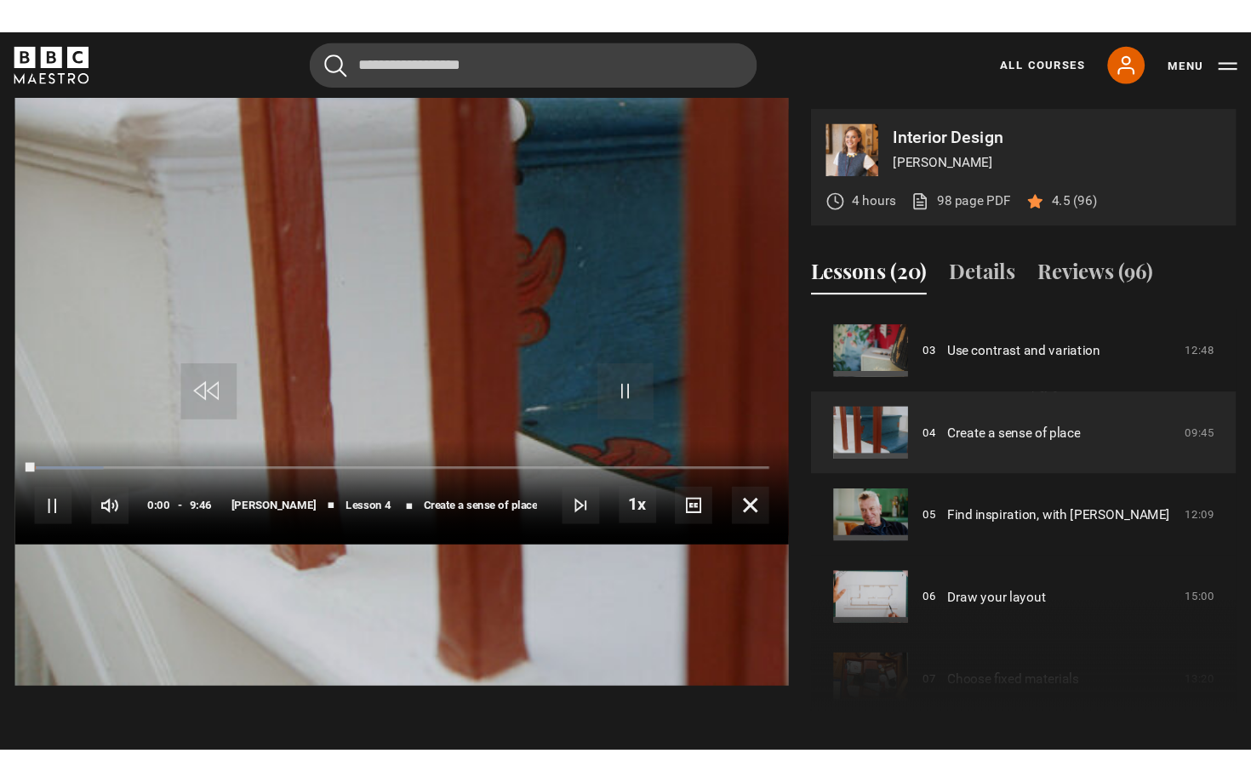
scroll to position [0, 0]
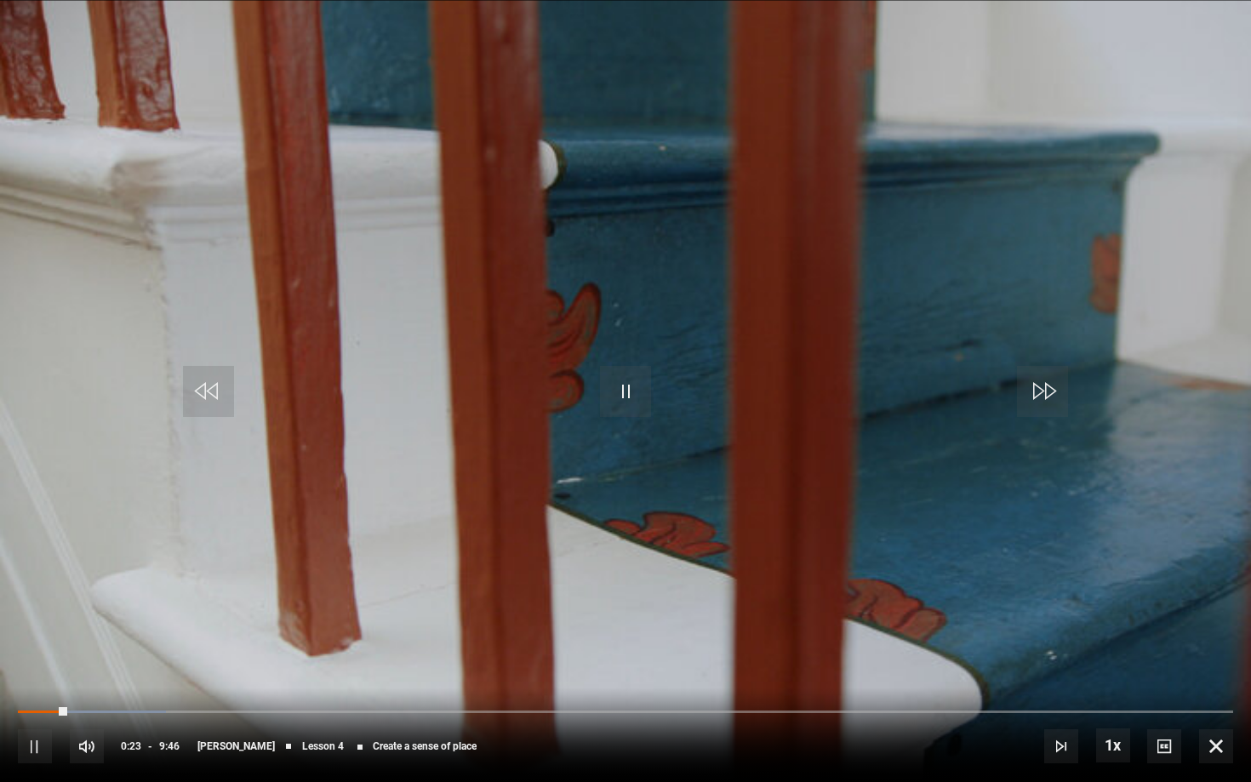
click at [628, 384] on span "Video Player" at bounding box center [625, 391] width 51 height 51
click at [625, 392] on span "Video Player" at bounding box center [625, 391] width 51 height 51
click at [93, 653] on div "10s Skip Back 10 seconds Play 10s Skip Forward 10 seconds Loaded : 15.32% 0:36 …" at bounding box center [625, 734] width 1251 height 94
click at [71, 653] on div "10s Skip Back 10 seconds Play 10s Skip Forward 10 seconds Loaded : 51.45% 0:35 …" at bounding box center [625, 734] width 1251 height 94
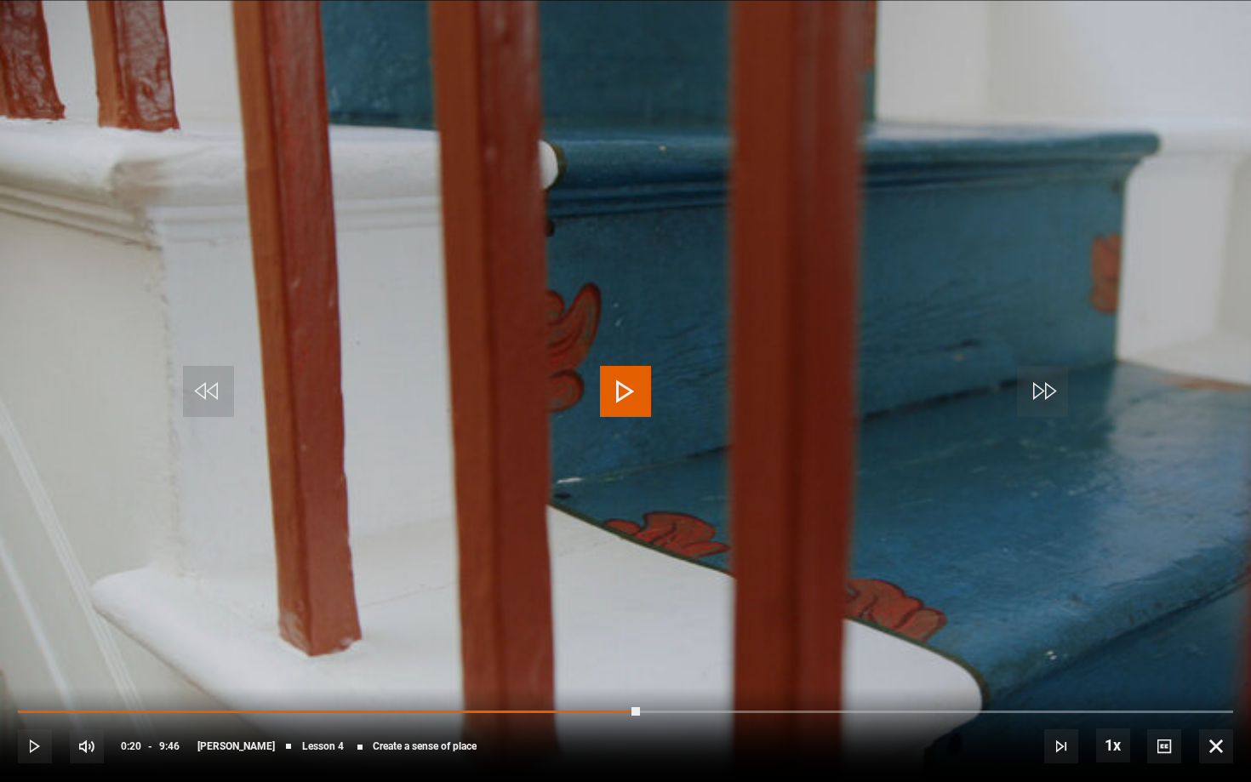
click at [40, 653] on span "Video Player" at bounding box center [35, 746] width 34 height 34
click at [629, 385] on span "Video Player" at bounding box center [625, 391] width 51 height 51
click at [623, 403] on span "Video Player" at bounding box center [625, 391] width 51 height 51
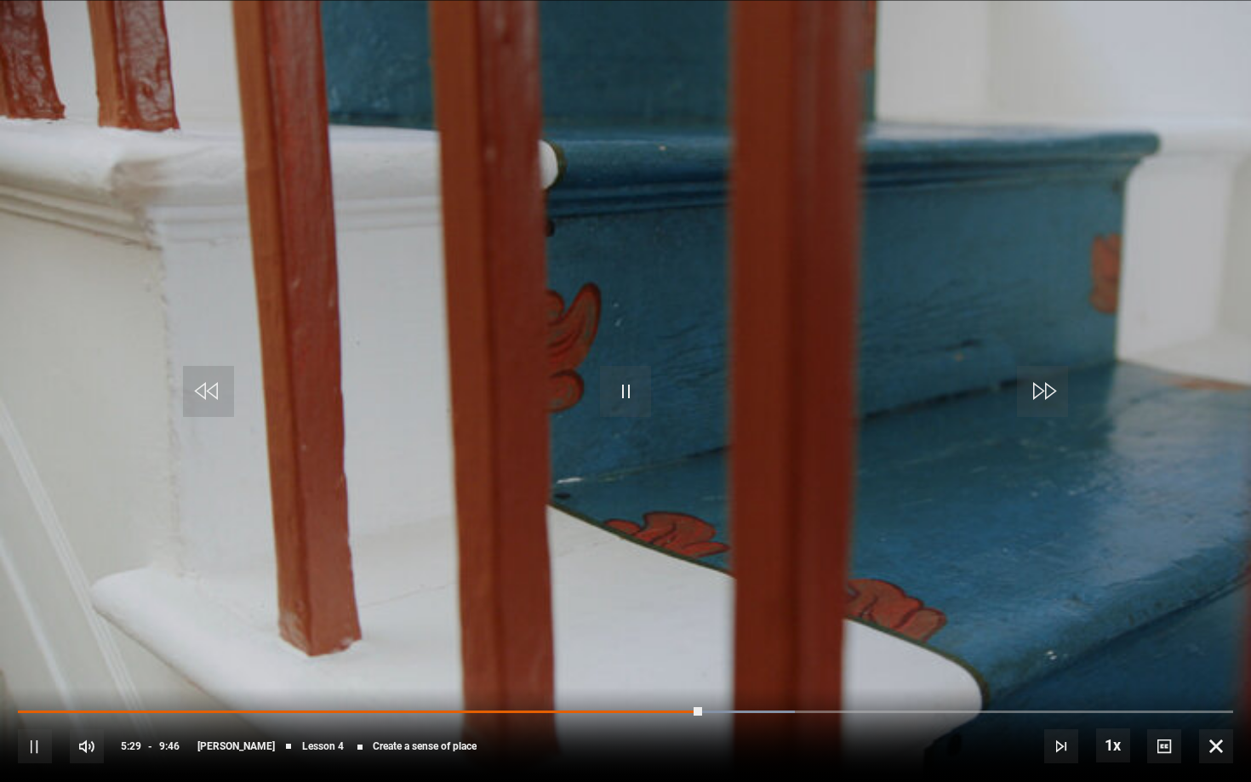
click at [626, 401] on span "Video Player" at bounding box center [625, 391] width 51 height 51
click at [629, 404] on span "Video Player" at bounding box center [625, 391] width 51 height 51
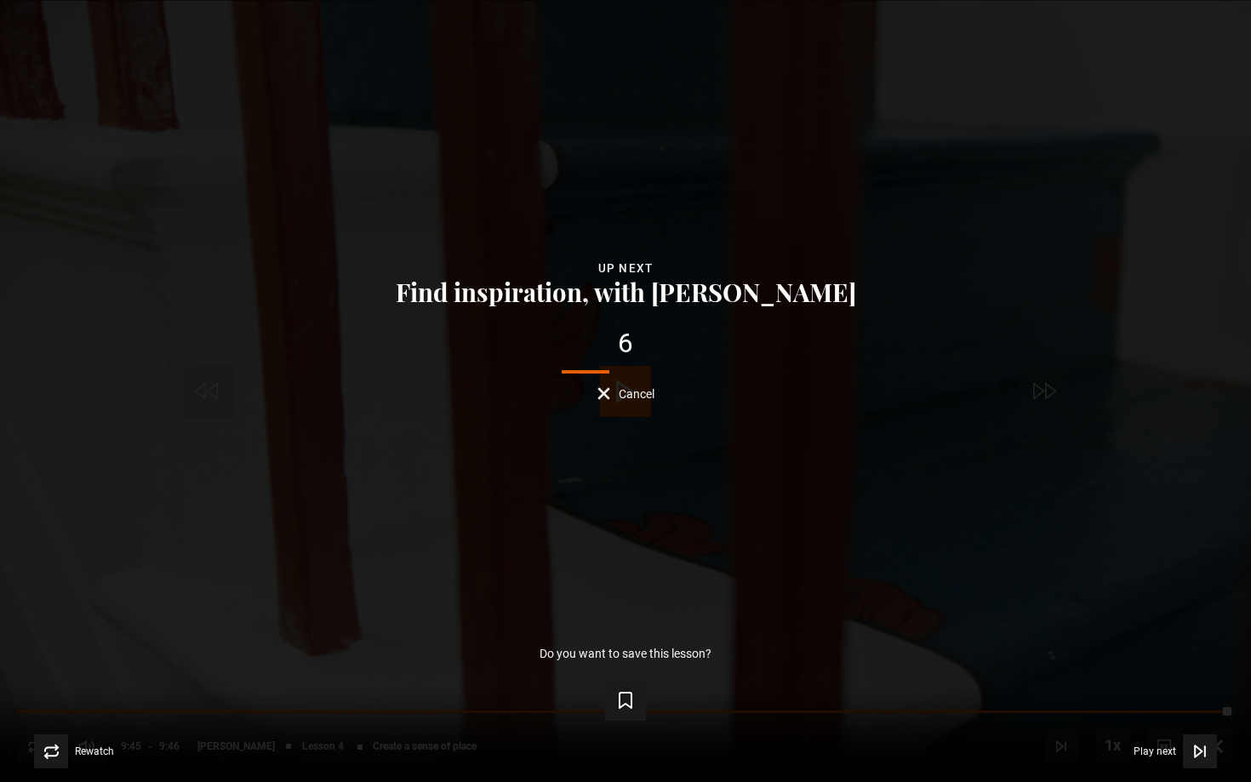
click at [614, 396] on button "Cancel" at bounding box center [625, 393] width 57 height 13
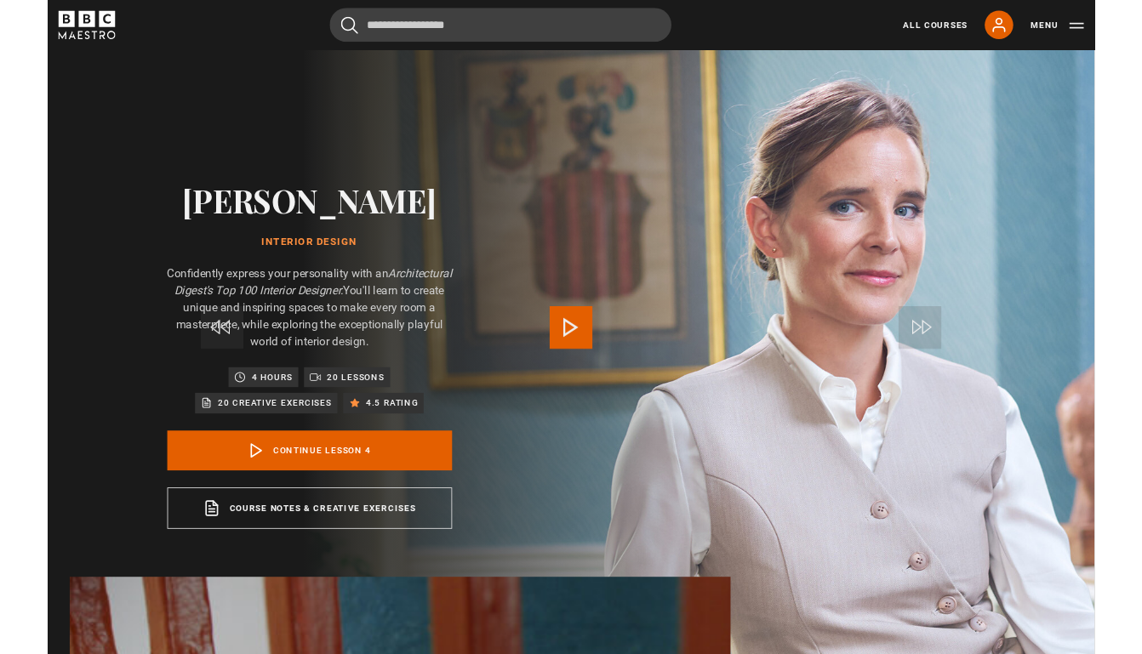
scroll to position [744, 0]
